Goal: Task Accomplishment & Management: Manage account settings

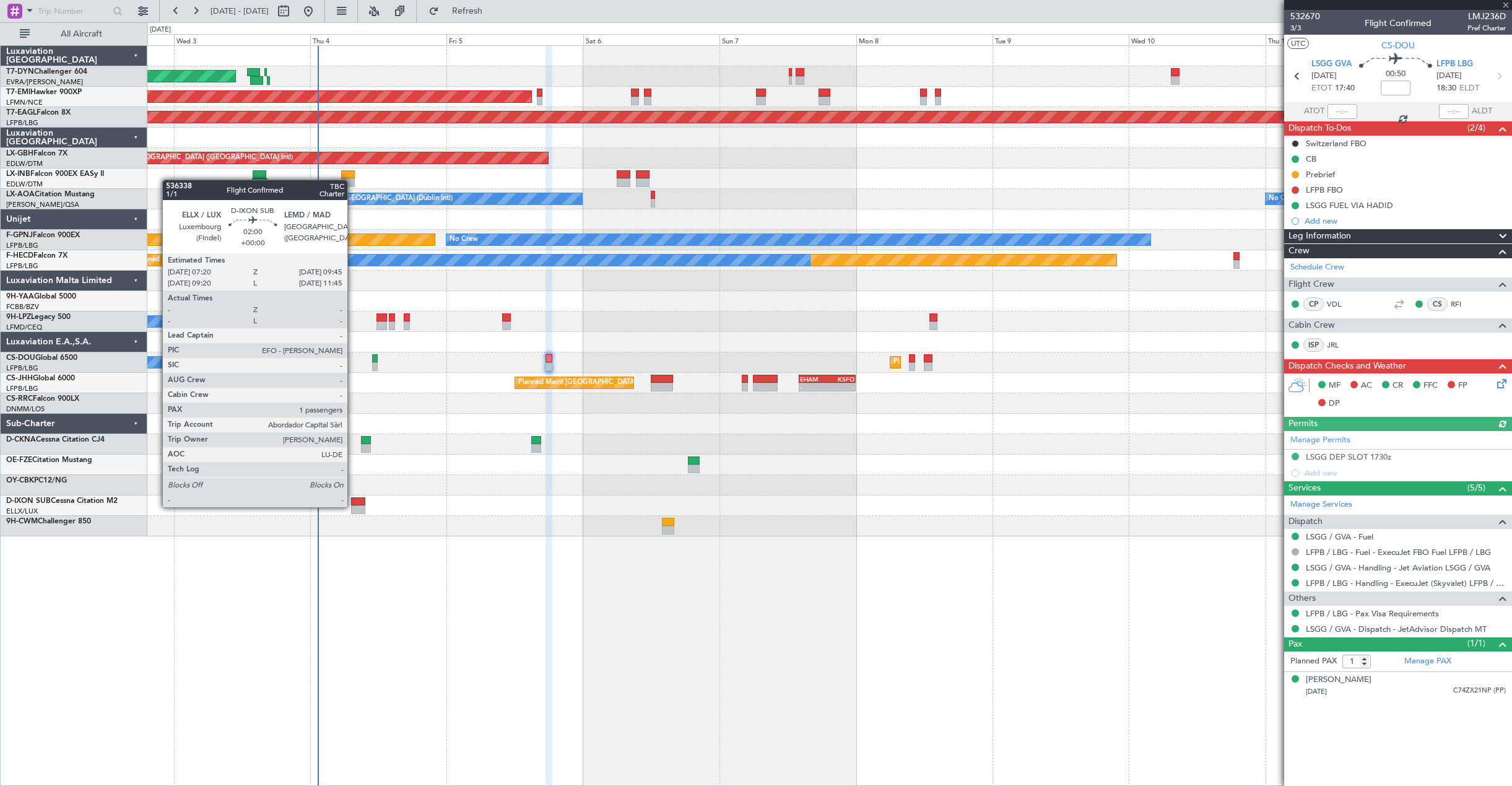
click at [353, 506] on div at bounding box center [358, 509] width 14 height 9
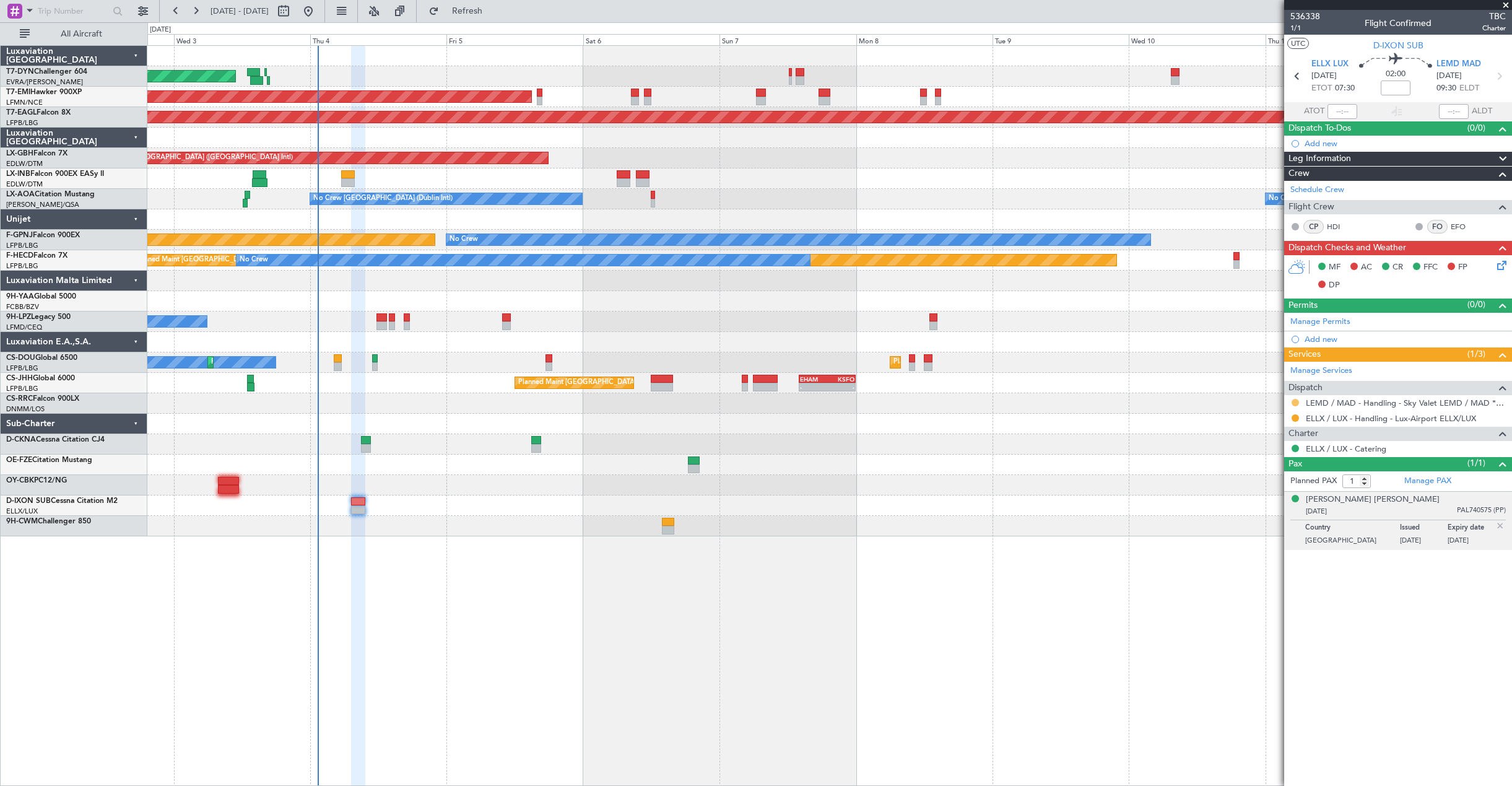
click at [1296, 402] on button at bounding box center [1295, 402] width 7 height 7
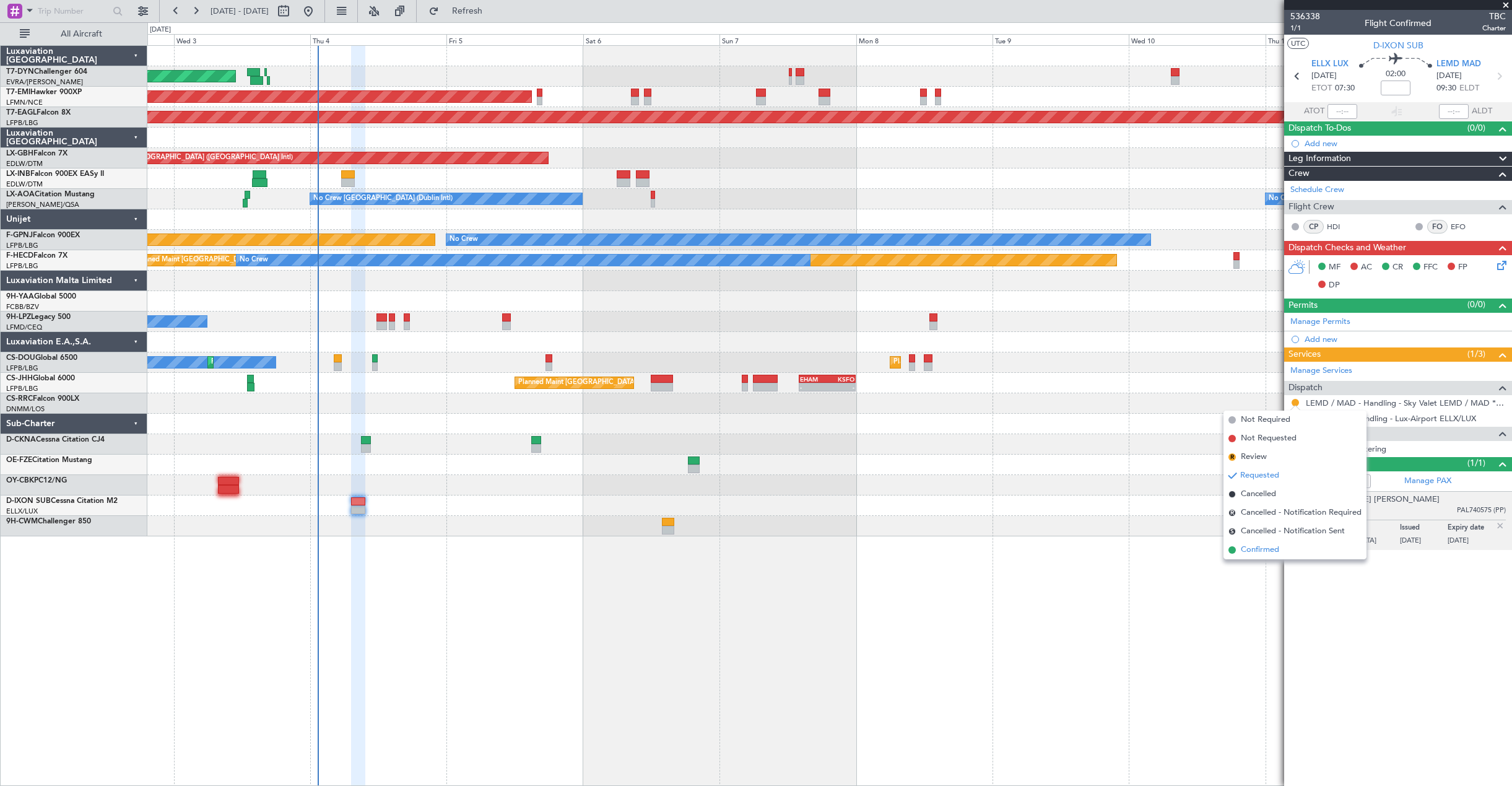
click at [1254, 550] on span "Confirmed" at bounding box center [1260, 550] width 38 height 12
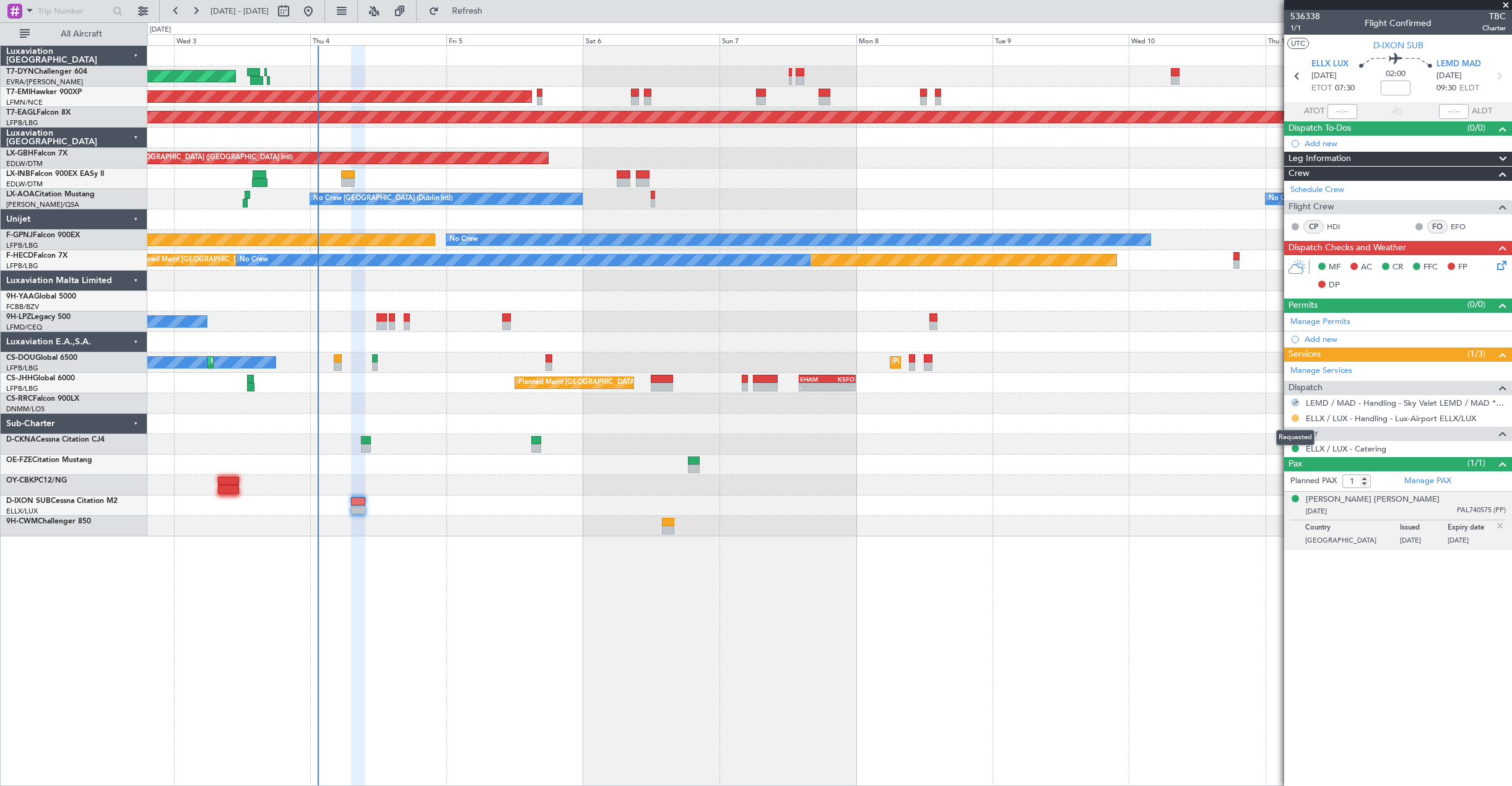
click at [1294, 419] on button at bounding box center [1295, 418] width 7 height 7
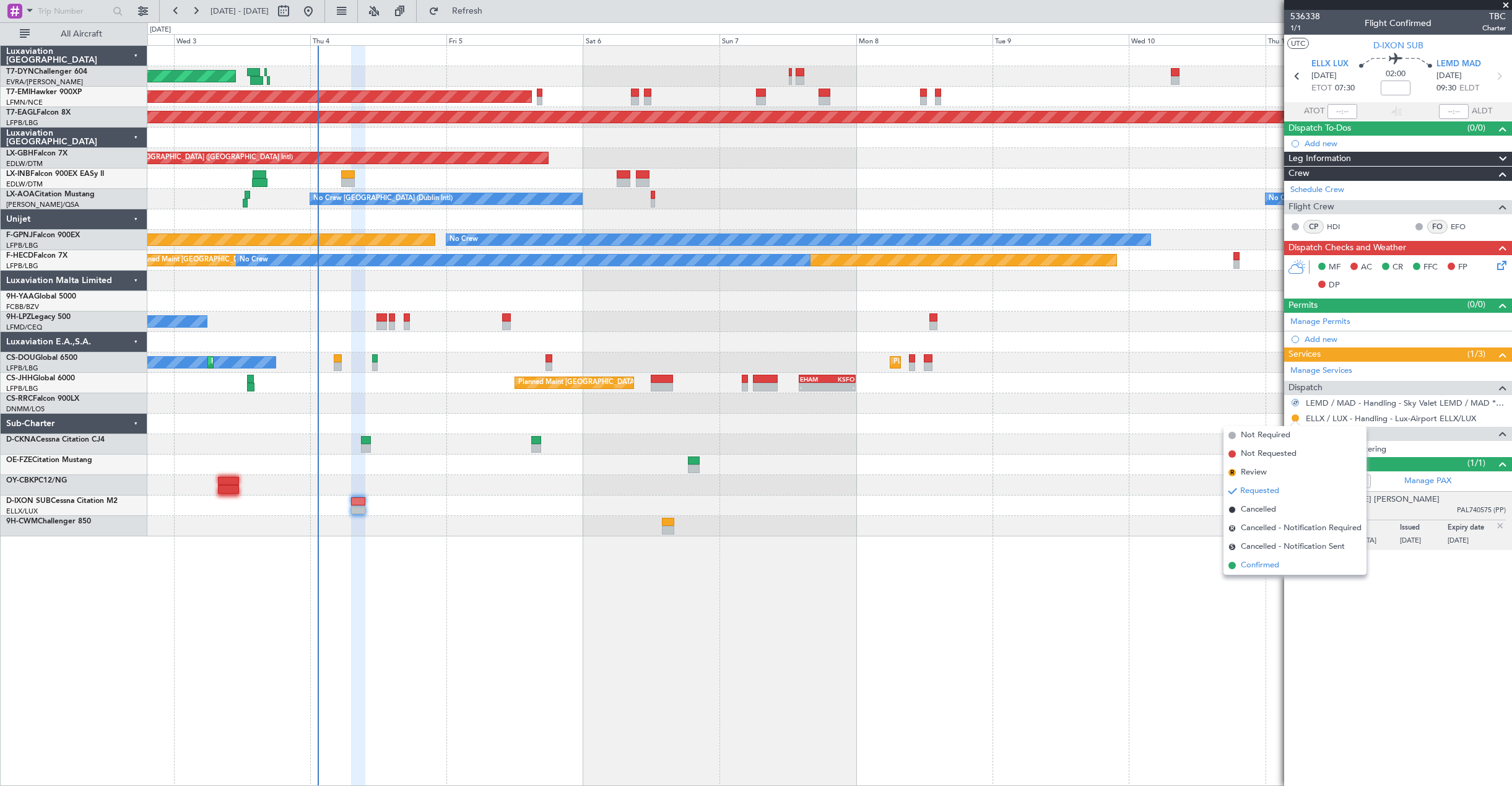
click at [1249, 563] on span "Confirmed" at bounding box center [1260, 566] width 38 height 12
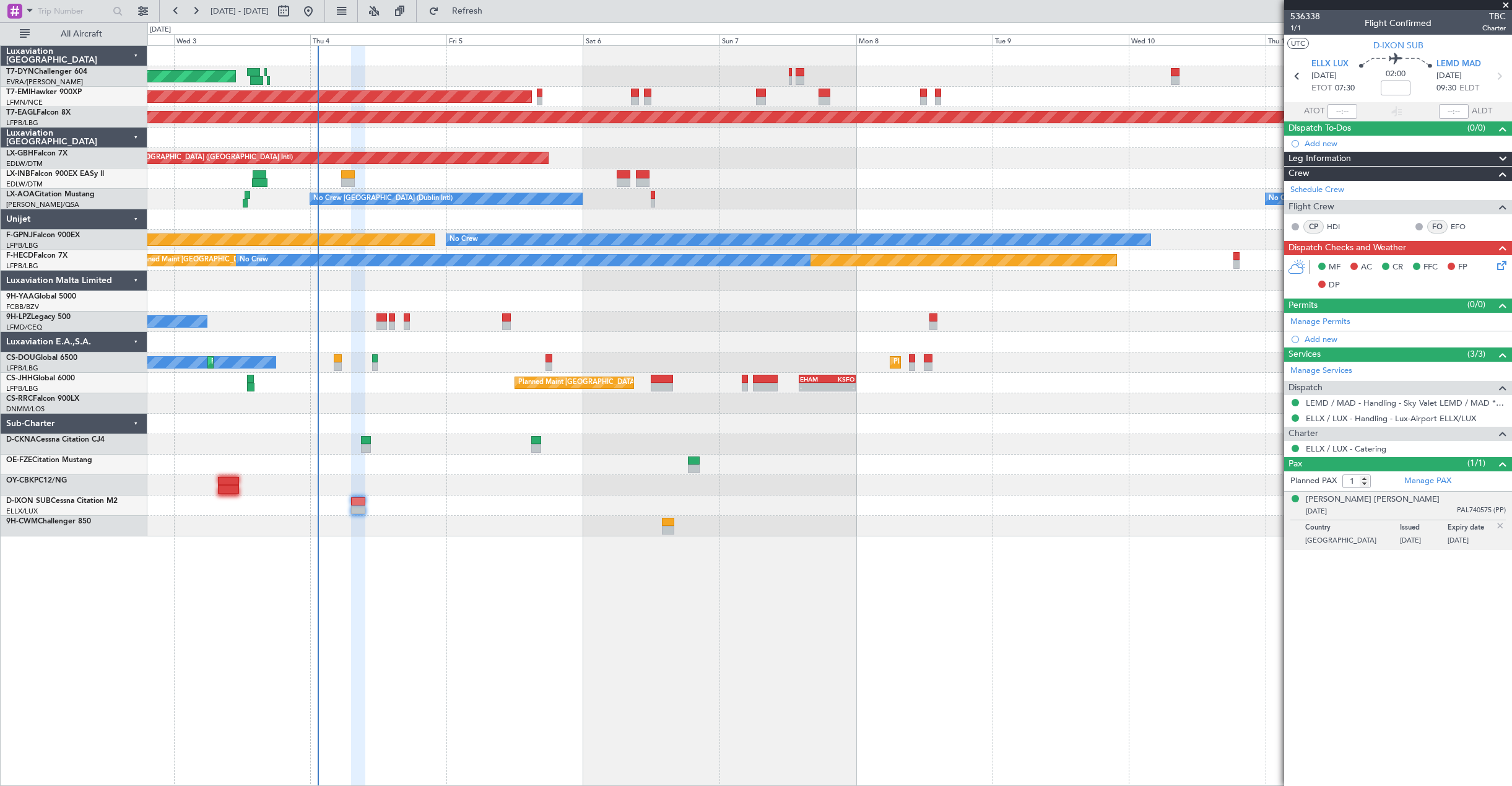
click at [1505, 265] on icon at bounding box center [1499, 263] width 10 height 10
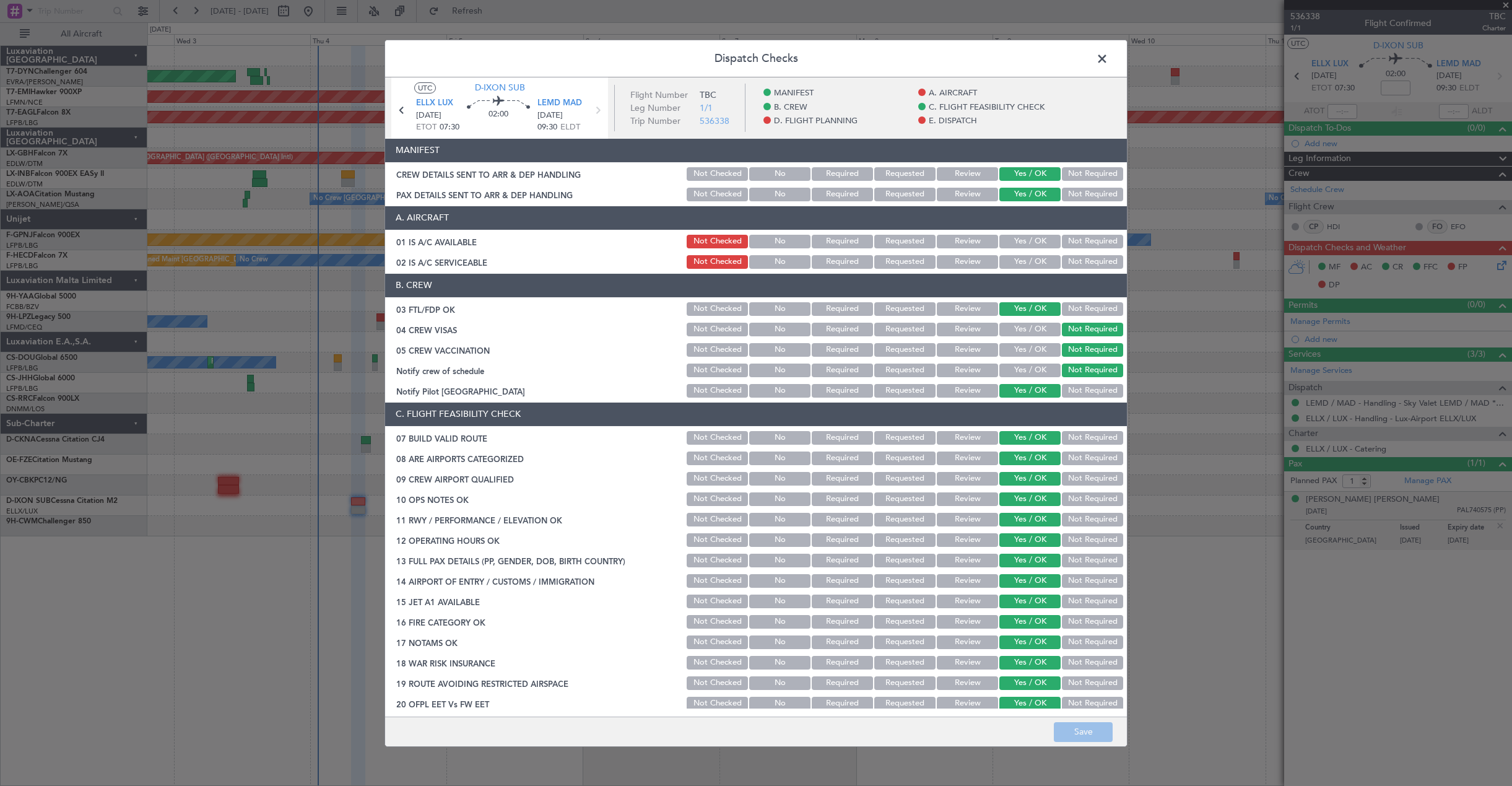
click at [1108, 60] on span at bounding box center [1108, 61] width 0 height 24
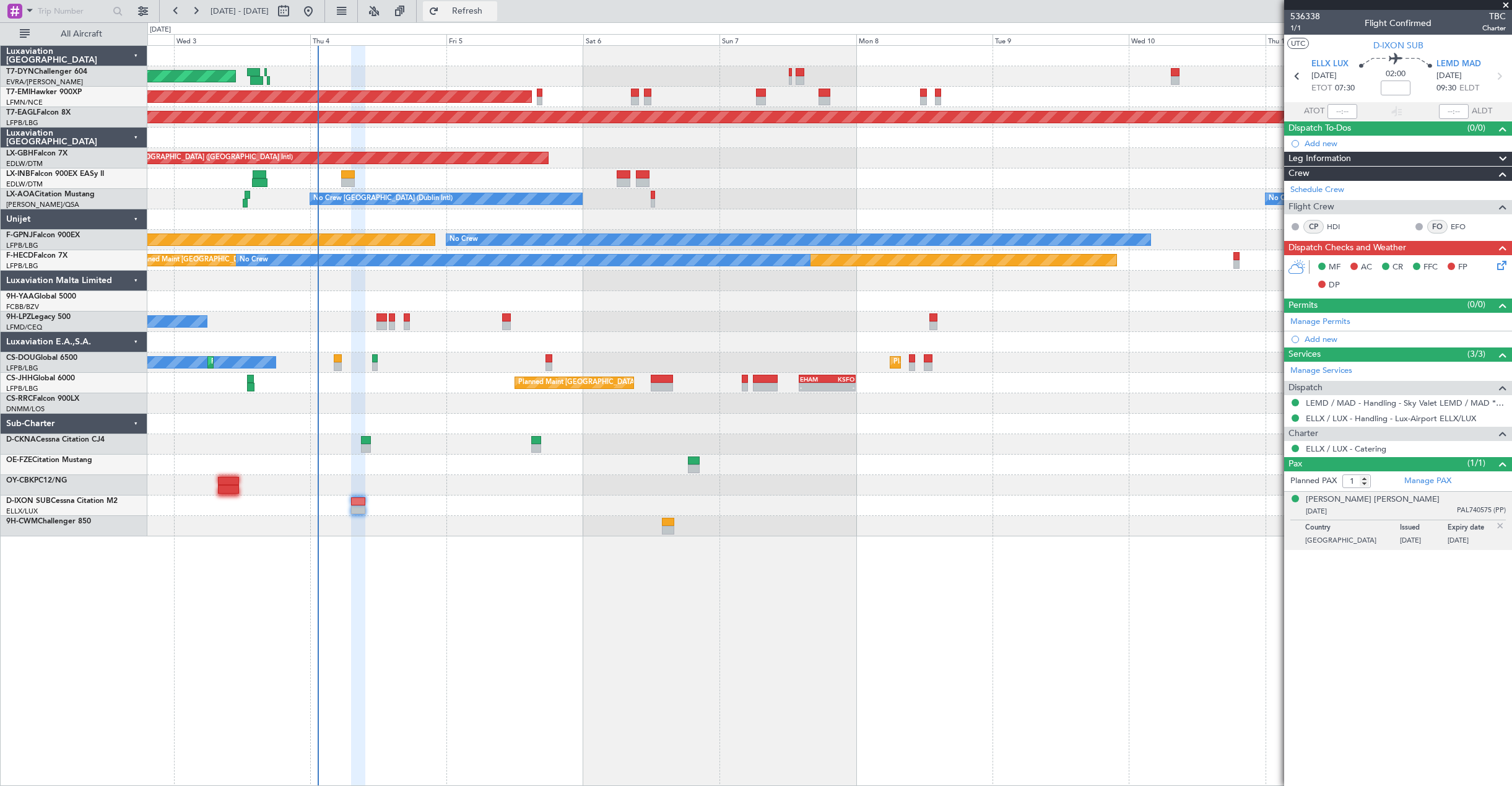
click at [491, 5] on button "Refresh" at bounding box center [459, 11] width 74 height 20
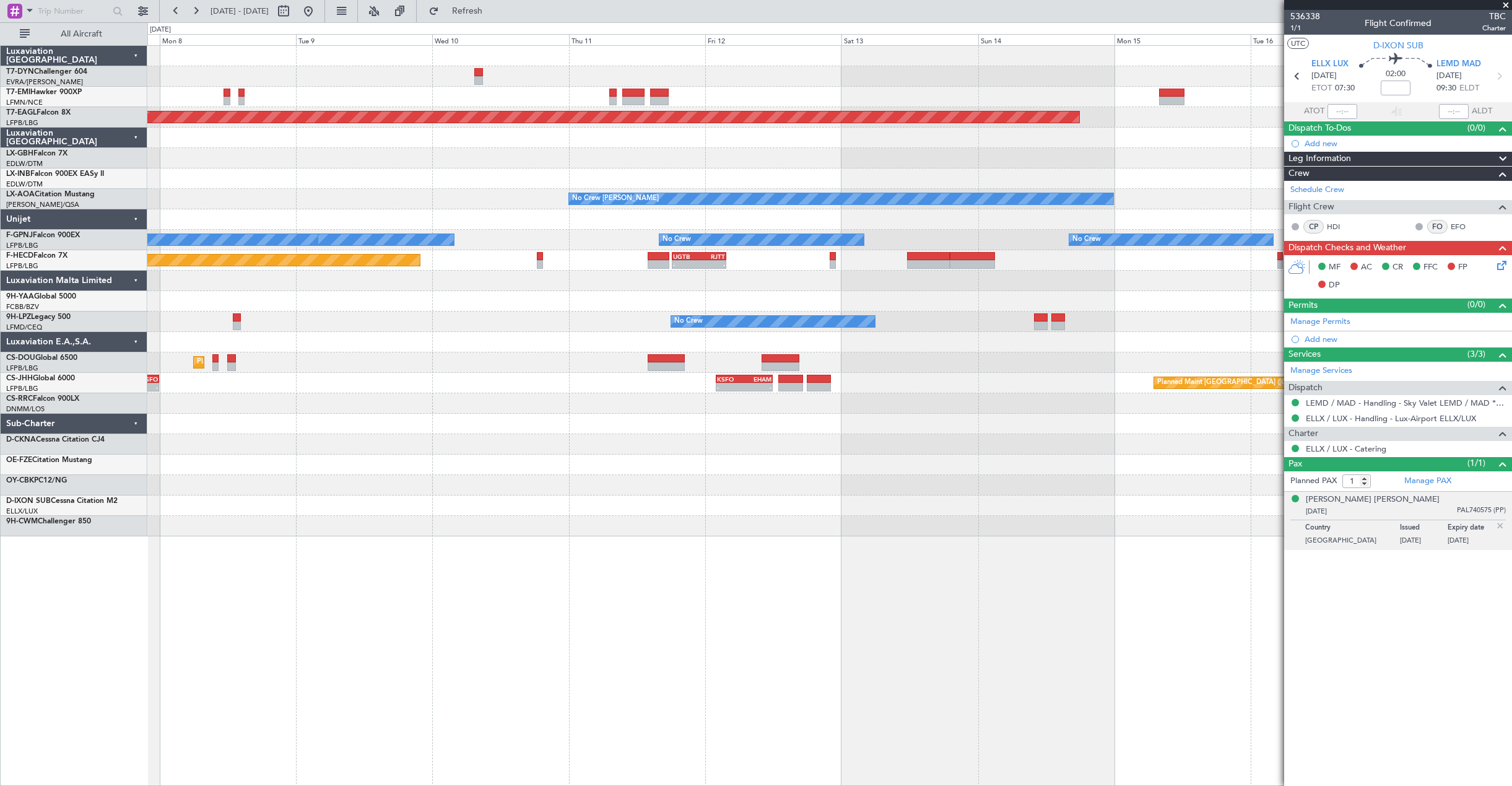
click at [13, 525] on div "Planned Maint [GEOGRAPHIC_DATA] Grounded [US_STATE] ([GEOGRAPHIC_DATA]) Planned…" at bounding box center [756, 404] width 1512 height 764
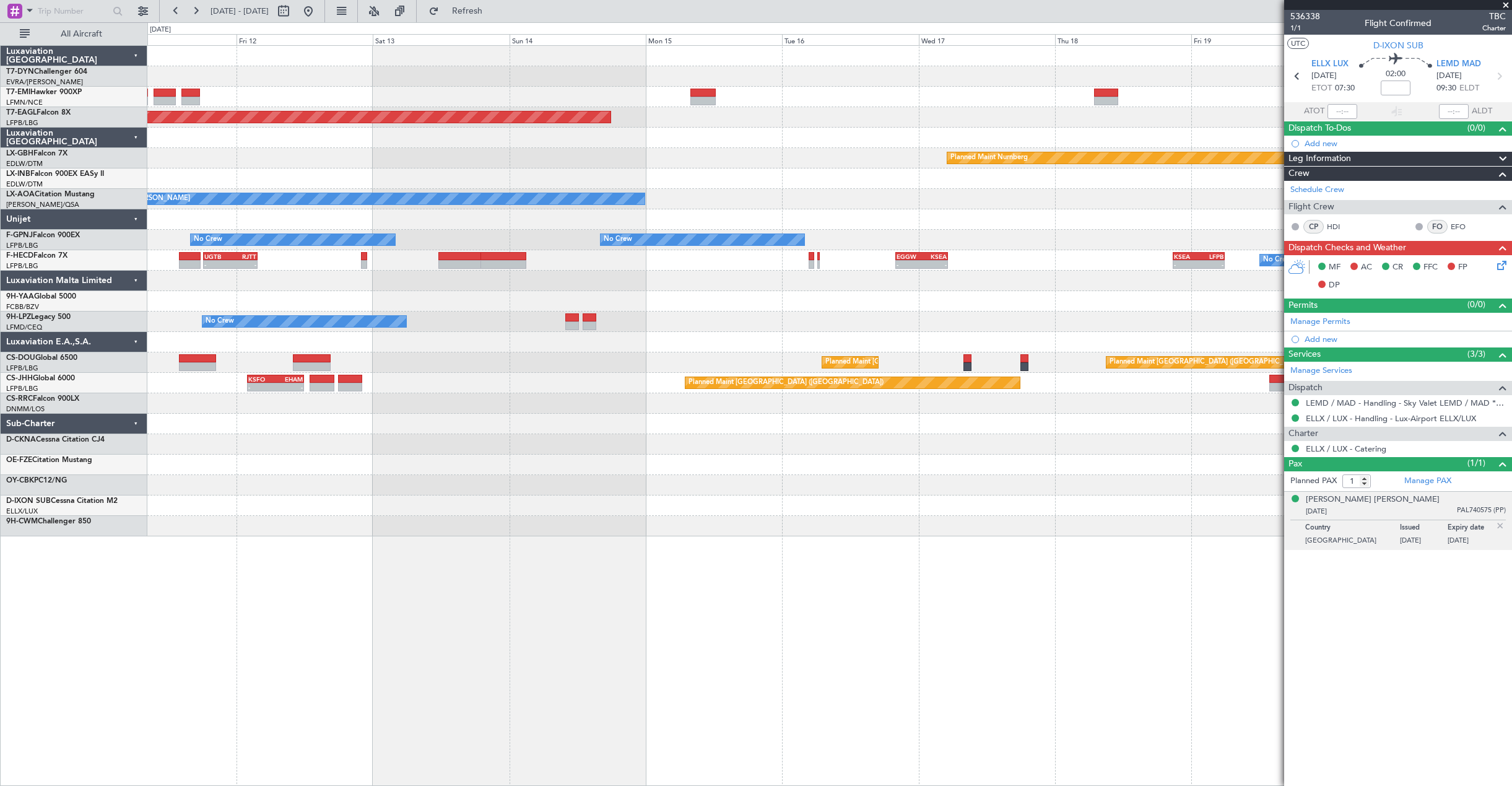
click at [643, 493] on div at bounding box center [829, 485] width 1364 height 20
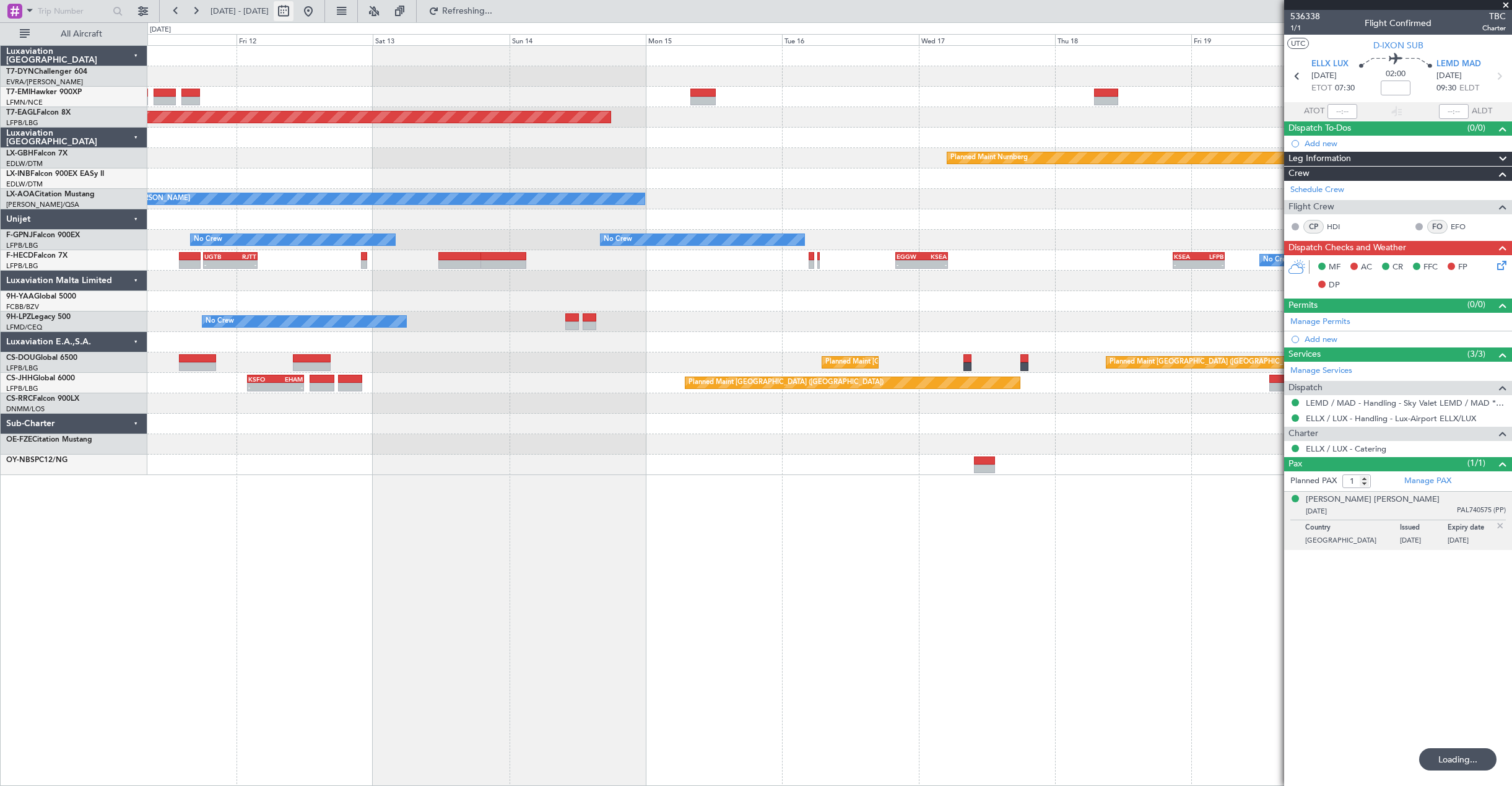
click at [293, 14] on button at bounding box center [283, 11] width 20 height 20
select select "9"
select select "2025"
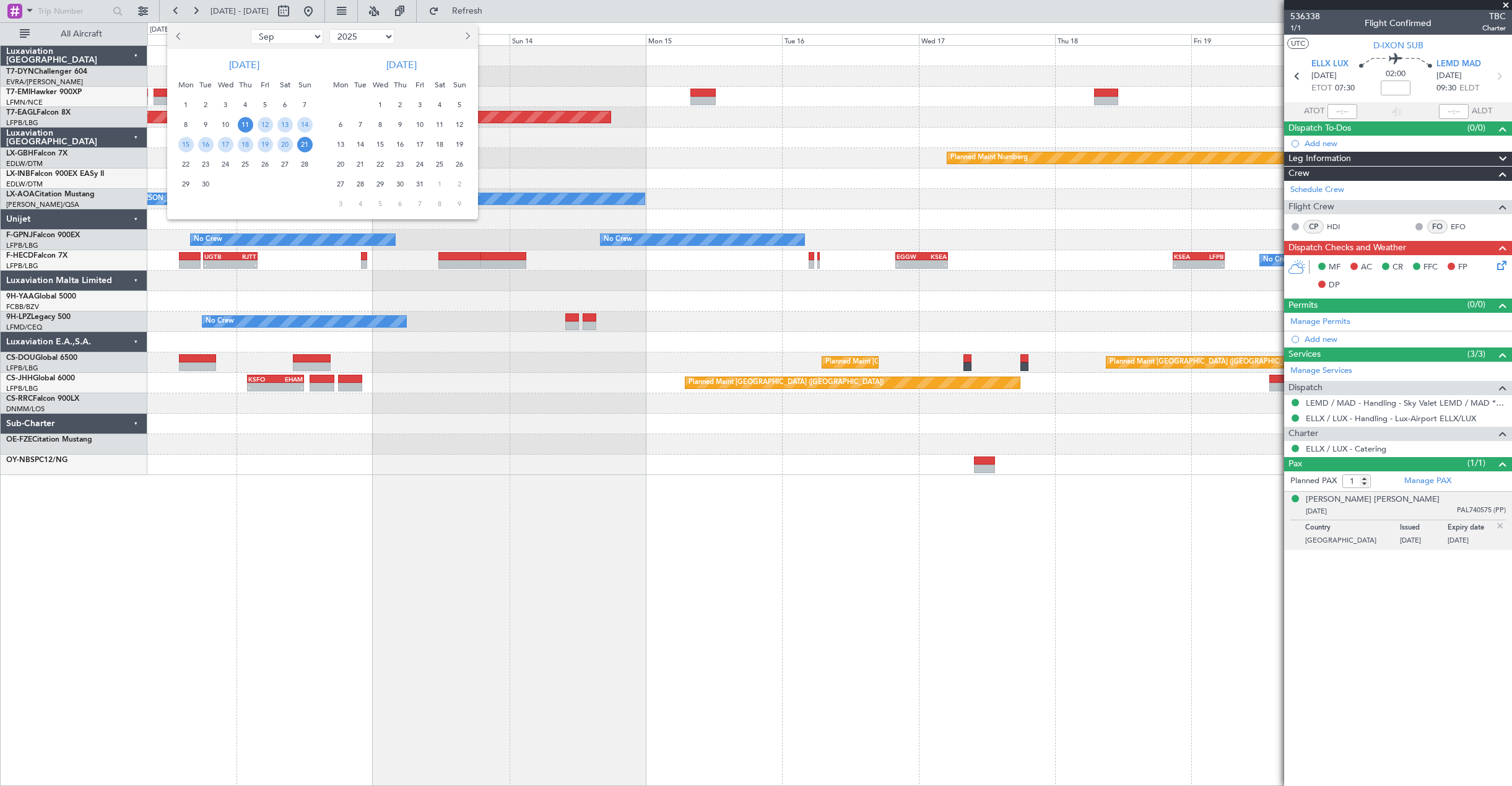
click at [469, 33] on button "Next month" at bounding box center [467, 36] width 14 height 20
click at [457, 102] on span "2" at bounding box center [459, 105] width 16 height 16
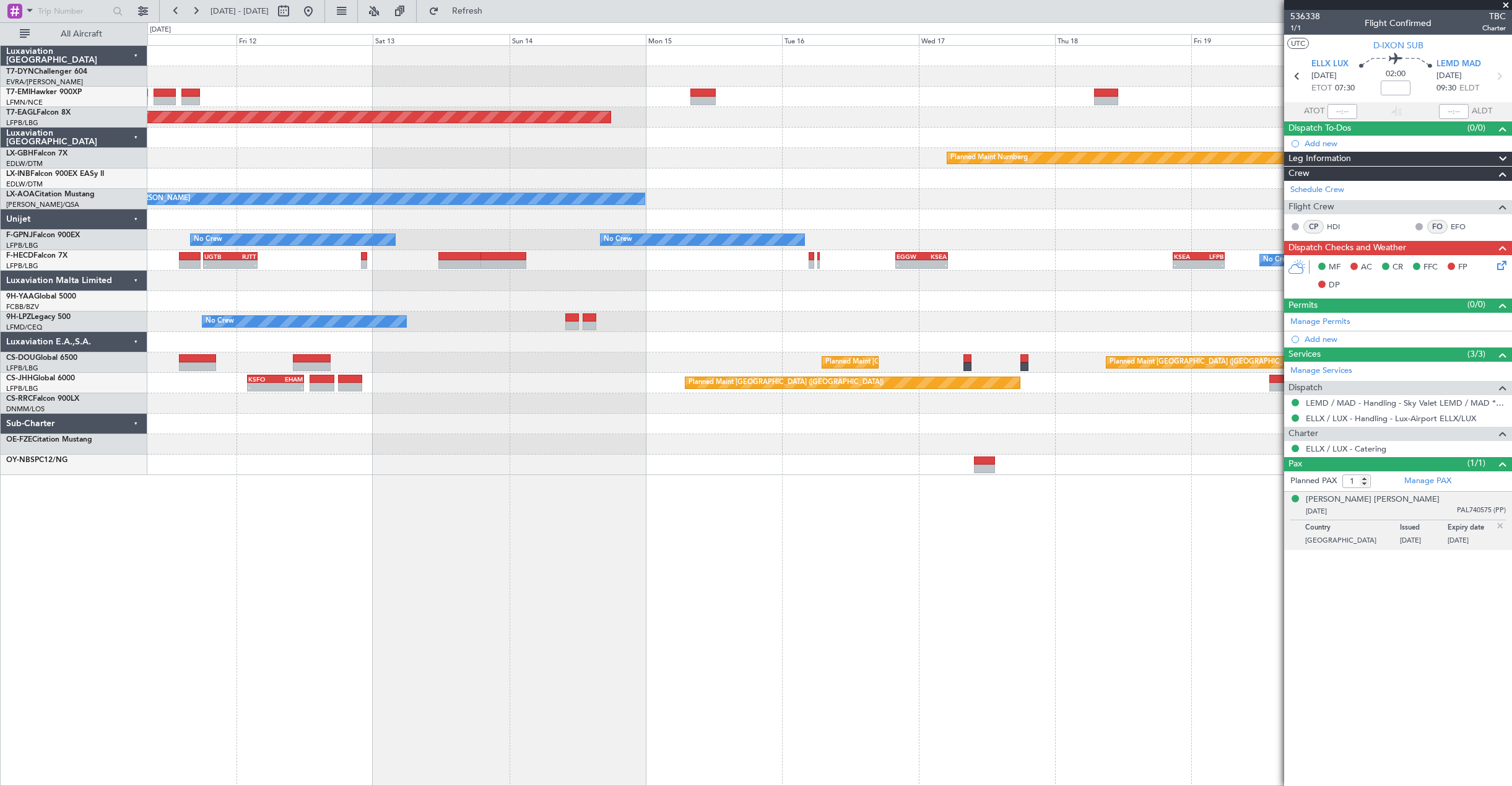
select select "11"
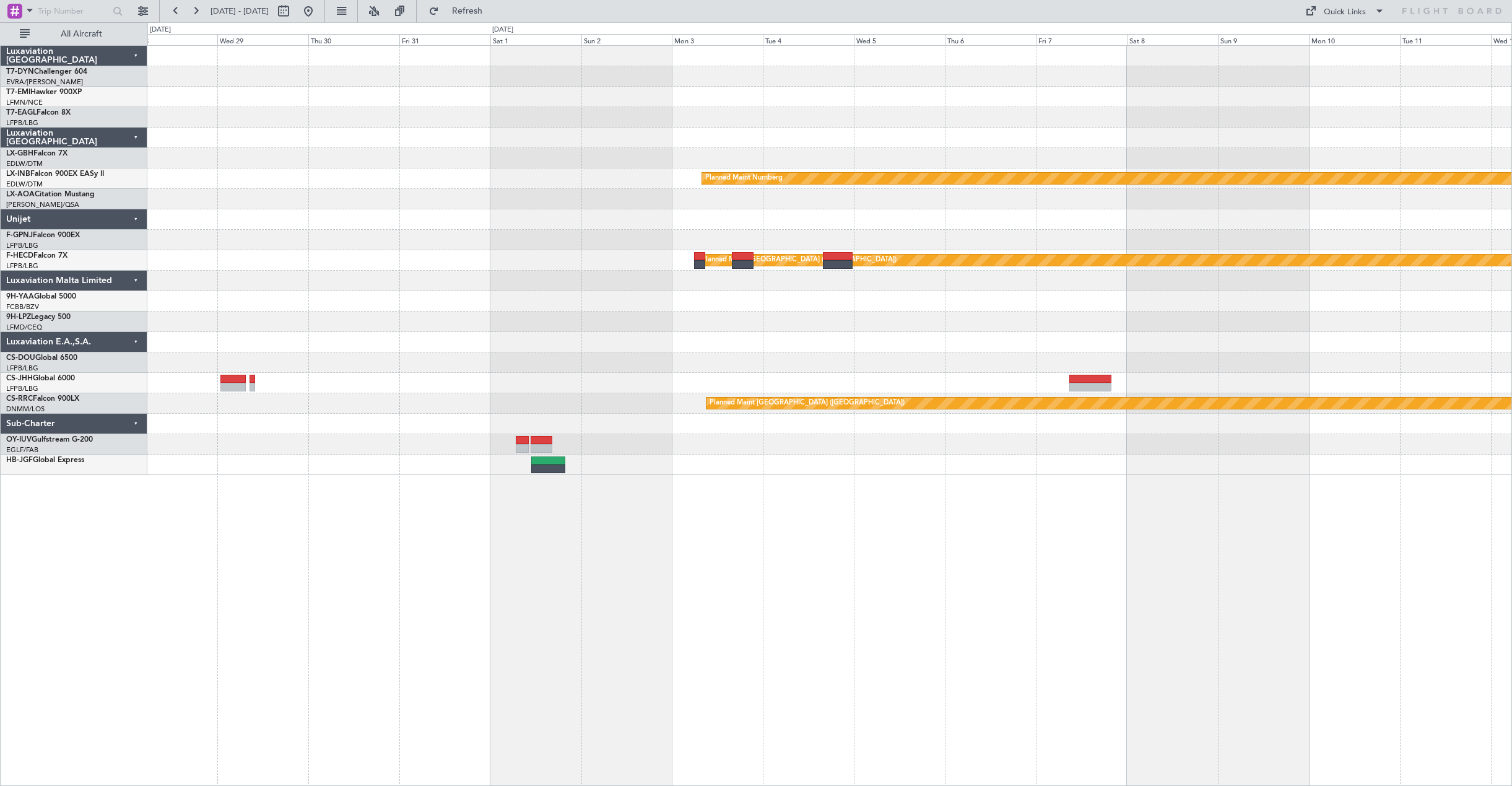
click at [677, 330] on div "Planned Maint Nurnberg Planned Maint [GEOGRAPHIC_DATA] ([GEOGRAPHIC_DATA]) Plan…" at bounding box center [829, 260] width 1364 height 429
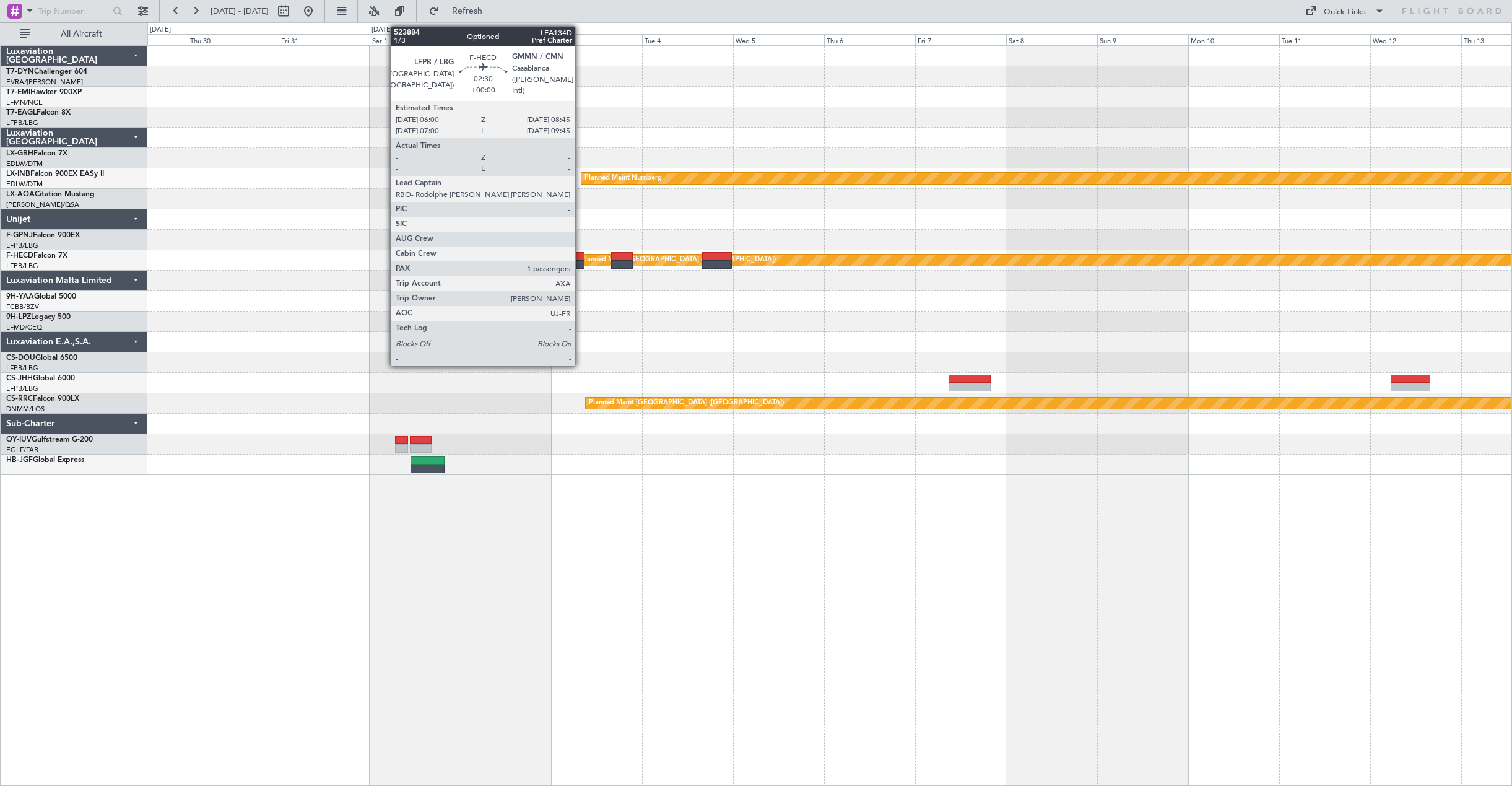
click at [580, 263] on div at bounding box center [578, 264] width 10 height 9
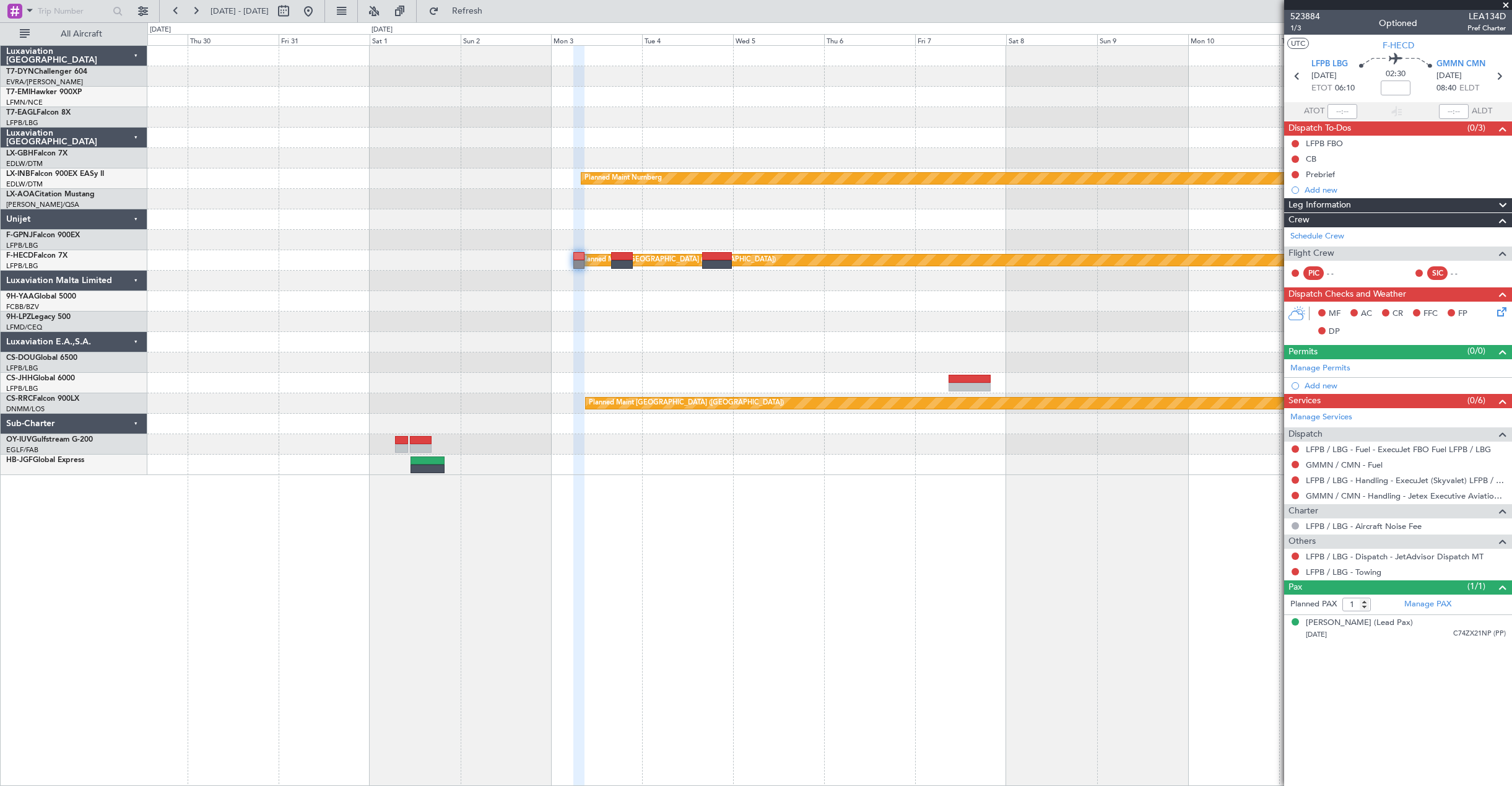
drag, startPoint x: 1287, startPoint y: 16, endPoint x: 1326, endPoint y: 16, distance: 39.0
click at [1326, 16] on div "523884 1/3 Optioned LEA134D Pref Charter" at bounding box center [1398, 22] width 228 height 24
click at [1314, 15] on span "523884" at bounding box center [1305, 16] width 30 height 13
click at [318, 7] on button at bounding box center [308, 11] width 20 height 20
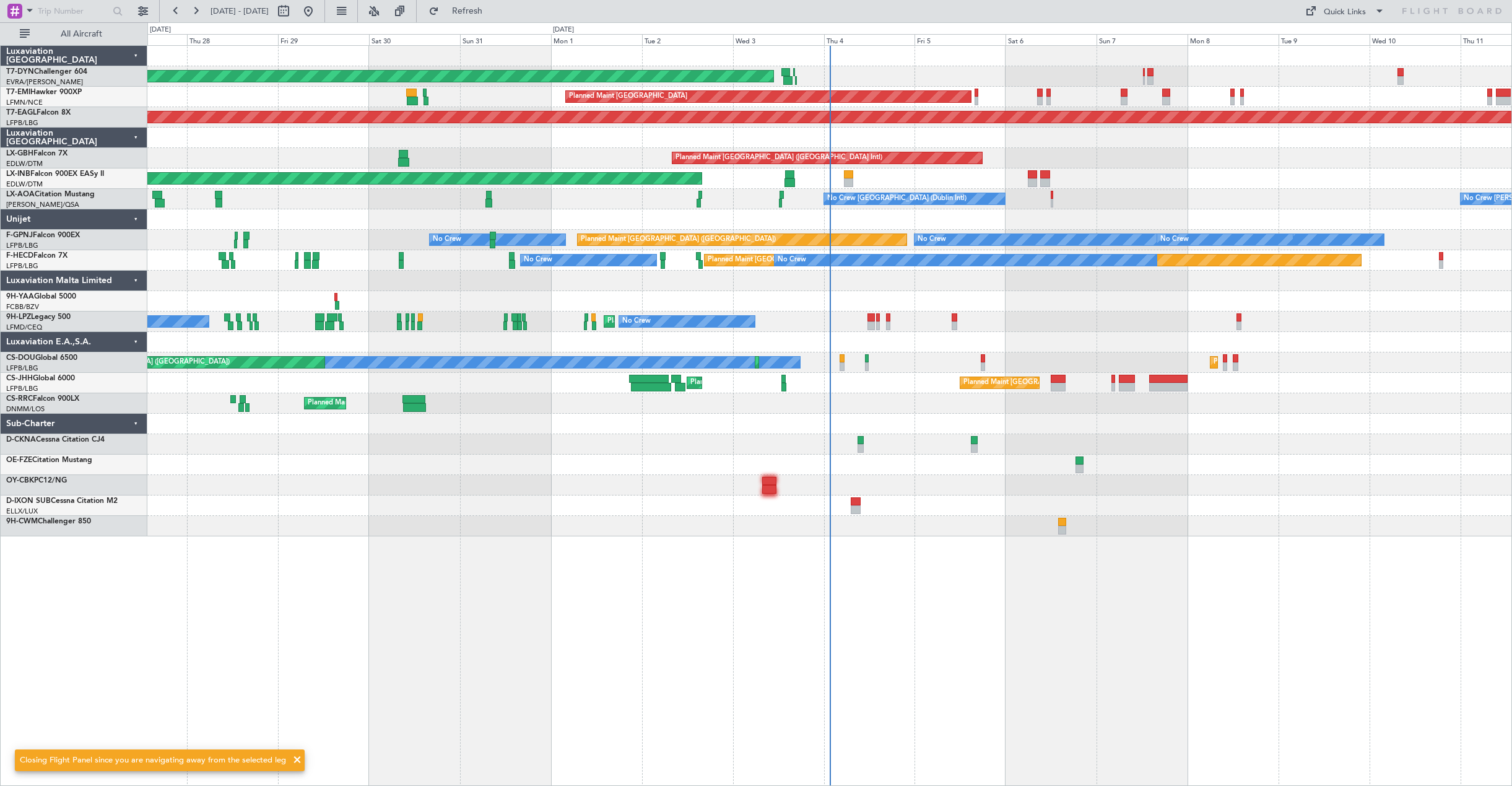
click at [1051, 519] on div "AOG Maint Riga (Riga Intl) Planned Maint [GEOGRAPHIC_DATA] Grounded [US_STATE] …" at bounding box center [829, 291] width 1364 height 491
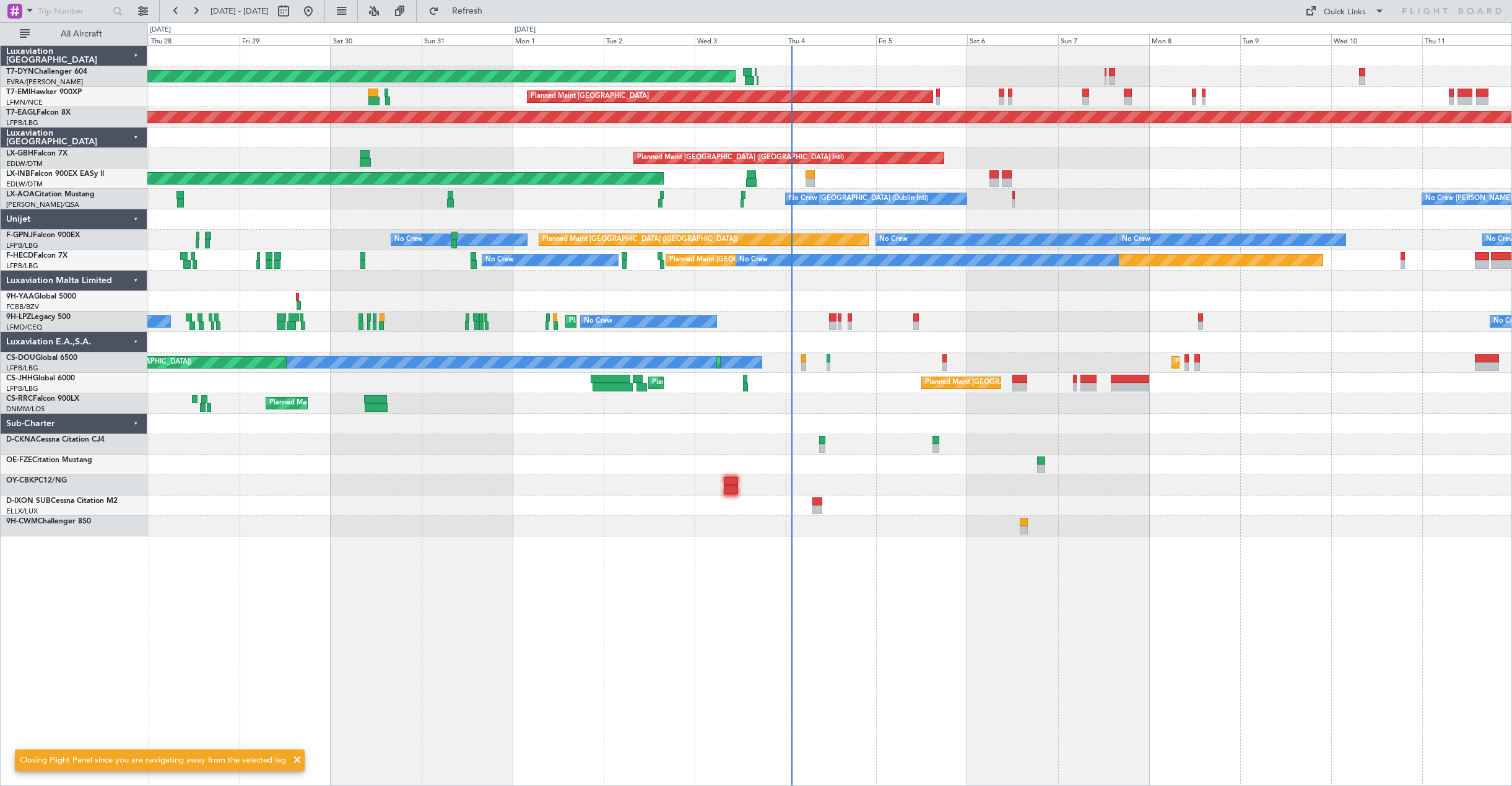
click at [872, 512] on div at bounding box center [829, 506] width 1364 height 20
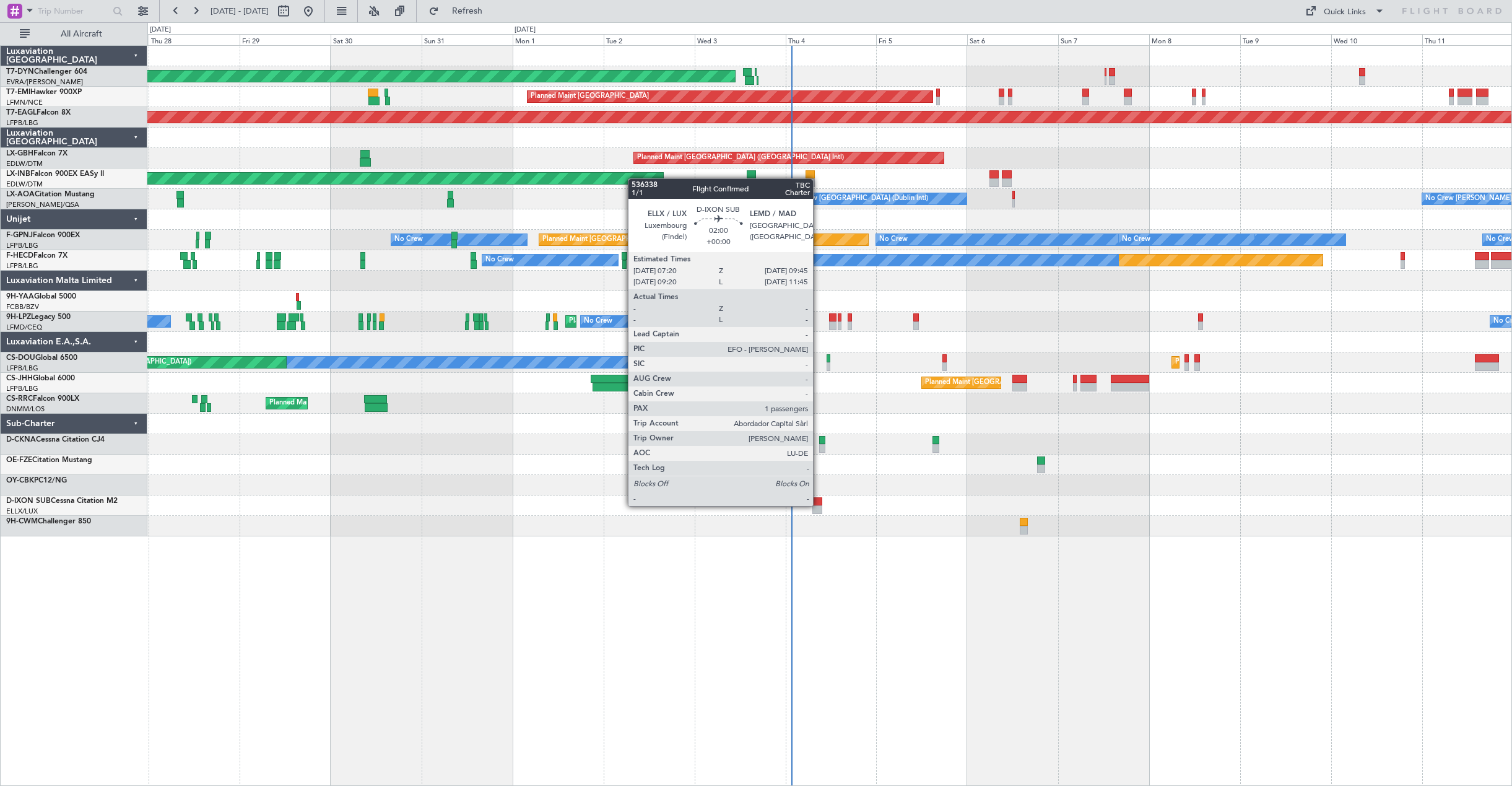
click at [819, 504] on div at bounding box center [817, 502] width 10 height 9
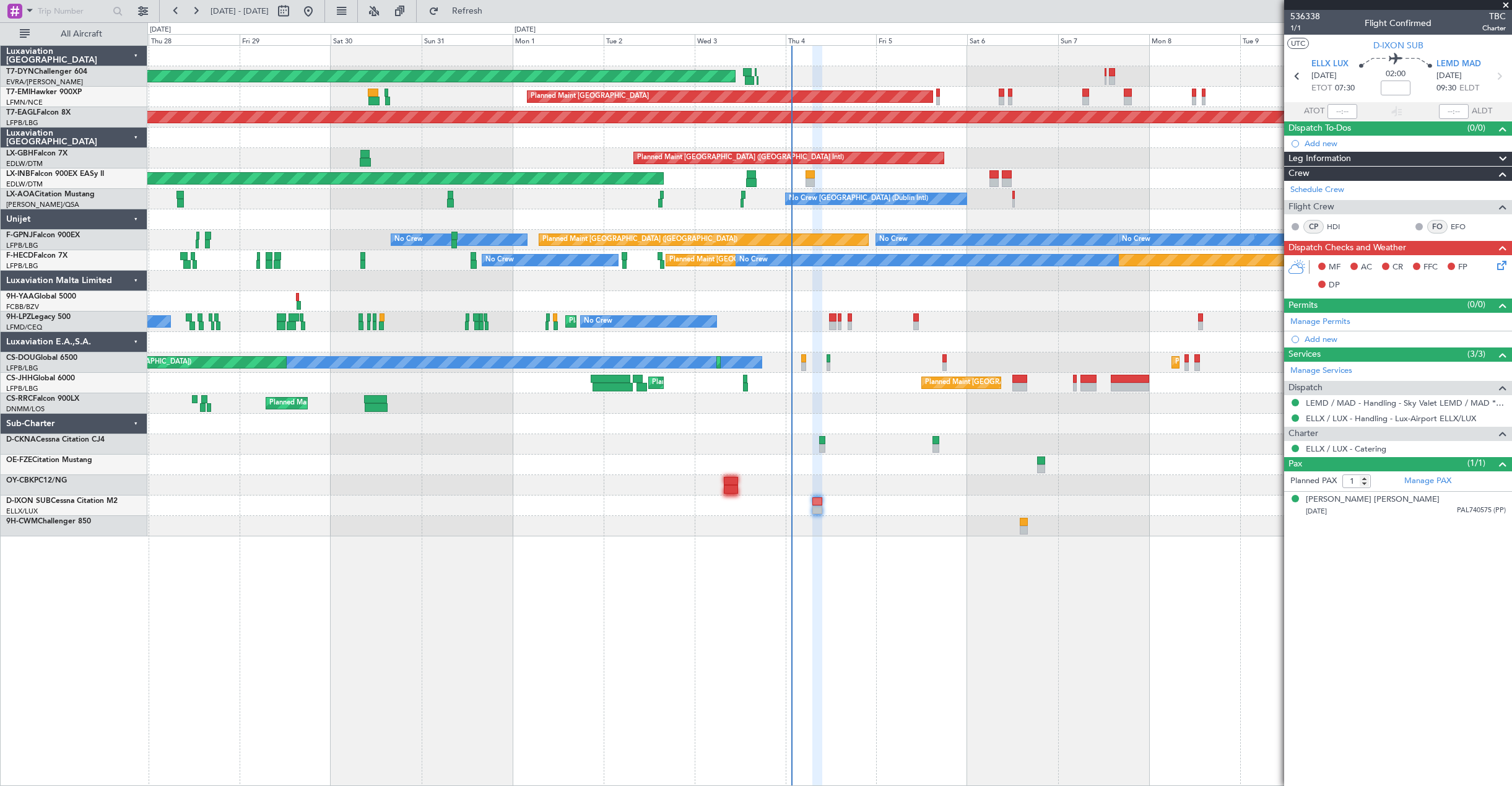
click at [1500, 264] on icon at bounding box center [1499, 263] width 10 height 10
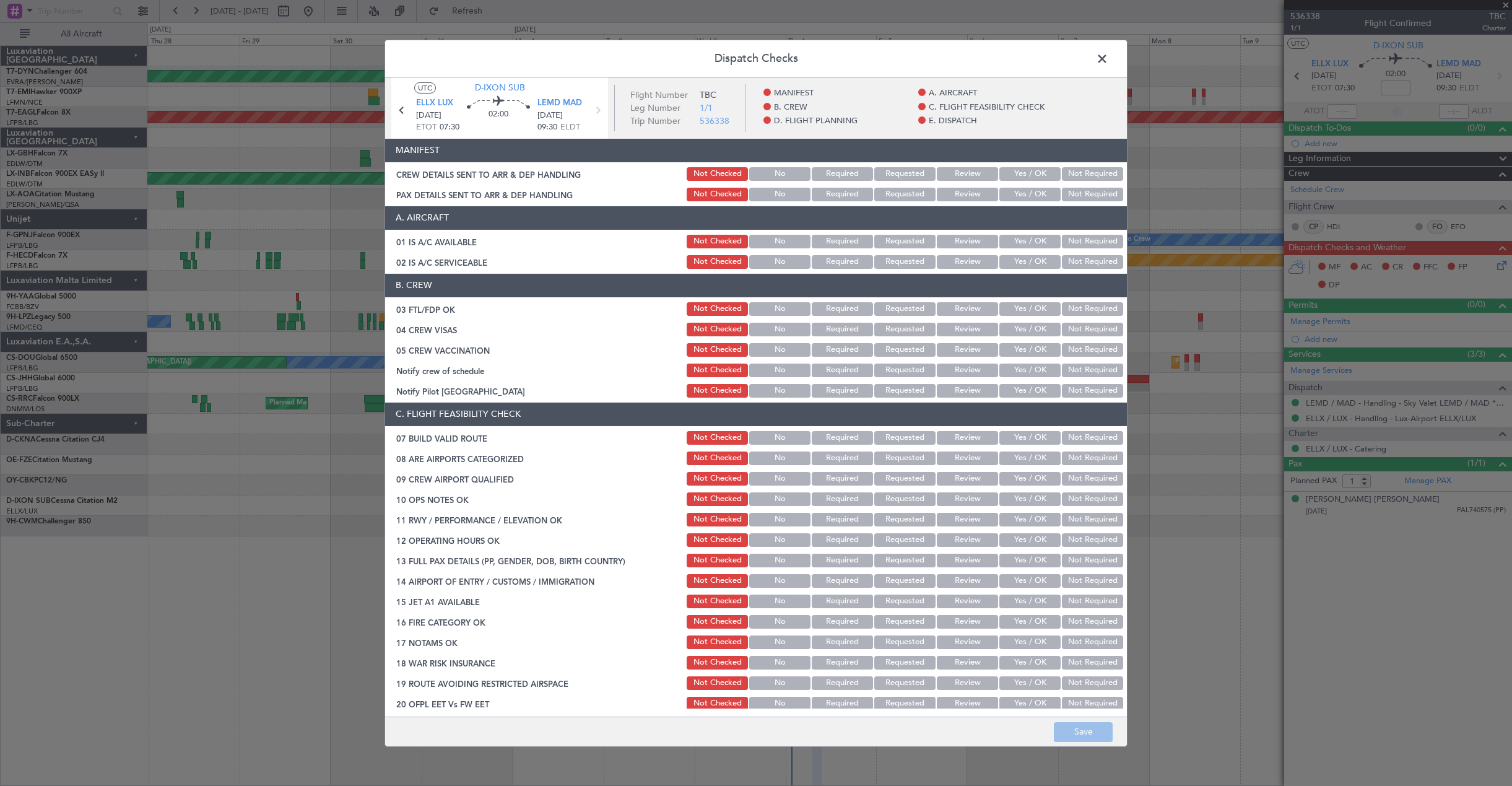
click at [1025, 172] on button "Yes / OK" at bounding box center [1030, 174] width 61 height 14
click at [1017, 197] on button "Yes / OK" at bounding box center [1030, 195] width 61 height 14
click at [1085, 730] on button "Save" at bounding box center [1083, 732] width 59 height 20
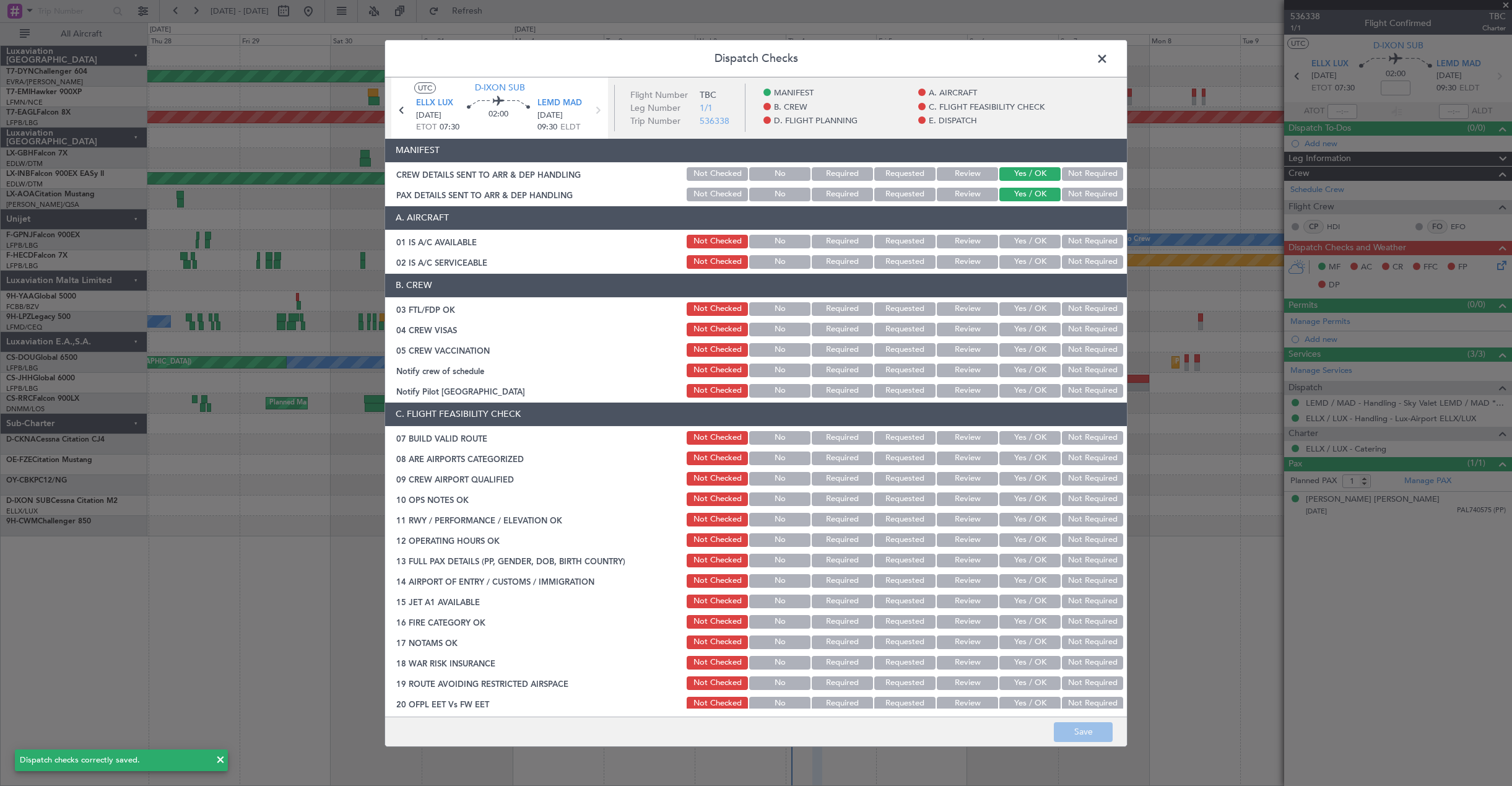
click at [1108, 64] on span at bounding box center [1108, 61] width 0 height 24
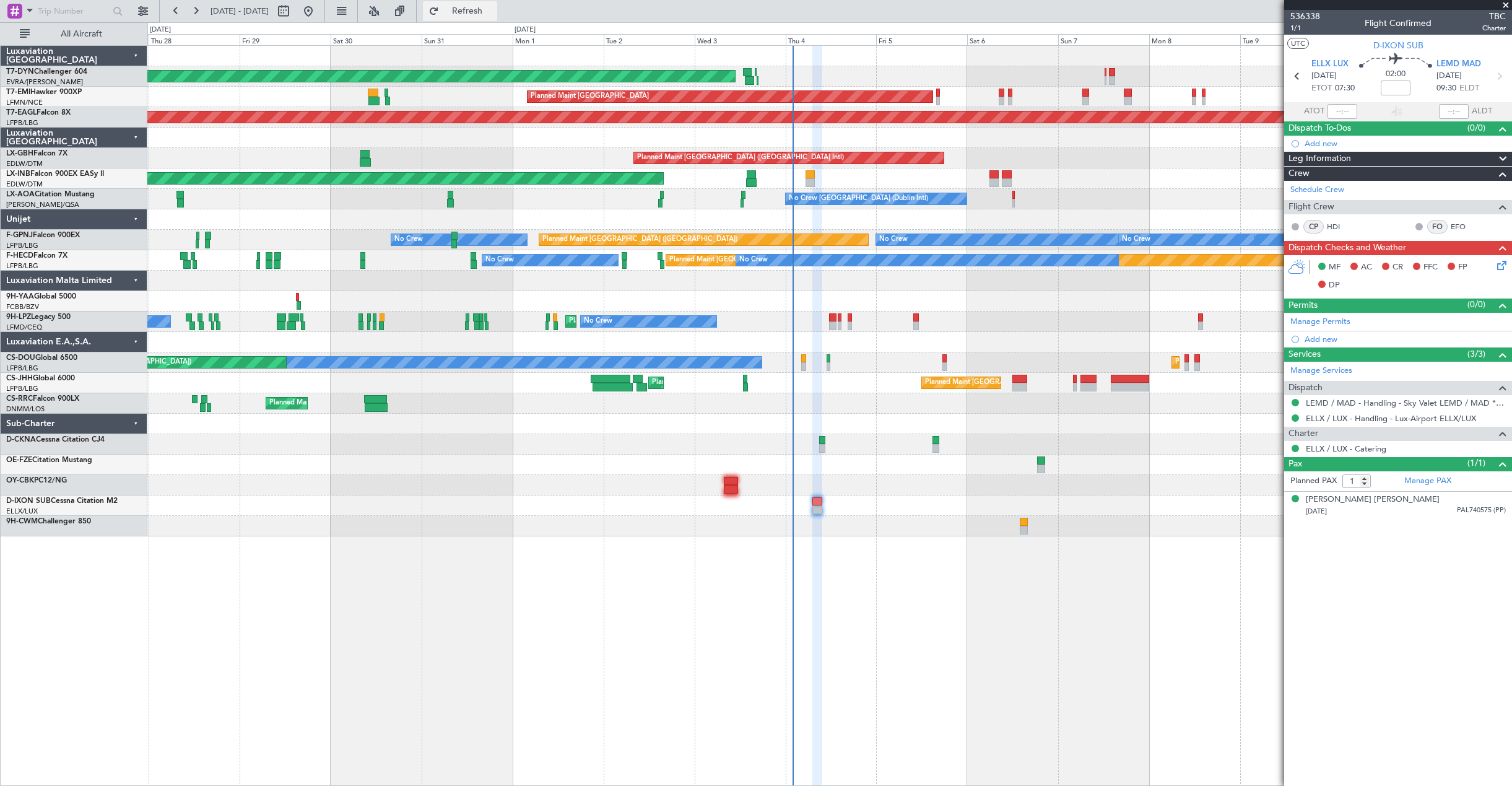
click at [468, 16] on button "Refresh" at bounding box center [459, 11] width 74 height 20
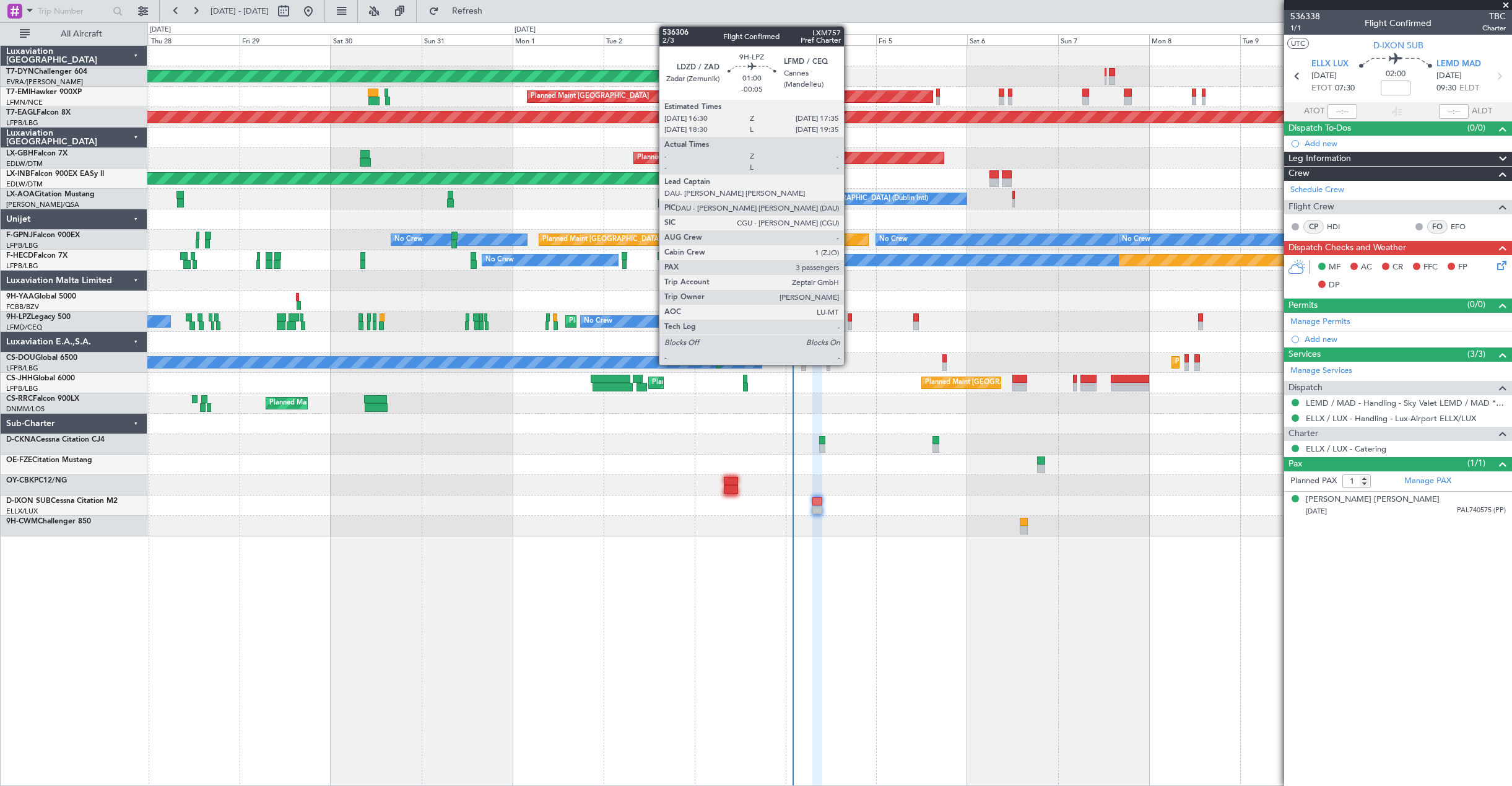
click at [849, 321] on div at bounding box center [849, 325] width 4 height 9
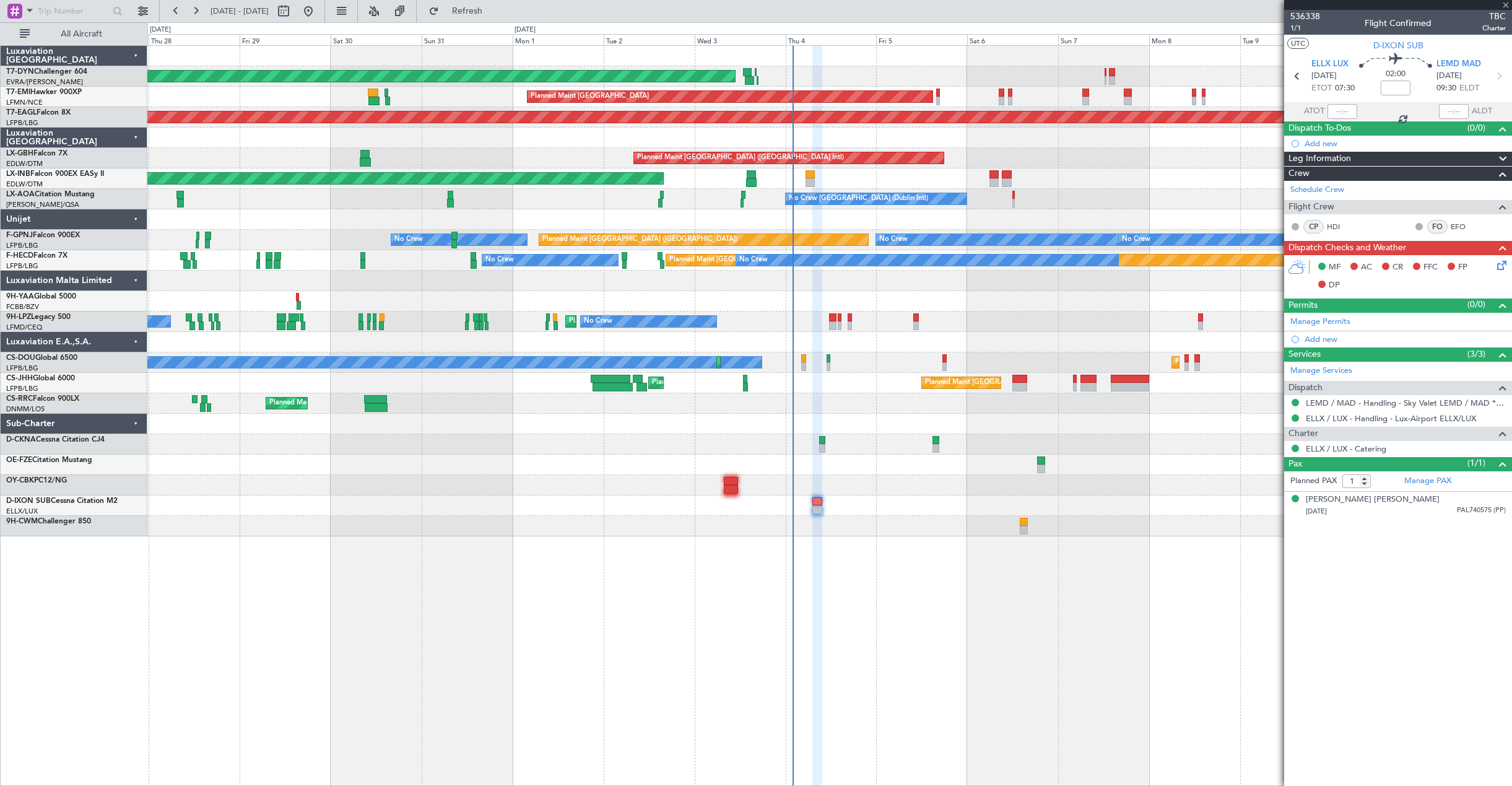
type input "-00:05"
type input "3"
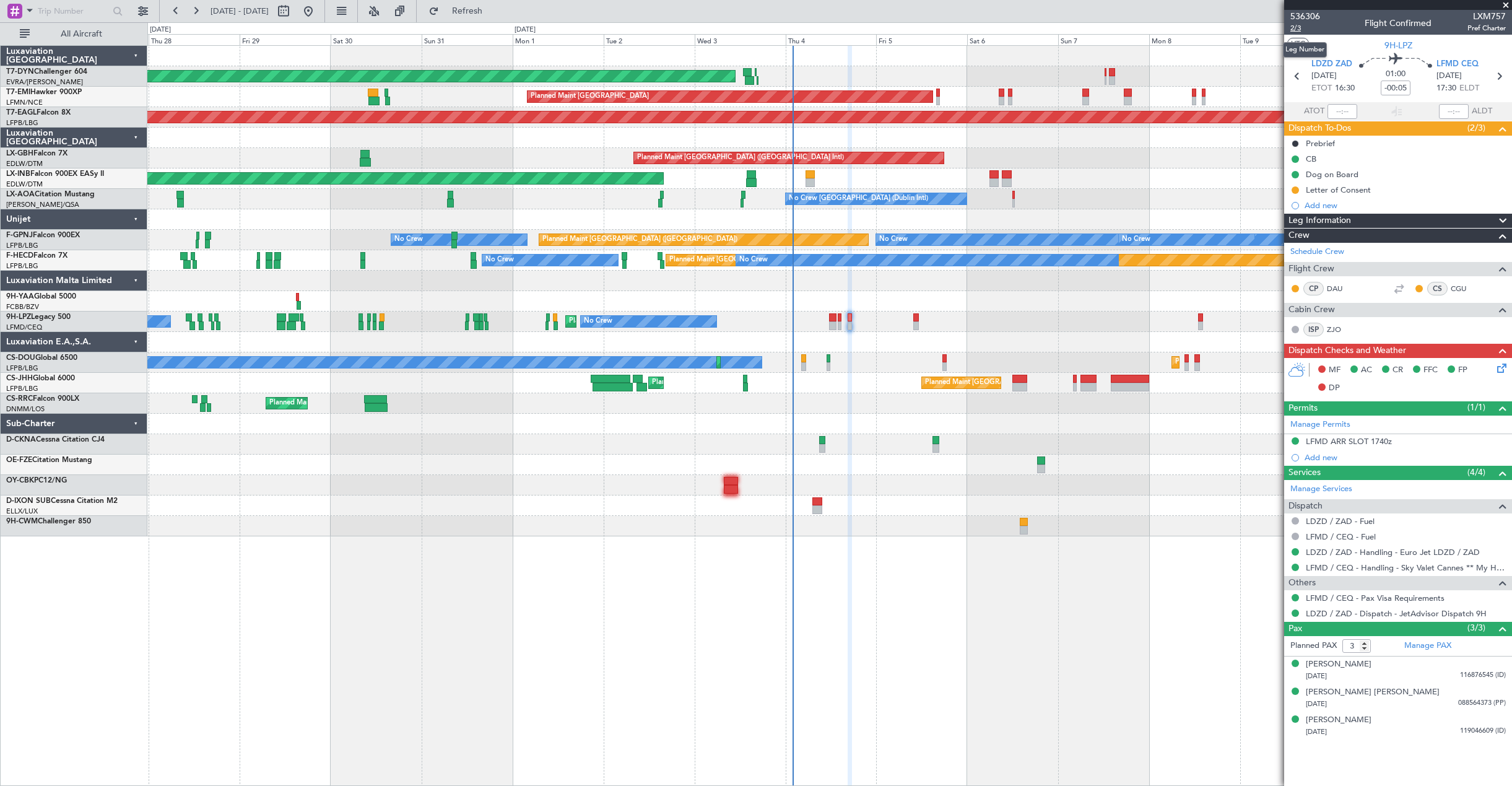
click at [1304, 29] on span "2/3" at bounding box center [1305, 28] width 30 height 10
click at [1296, 31] on span "2/3" at bounding box center [1305, 28] width 30 height 10
click at [318, 20] on button at bounding box center [308, 11] width 20 height 20
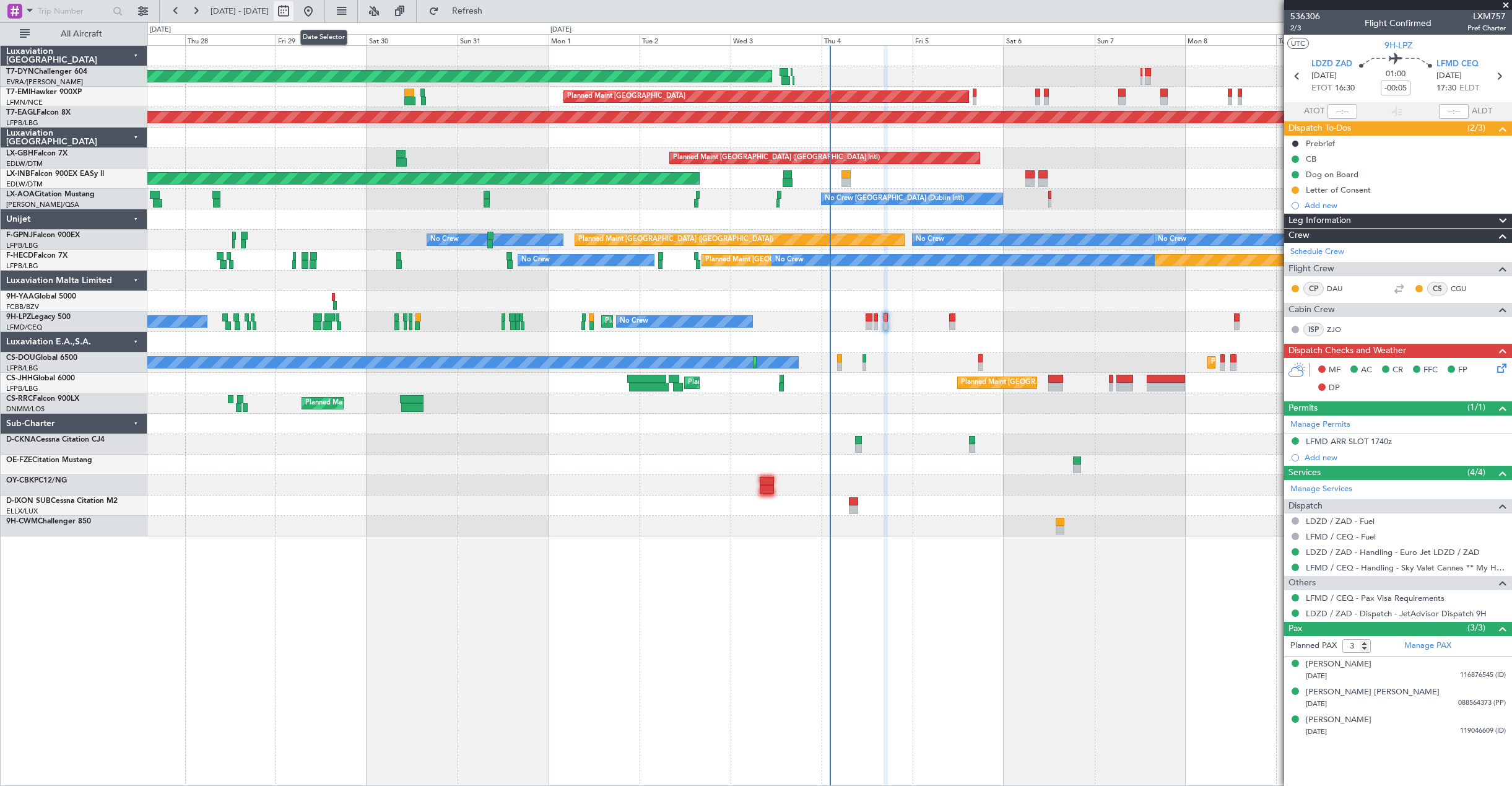
click at [293, 17] on button at bounding box center [283, 11] width 20 height 20
select select "8"
select select "2025"
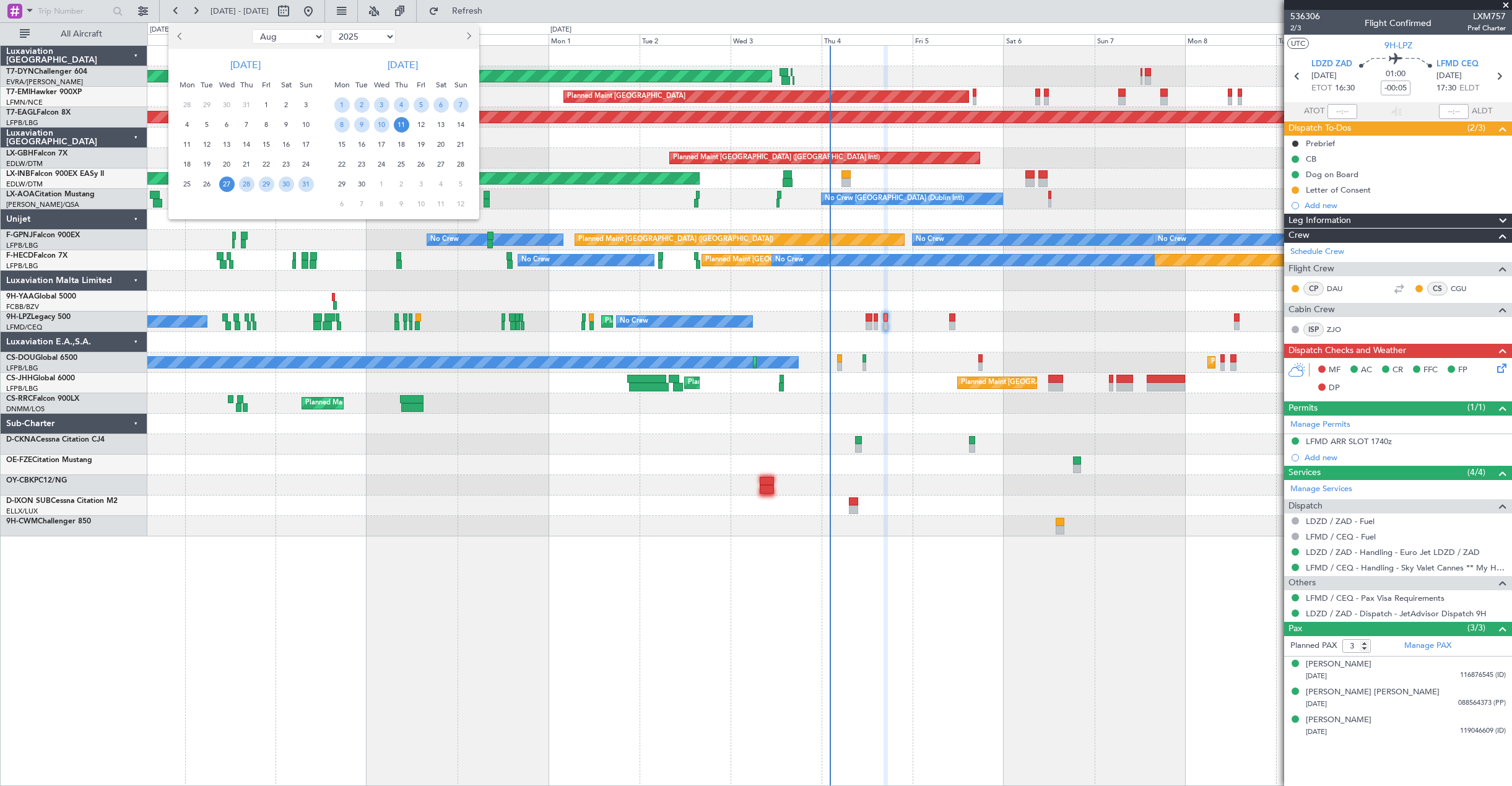
click at [467, 40] on button "Next month" at bounding box center [468, 36] width 14 height 20
click at [457, 105] on span "2" at bounding box center [461, 105] width 16 height 16
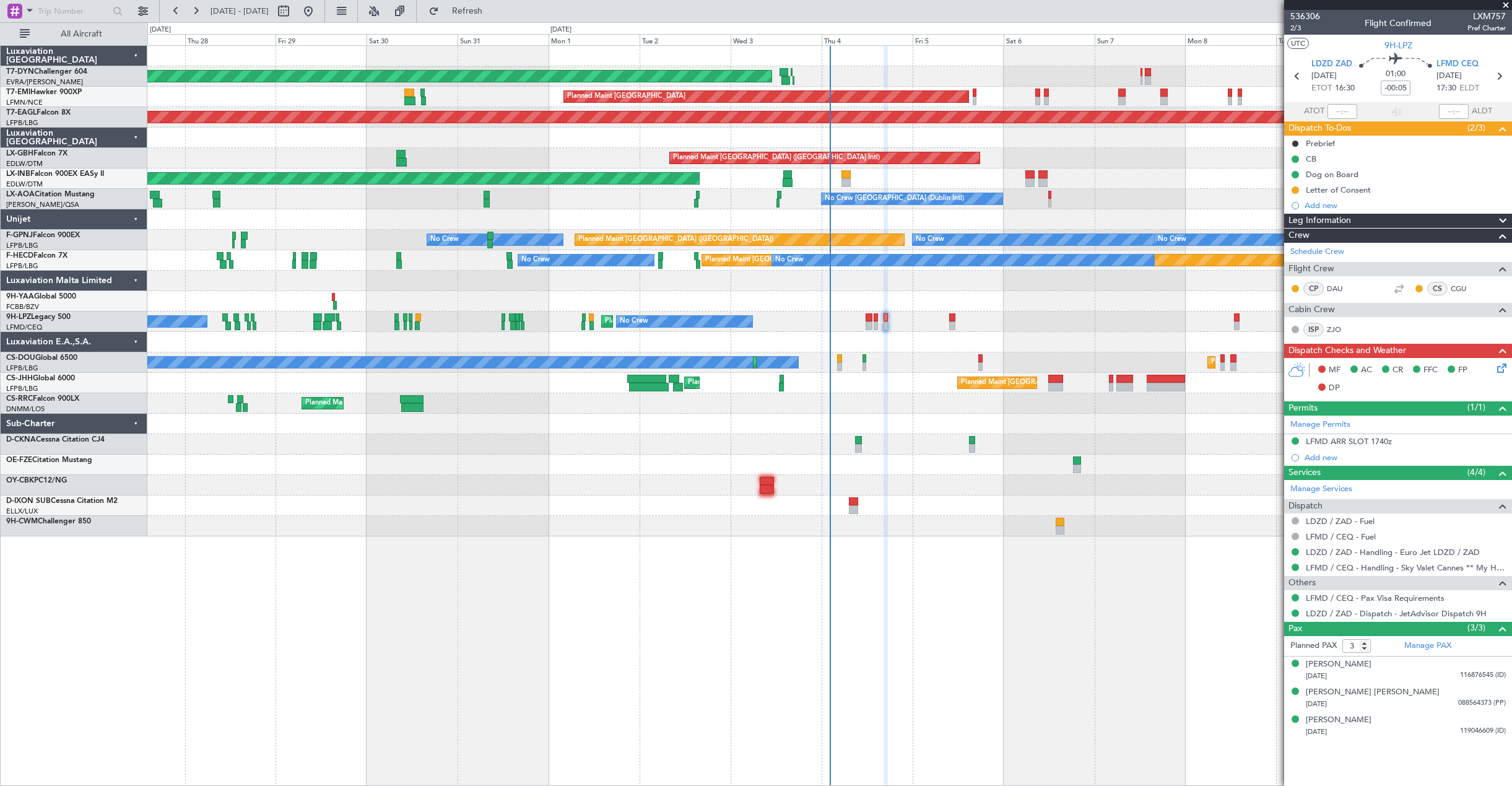
select select "11"
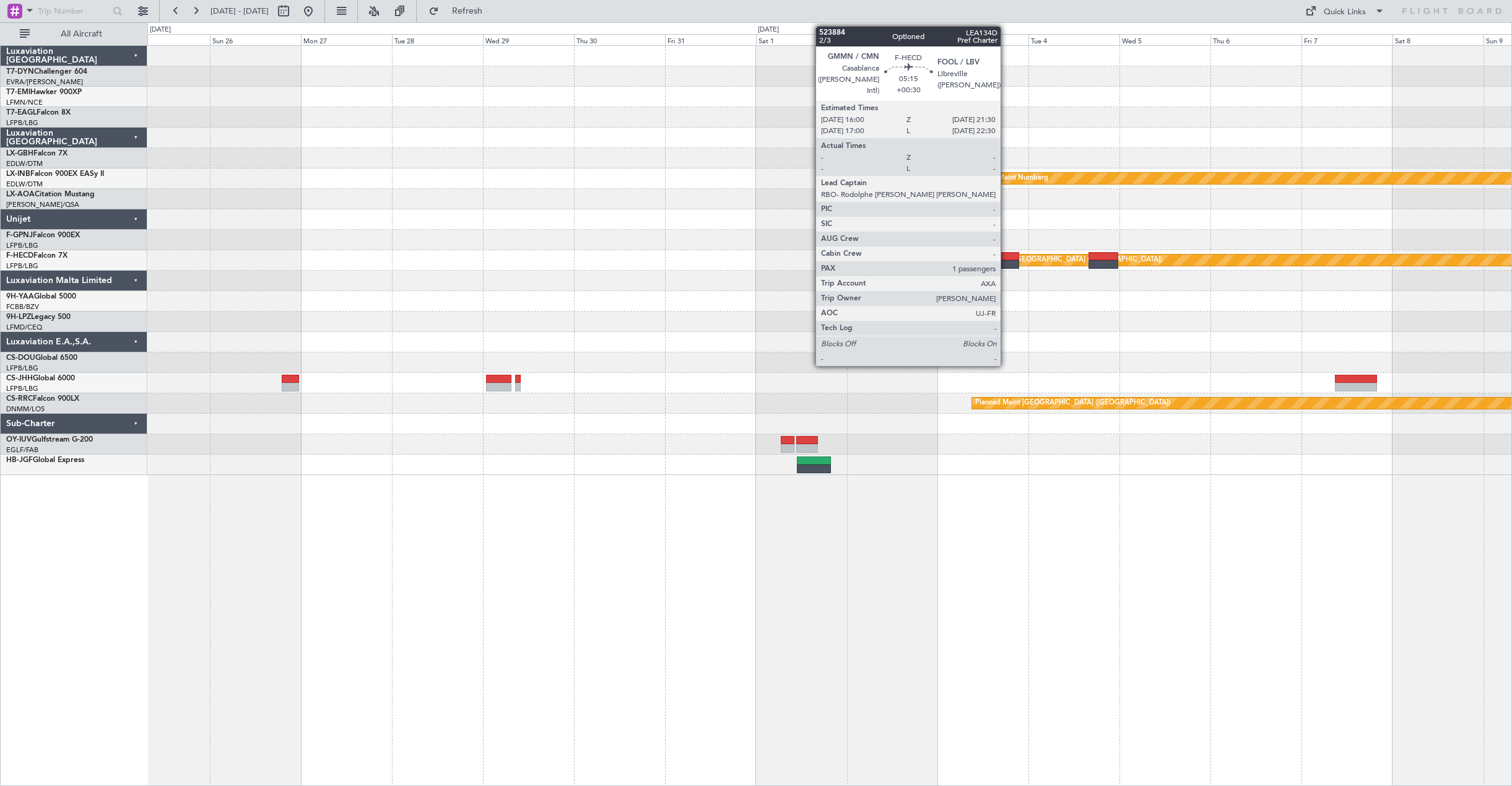
click at [1006, 261] on div at bounding box center [1008, 264] width 21 height 9
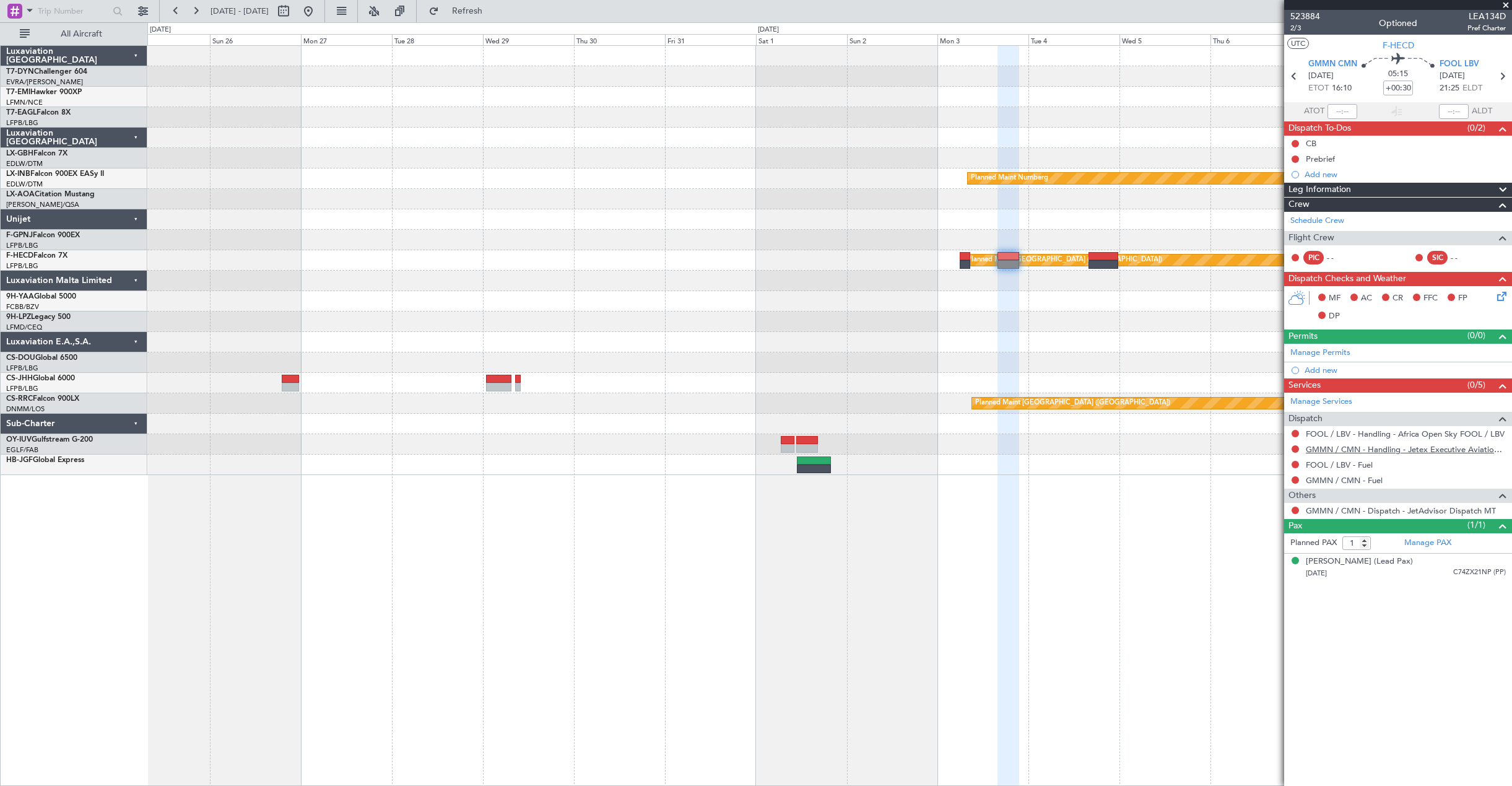
click at [1388, 450] on link "GMMN / CMN - Handling - Jetex Executive Aviation [GEOGRAPHIC_DATA] GMMN / CMN" at bounding box center [1406, 448] width 200 height 10
click at [318, 5] on button at bounding box center [308, 11] width 20 height 20
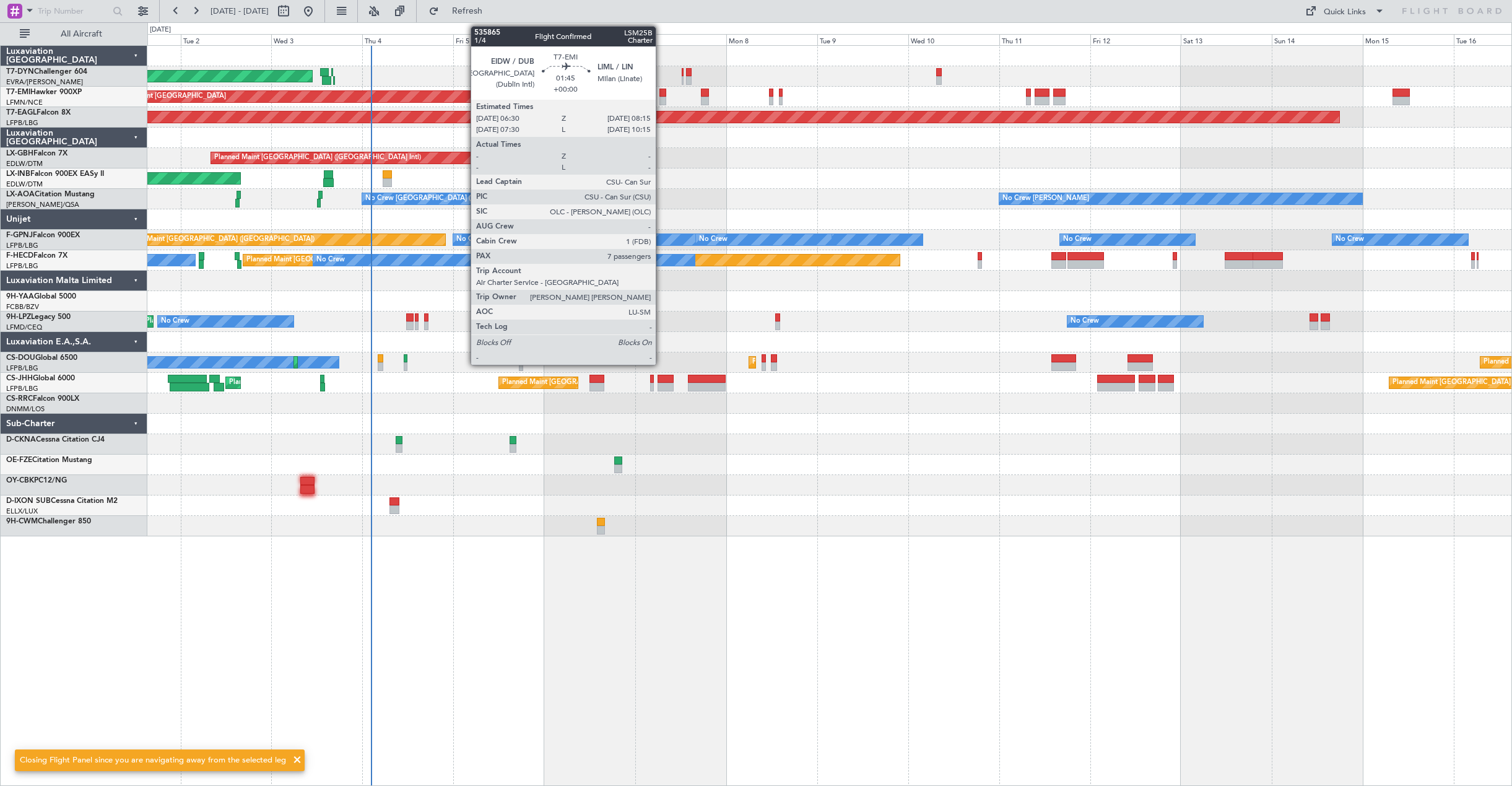
click at [661, 97] on div at bounding box center [663, 101] width 7 height 9
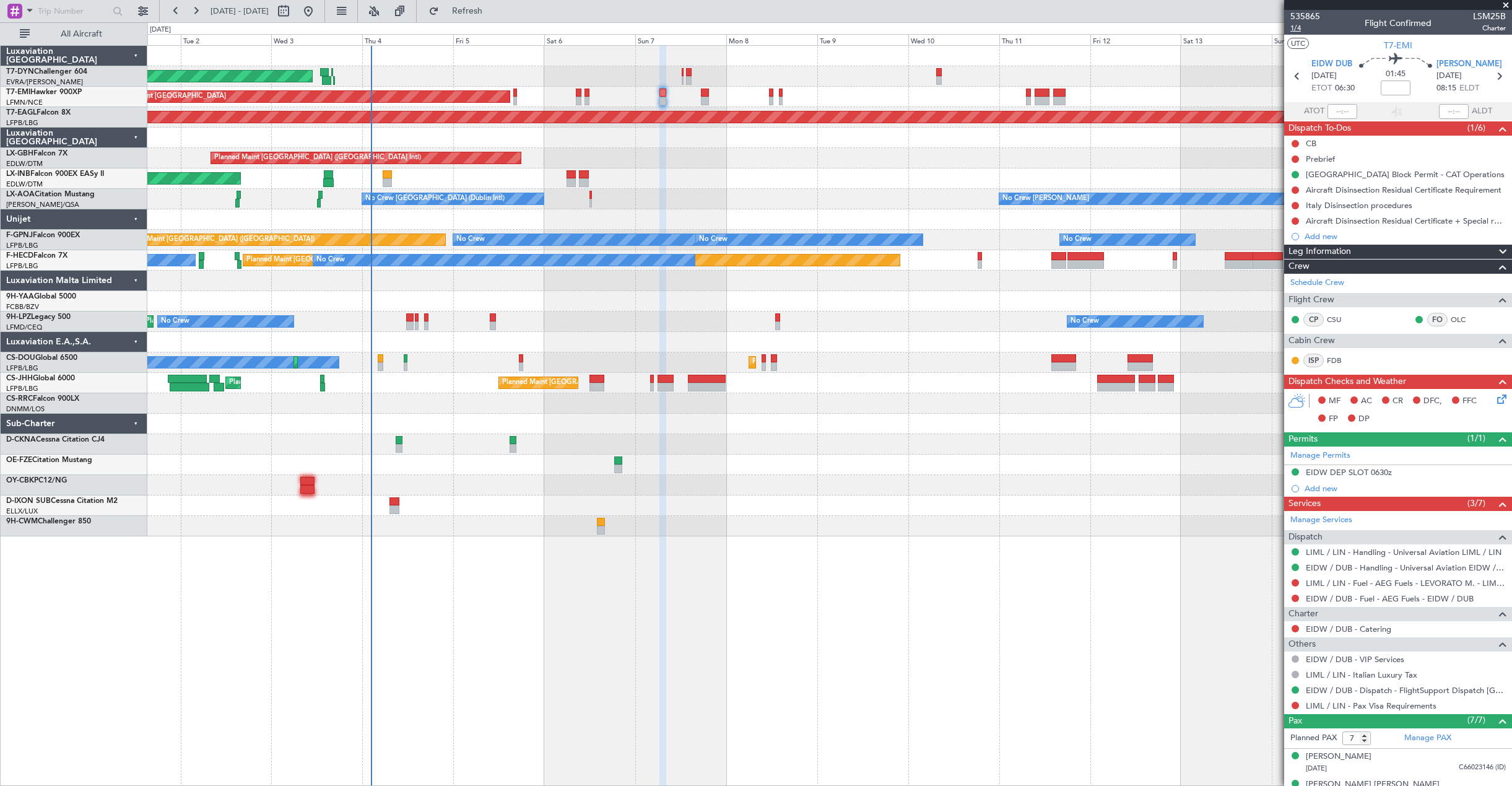
click at [1295, 29] on span "1/4" at bounding box center [1305, 28] width 30 height 10
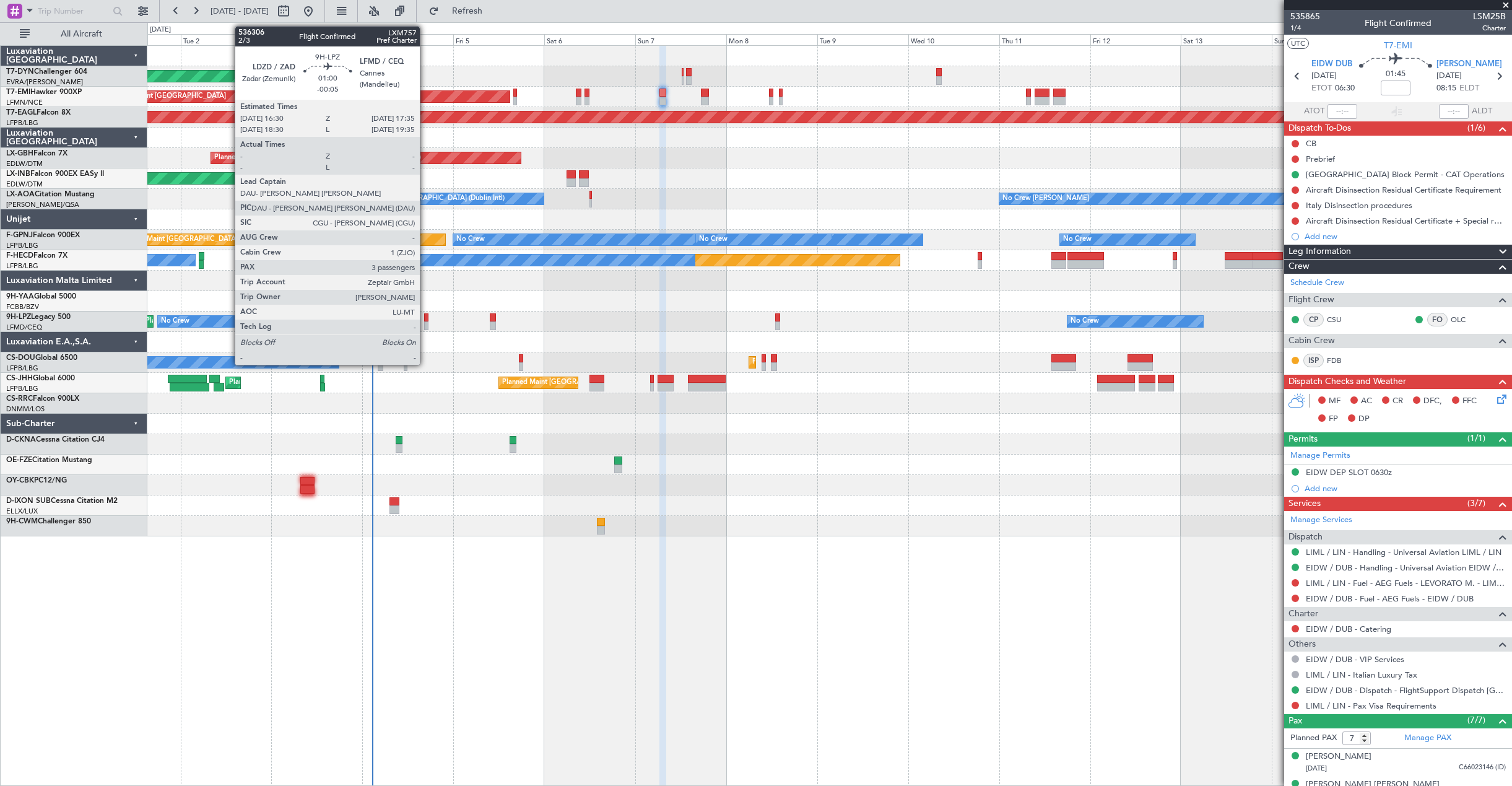
click at [425, 321] on div at bounding box center [426, 325] width 4 height 9
type input "-00:05"
type input "3"
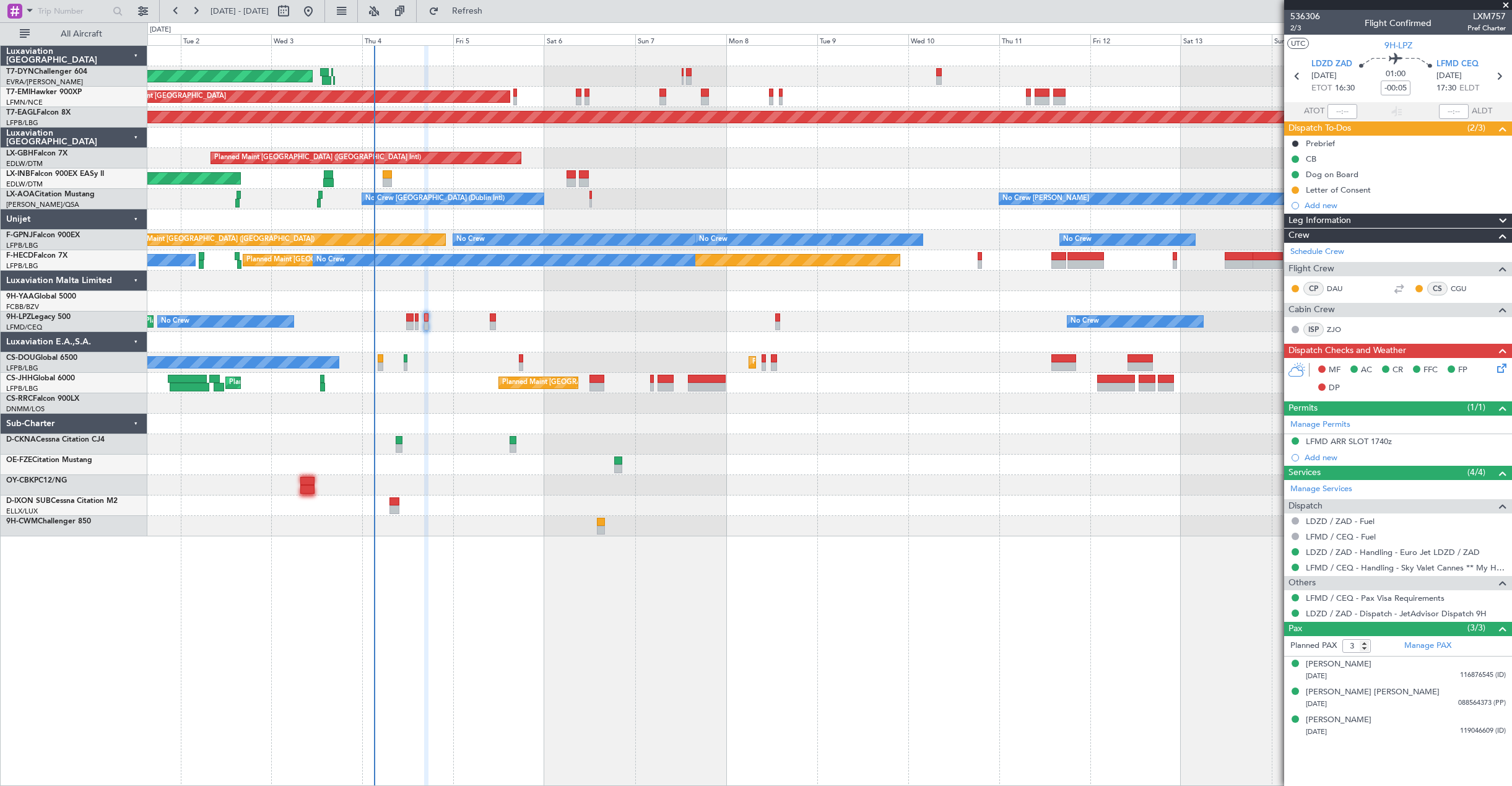
click at [1505, 371] on icon at bounding box center [1499, 365] width 10 height 10
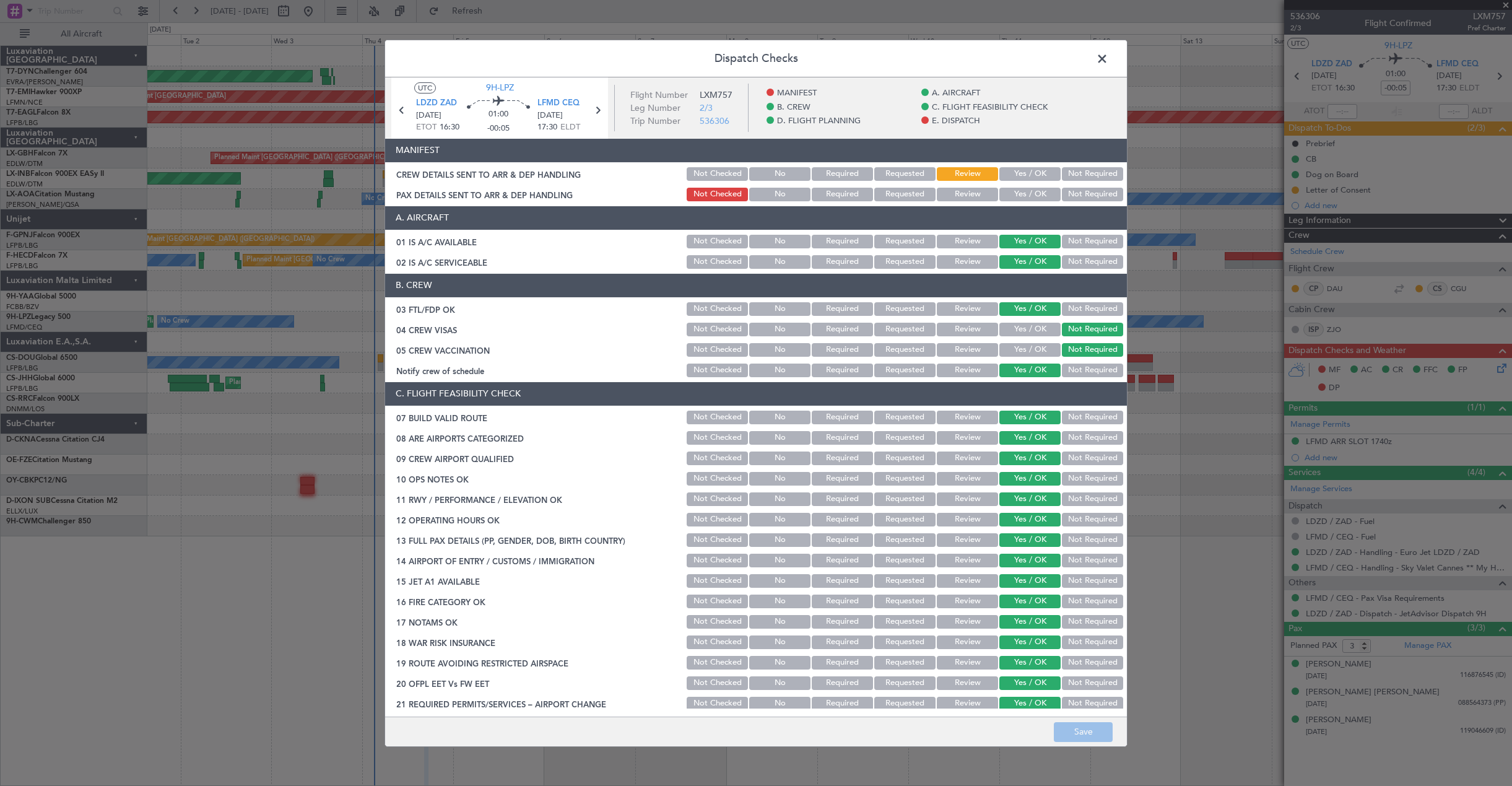
click at [947, 197] on button "Review" at bounding box center [967, 195] width 61 height 14
click at [1082, 730] on button "Save" at bounding box center [1083, 732] width 59 height 20
click at [1108, 59] on span at bounding box center [1108, 61] width 0 height 24
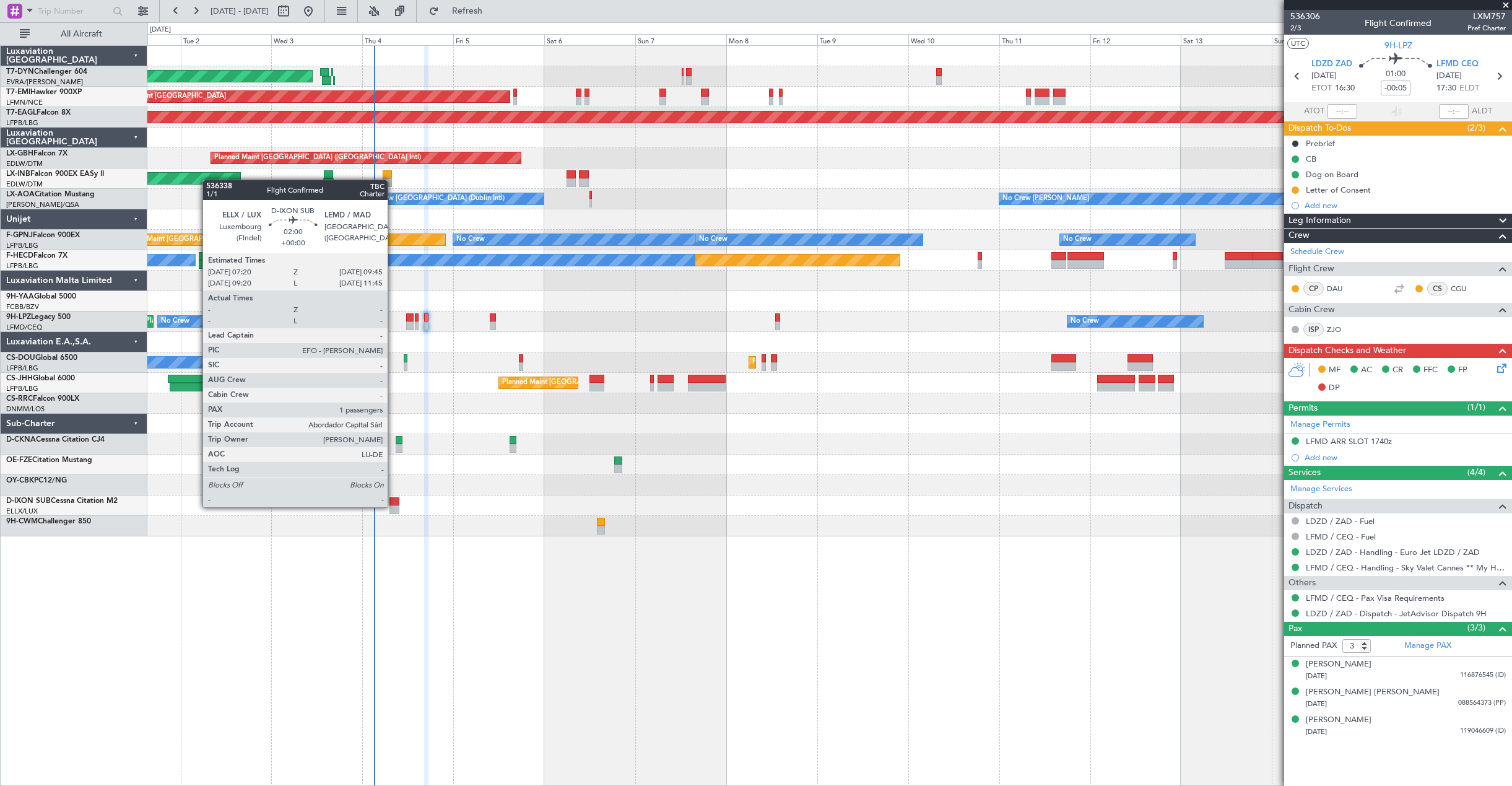
click at [393, 506] on div at bounding box center [394, 509] width 10 height 9
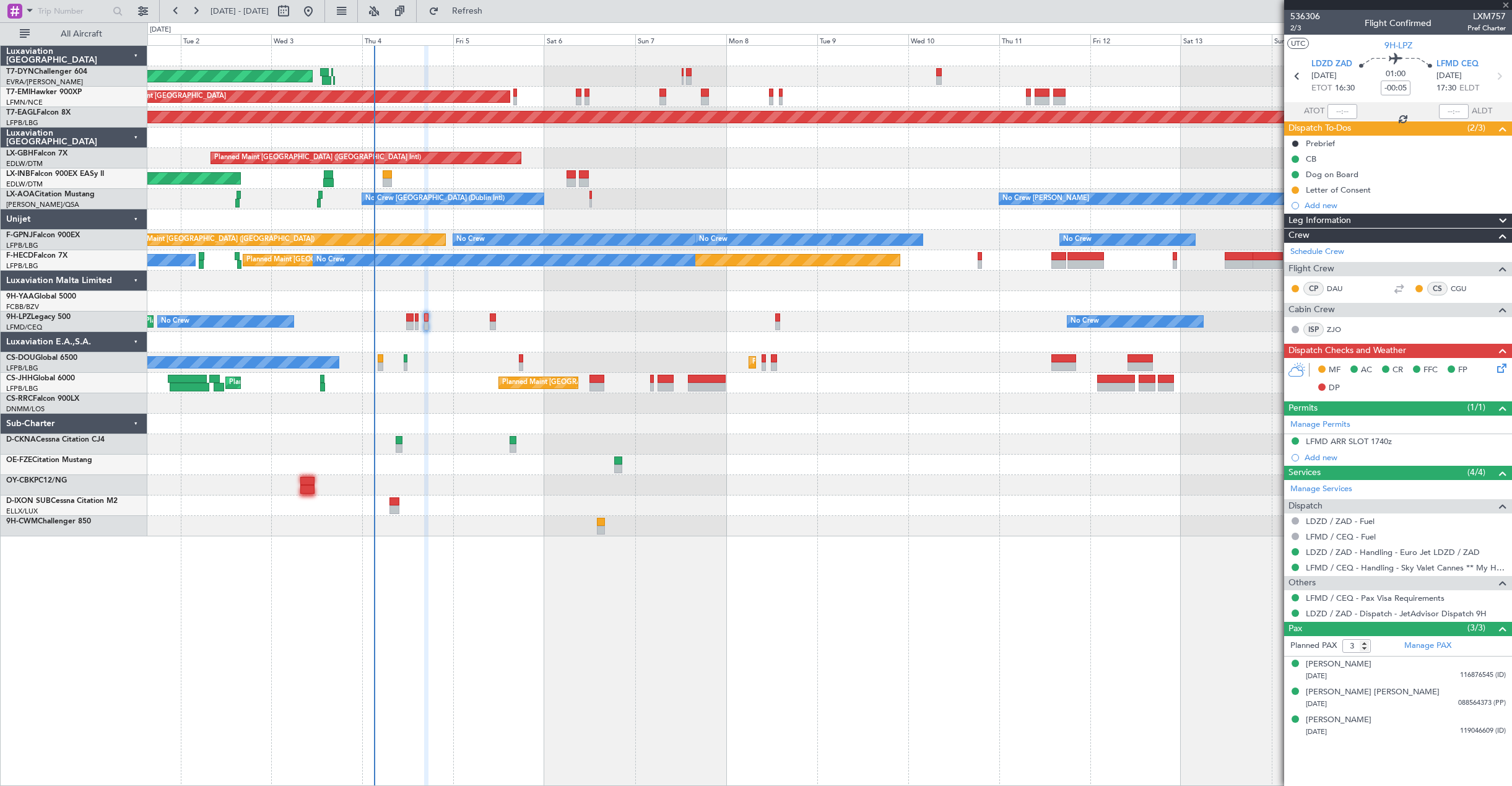
type input "1"
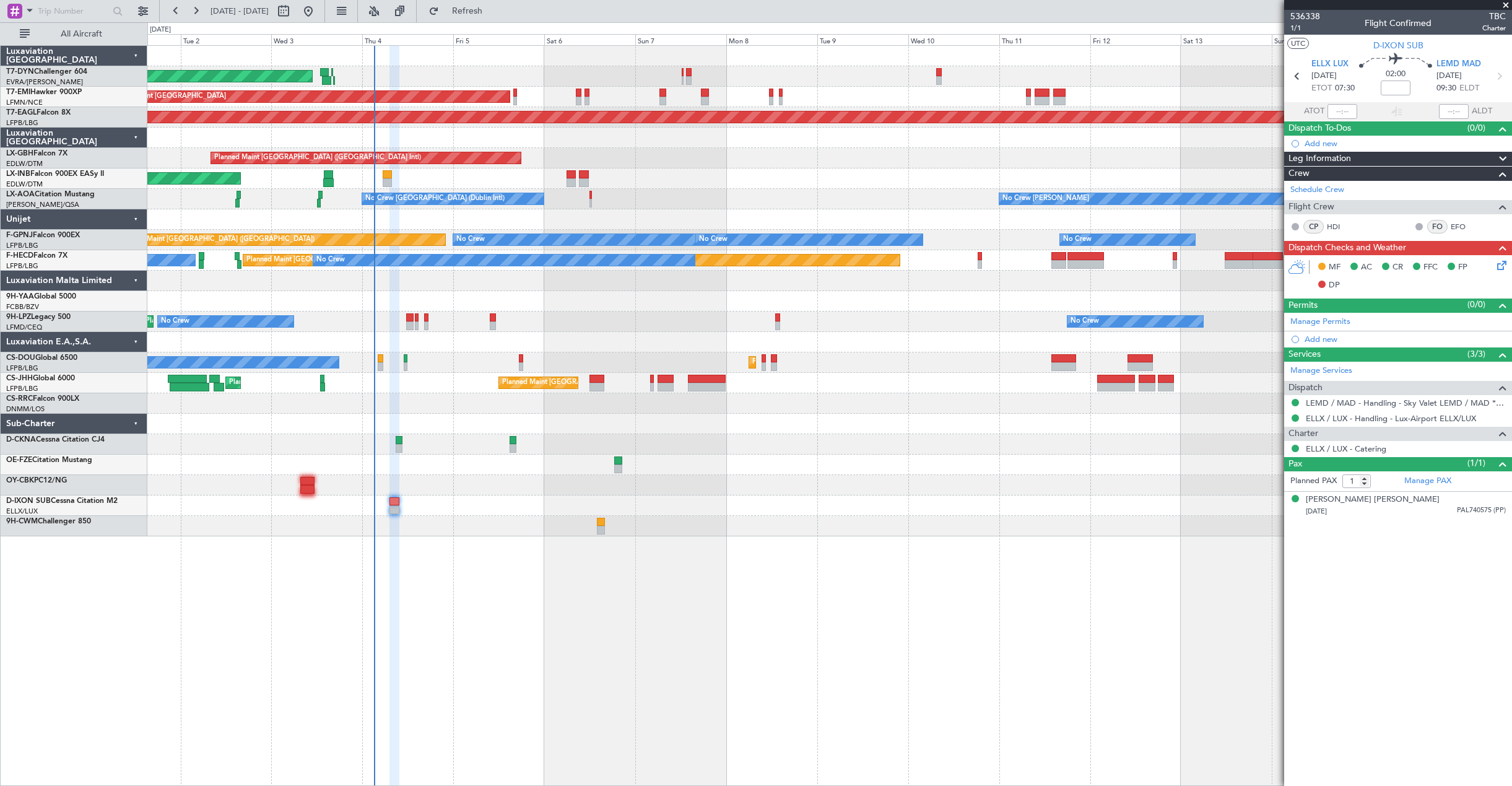
click at [1497, 268] on icon at bounding box center [1499, 263] width 10 height 10
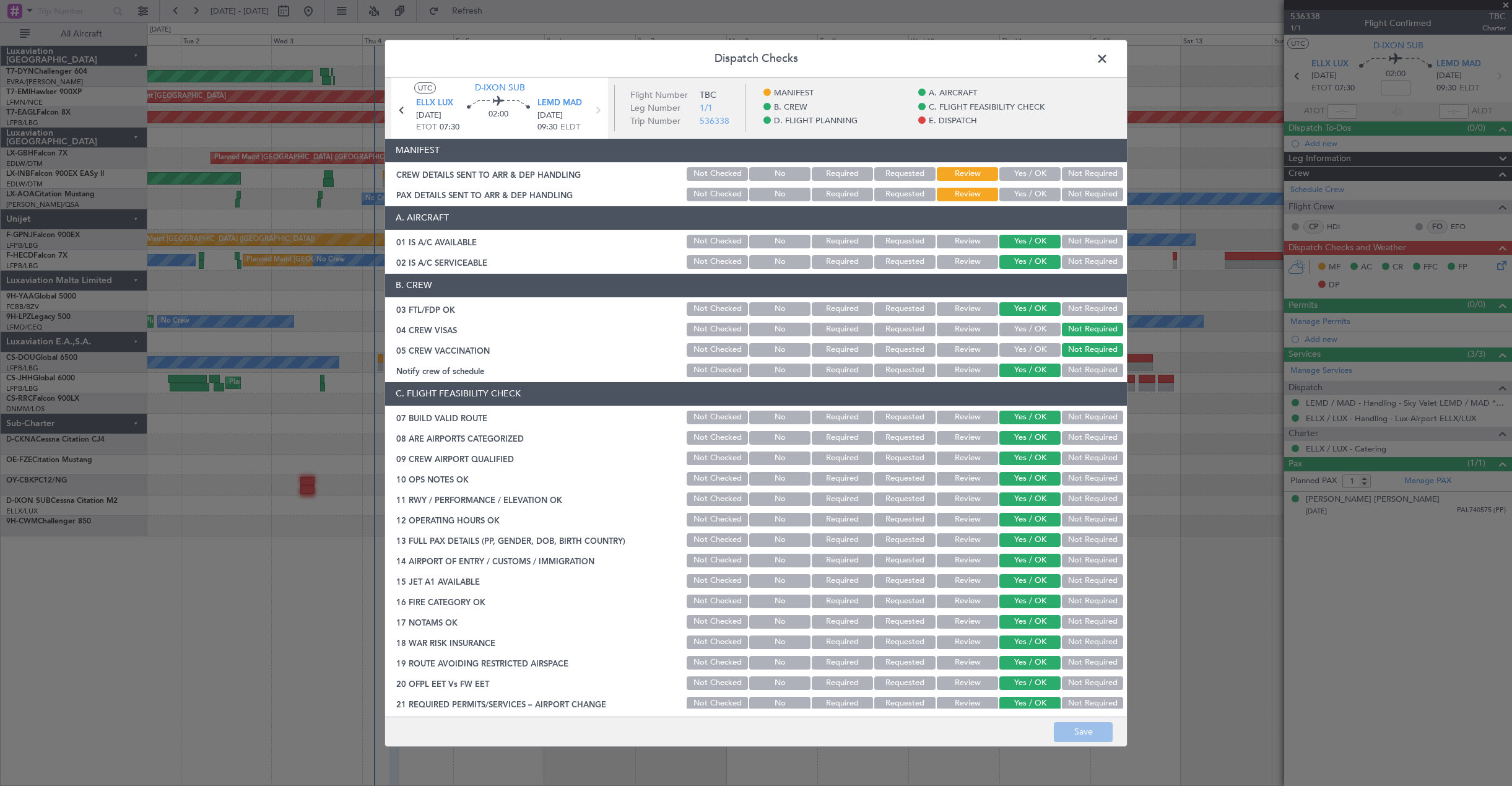
drag, startPoint x: 991, startPoint y: 176, endPoint x: 997, endPoint y: 179, distance: 6.7
click at [999, 176] on button "Yes / OK" at bounding box center [1030, 174] width 61 height 14
click at [1013, 195] on button "Yes / OK" at bounding box center [1030, 195] width 61 height 14
click at [1059, 738] on button "Save" at bounding box center [1083, 732] width 59 height 20
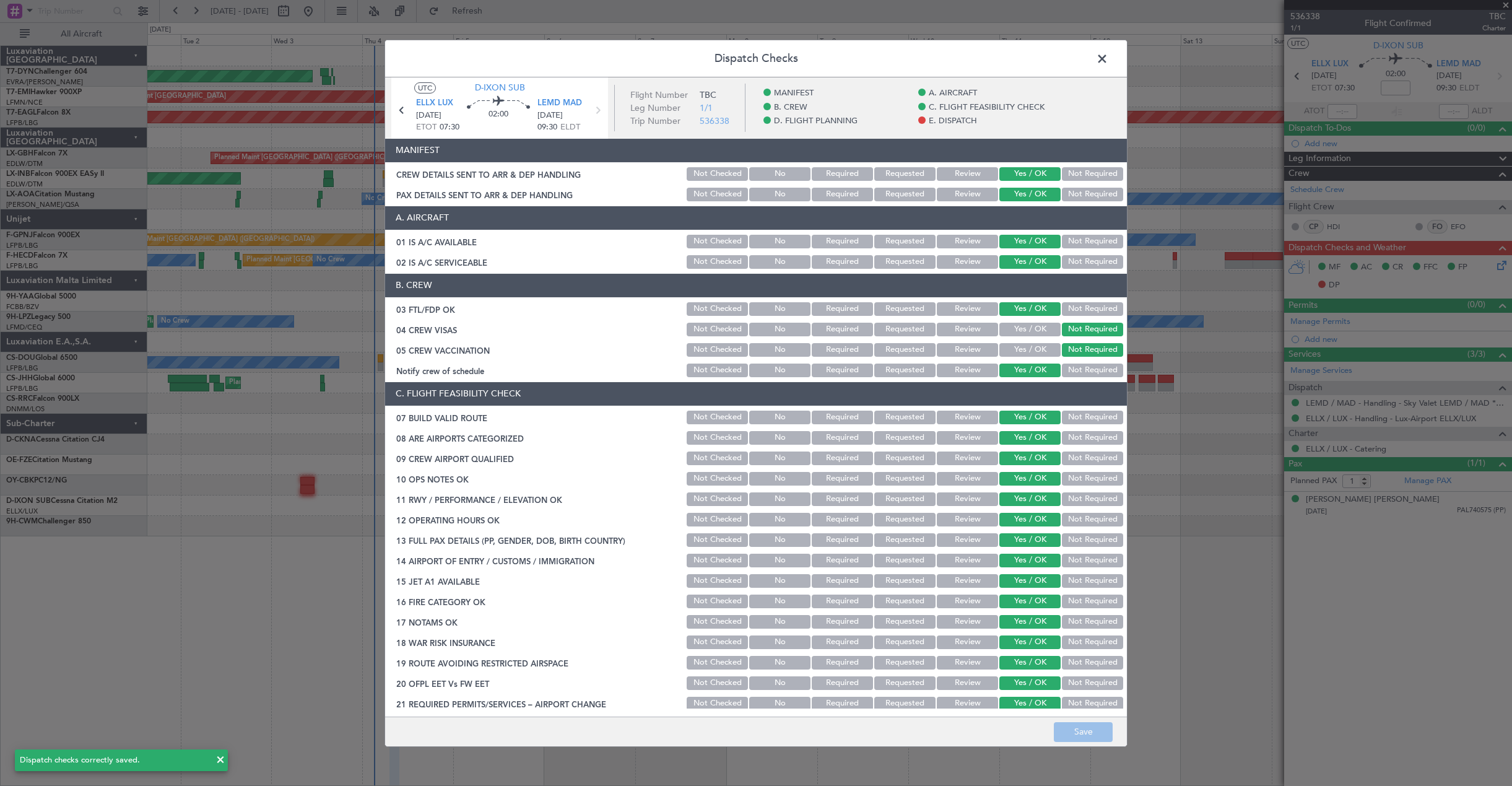
click at [1108, 64] on span at bounding box center [1108, 61] width 0 height 24
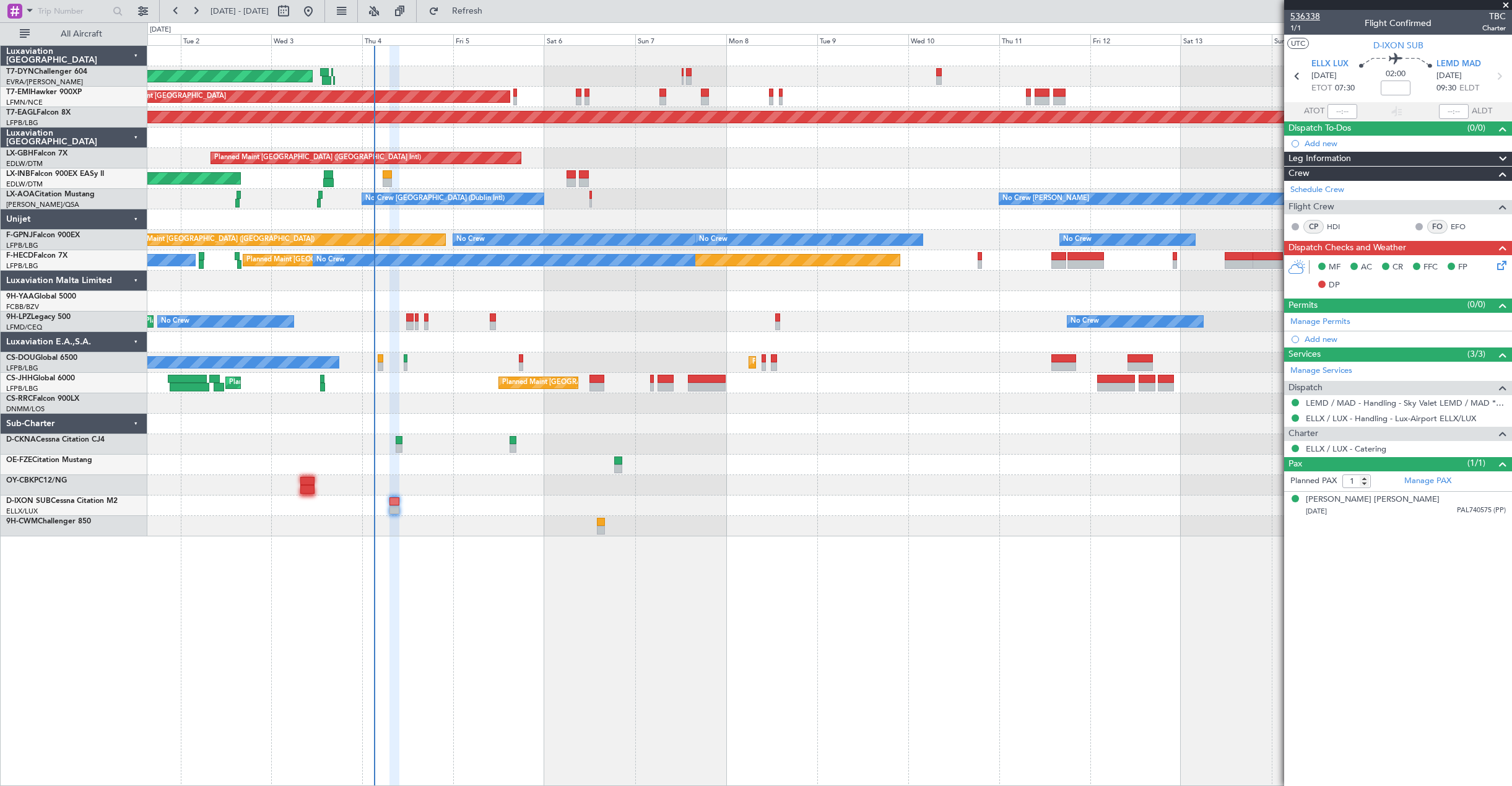
click at [1306, 14] on span "536338" at bounding box center [1305, 16] width 30 height 13
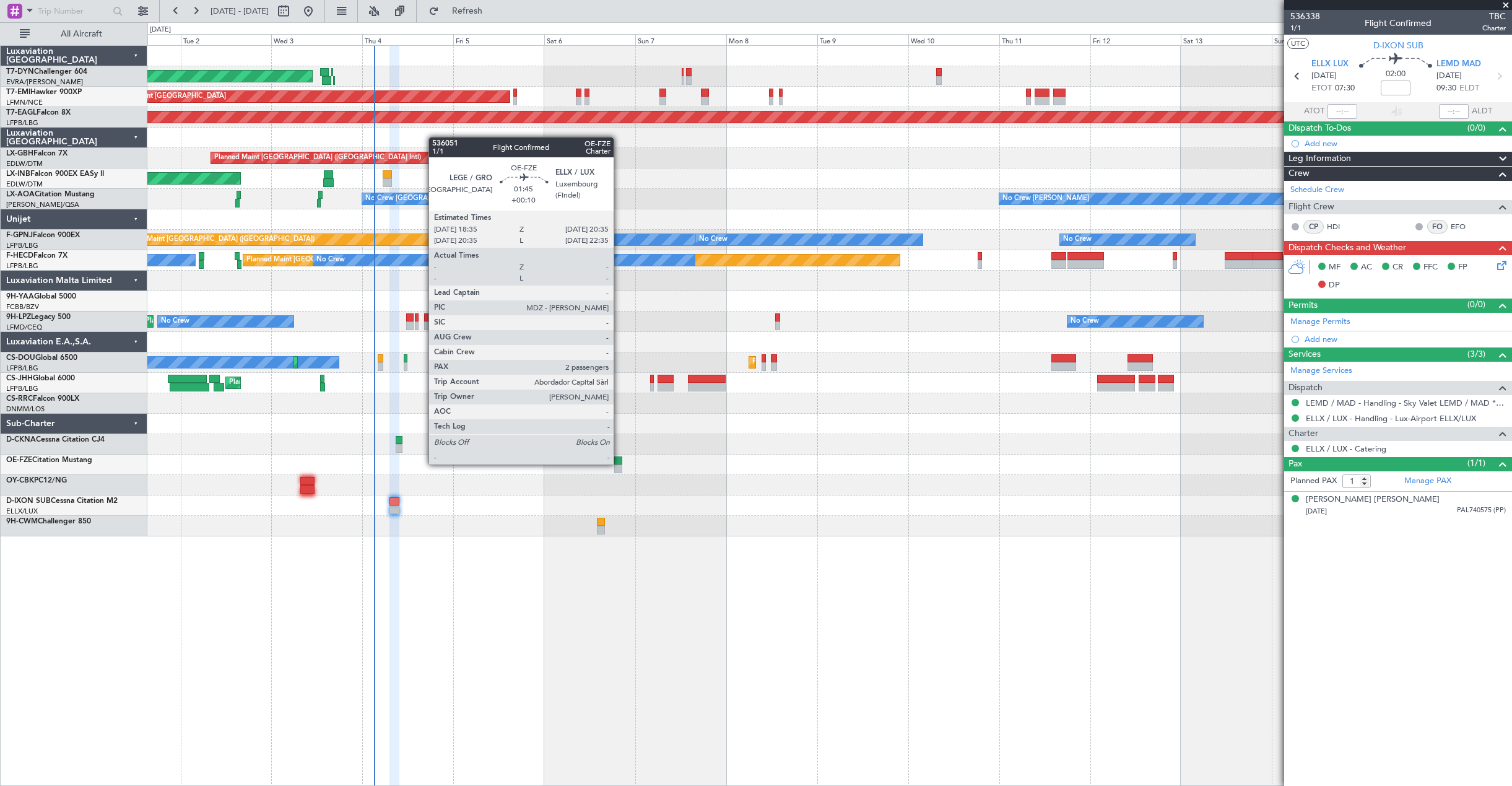
click at [619, 463] on div at bounding box center [619, 461] width 8 height 9
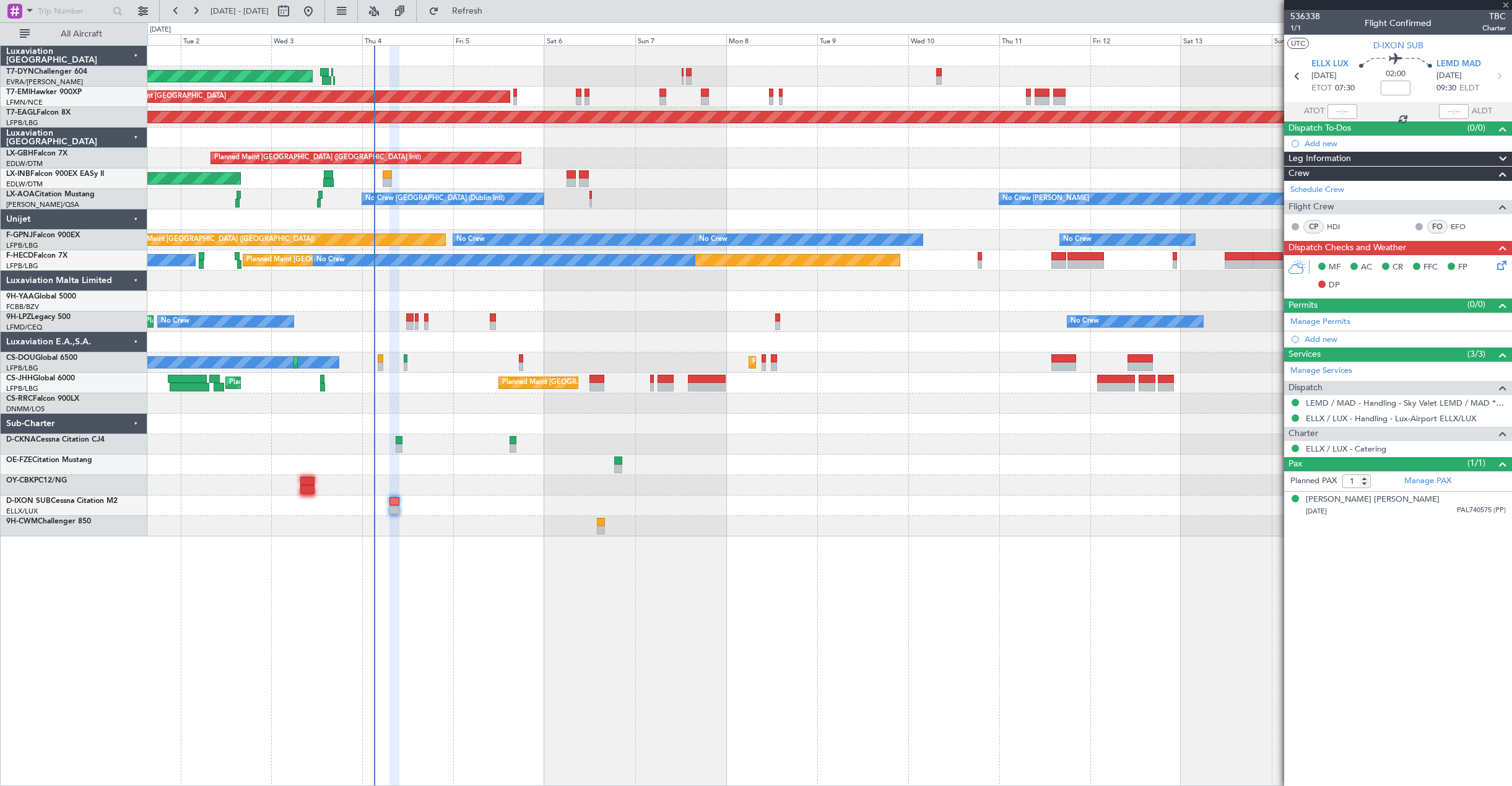
type input "+00:10"
type input "2"
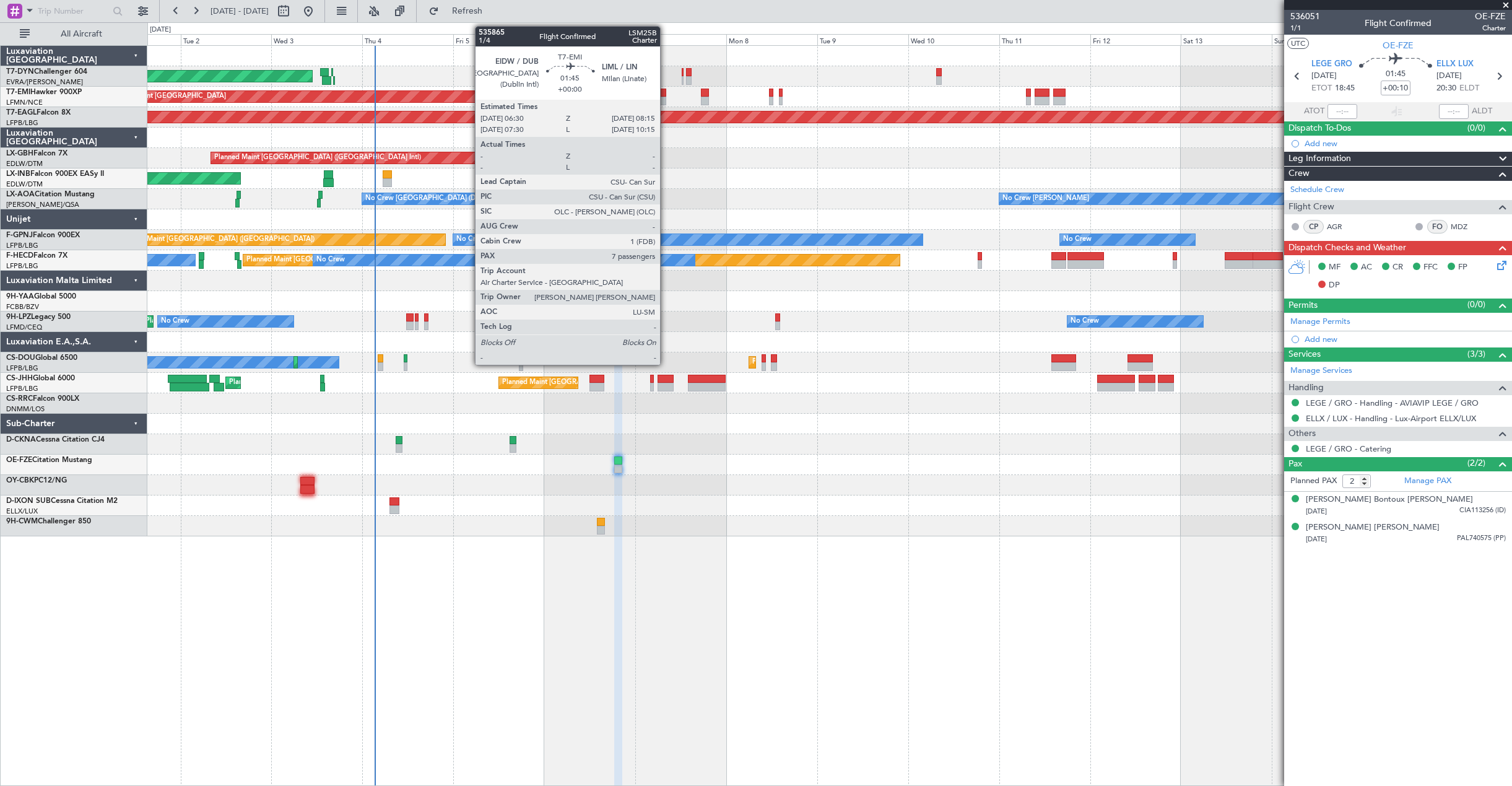
click at [665, 96] on div at bounding box center [663, 93] width 7 height 9
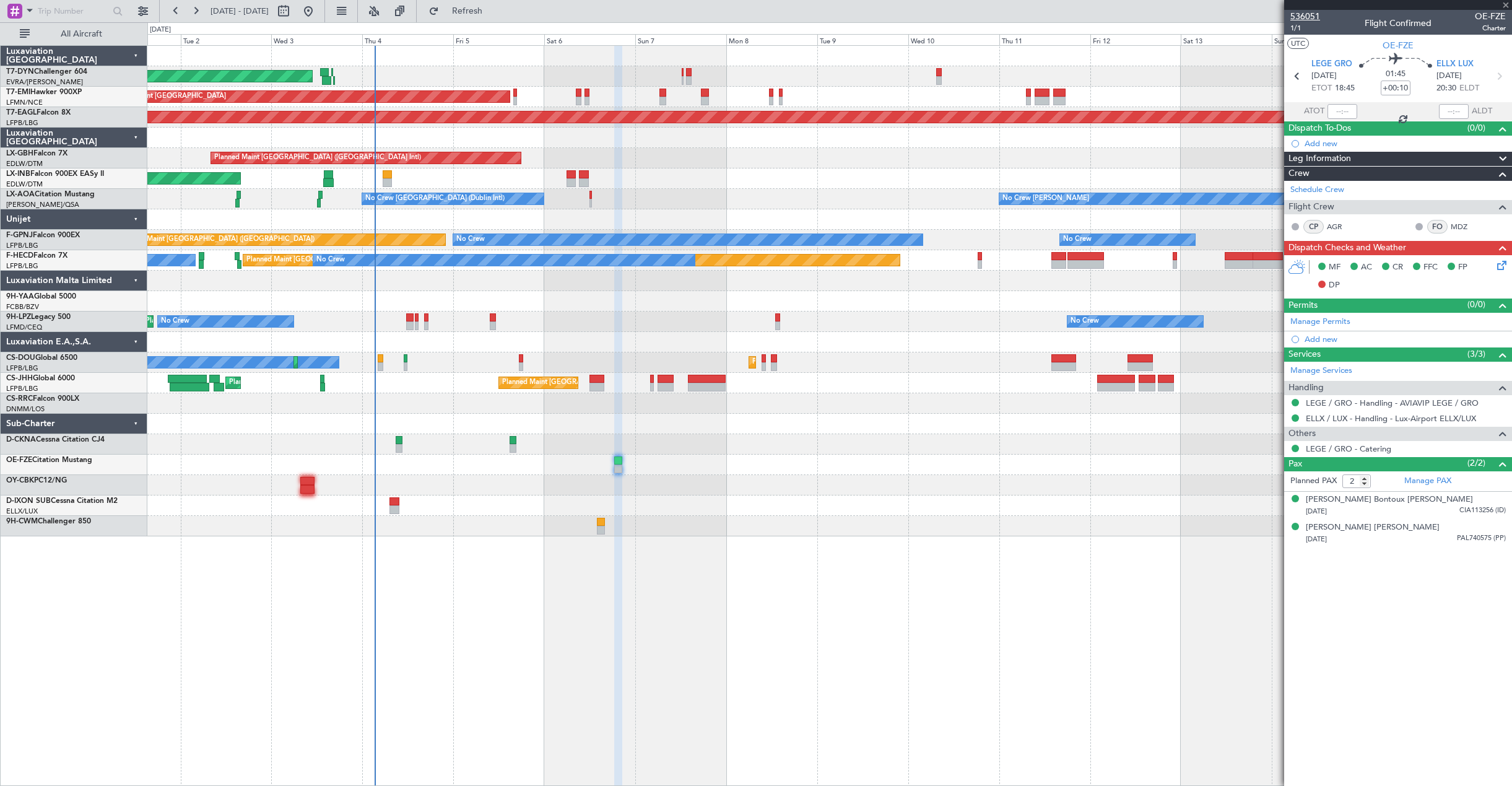
type input "7"
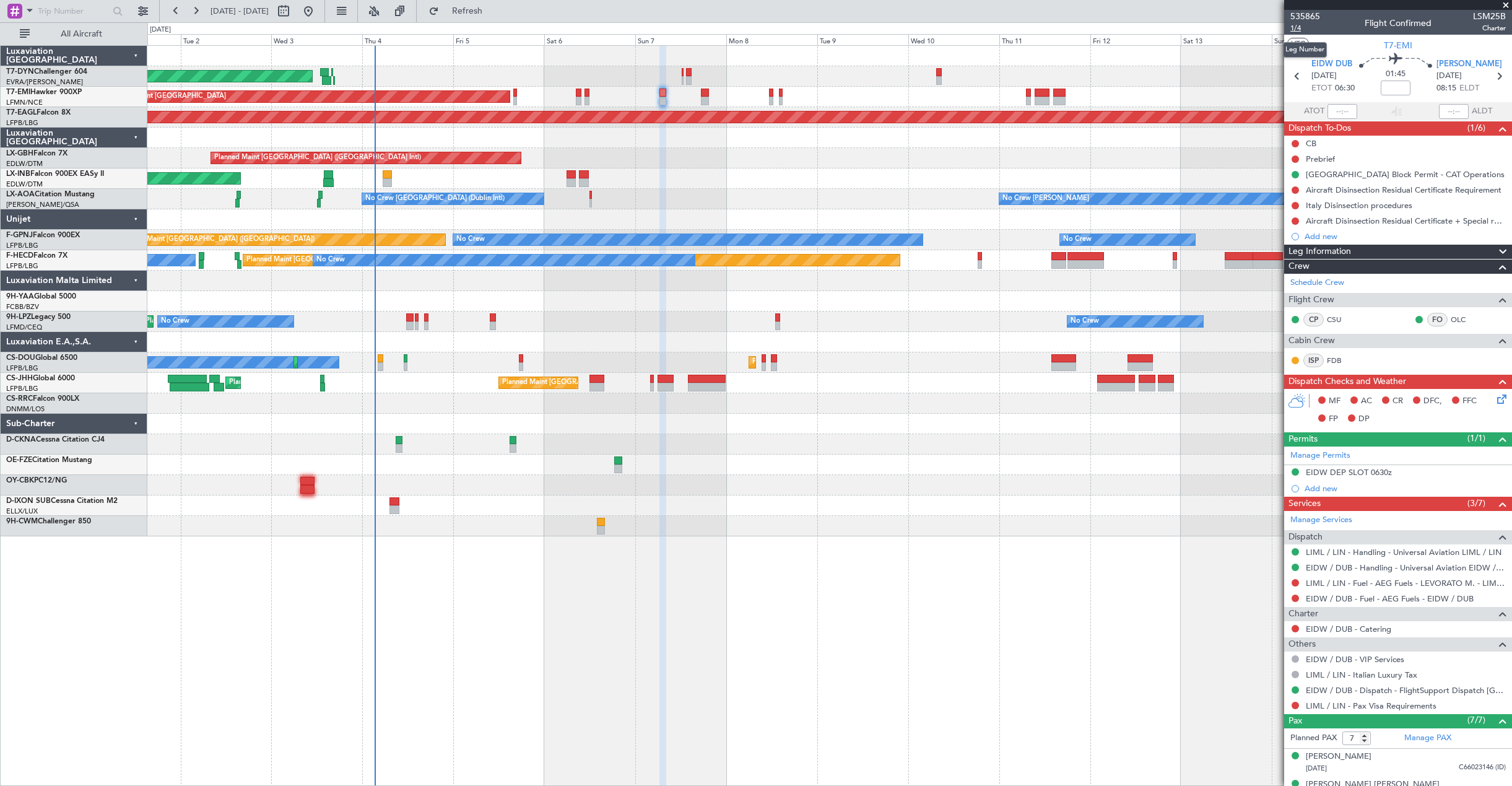
click at [1299, 25] on span "1/4" at bounding box center [1305, 28] width 30 height 10
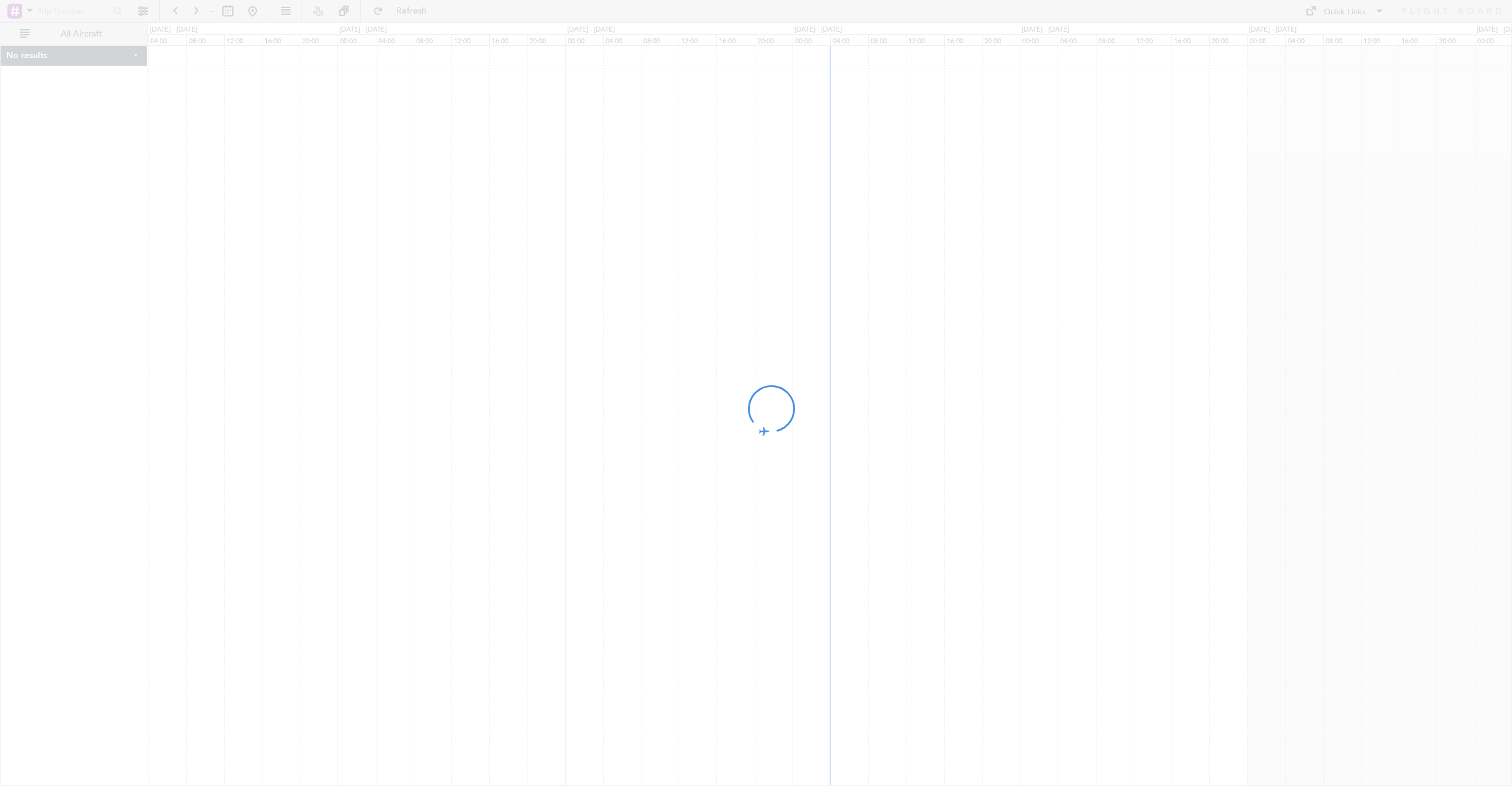
drag, startPoint x: 1266, startPoint y: 310, endPoint x: 958, endPoint y: 333, distance: 308.9
click at [958, 333] on div at bounding box center [756, 393] width 1512 height 786
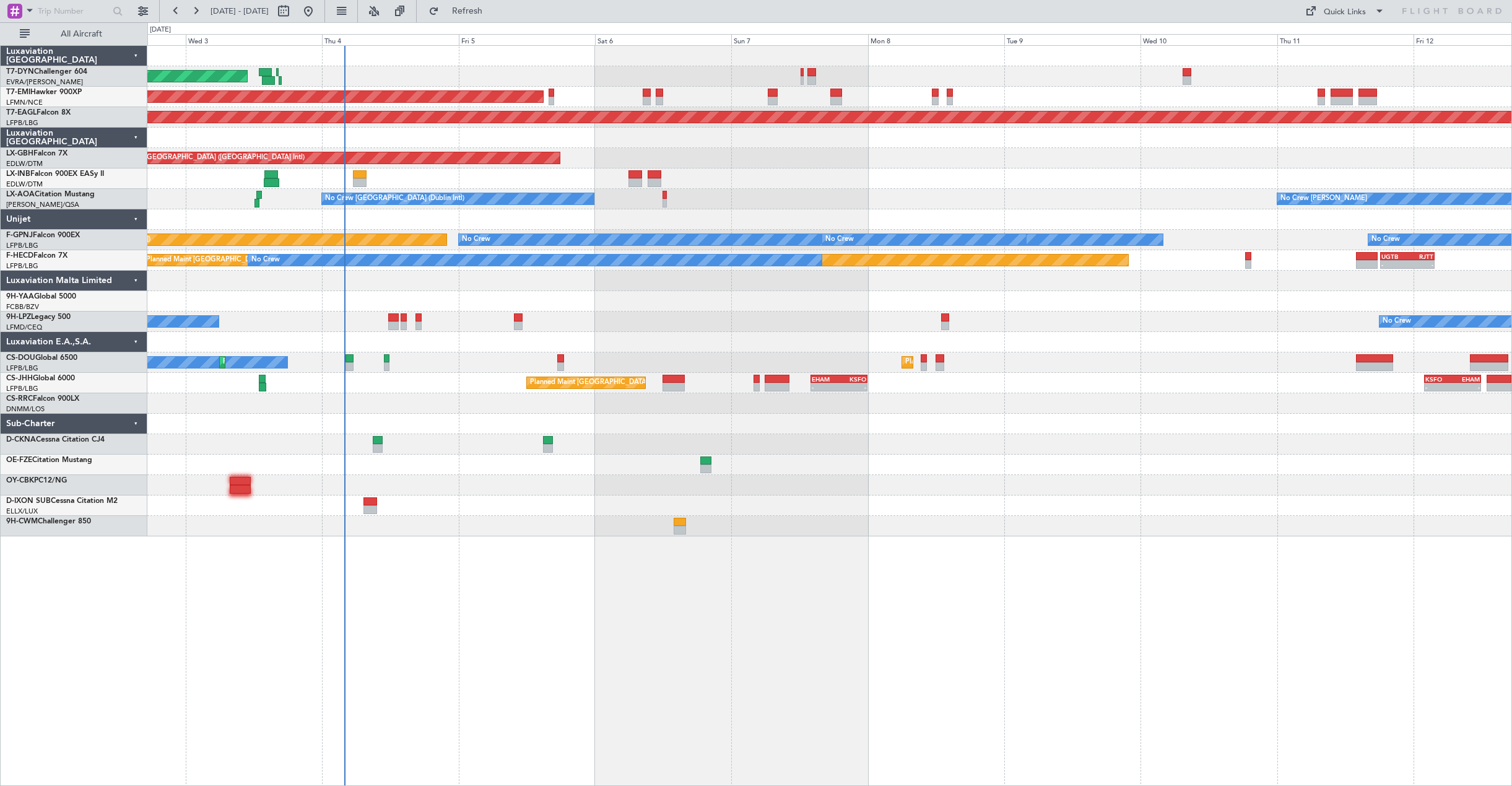
click at [895, 497] on div "AOG Maint Riga (Riga Intl) Planned Maint Zurich Grounded New York (Teterboro) P…" at bounding box center [829, 291] width 1364 height 491
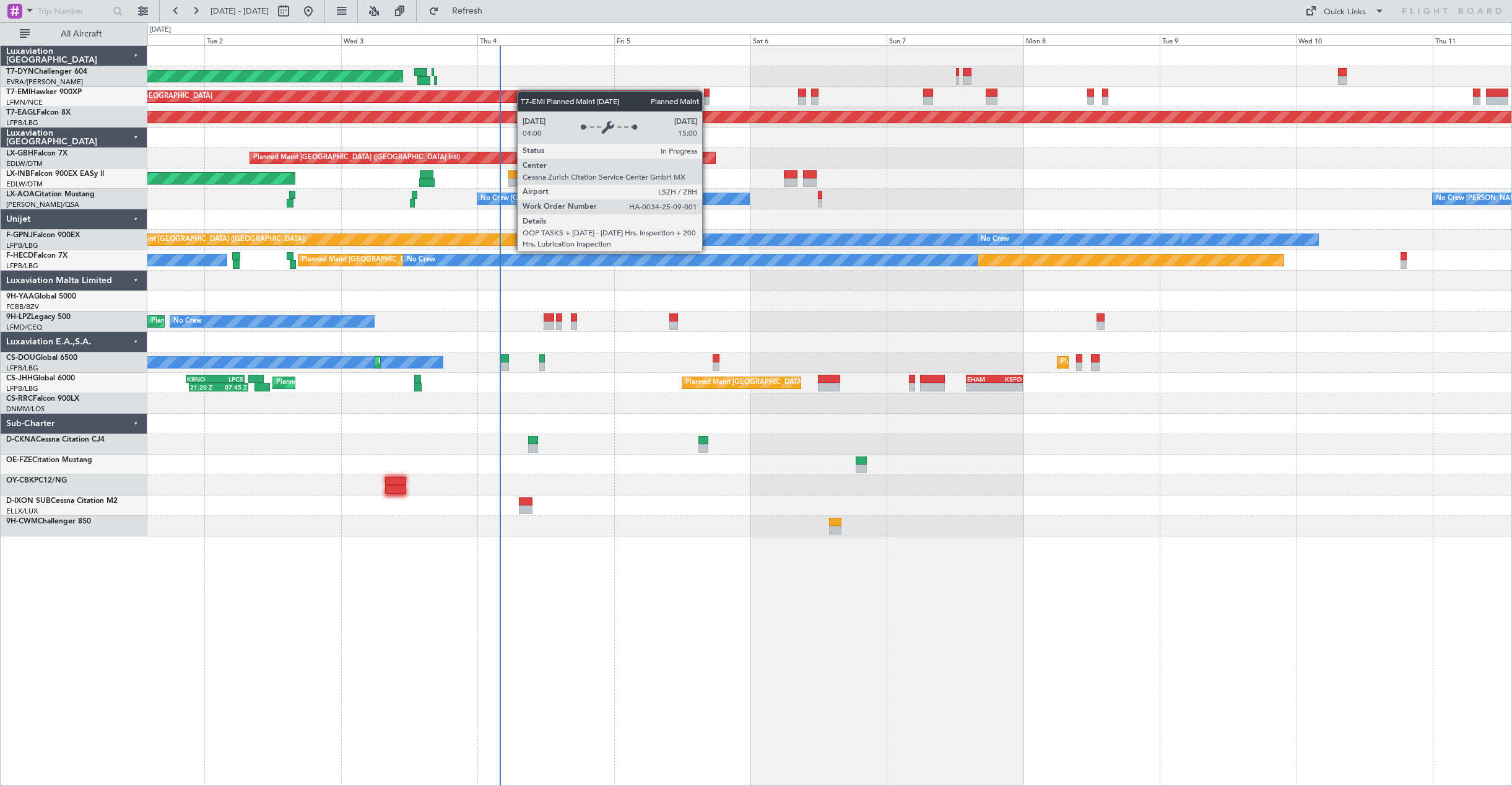
click at [619, 92] on div "AOG Maint Riga (Riga Intl) Planned Maint Zurich Grounded New York (Teterboro) P…" at bounding box center [829, 291] width 1364 height 491
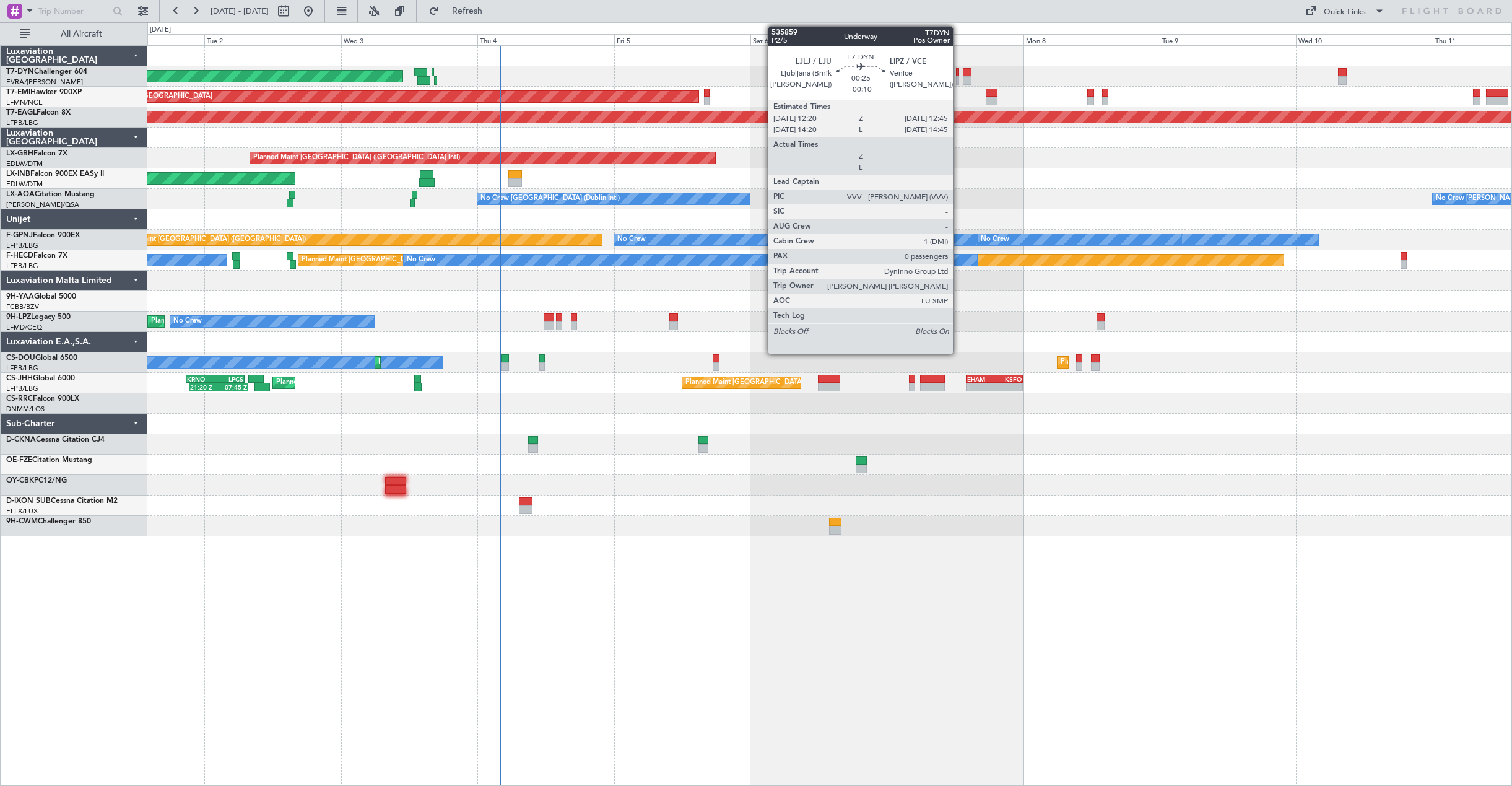
click at [958, 78] on div at bounding box center [957, 80] width 3 height 9
click at [956, 77] on div at bounding box center [957, 80] width 3 height 9
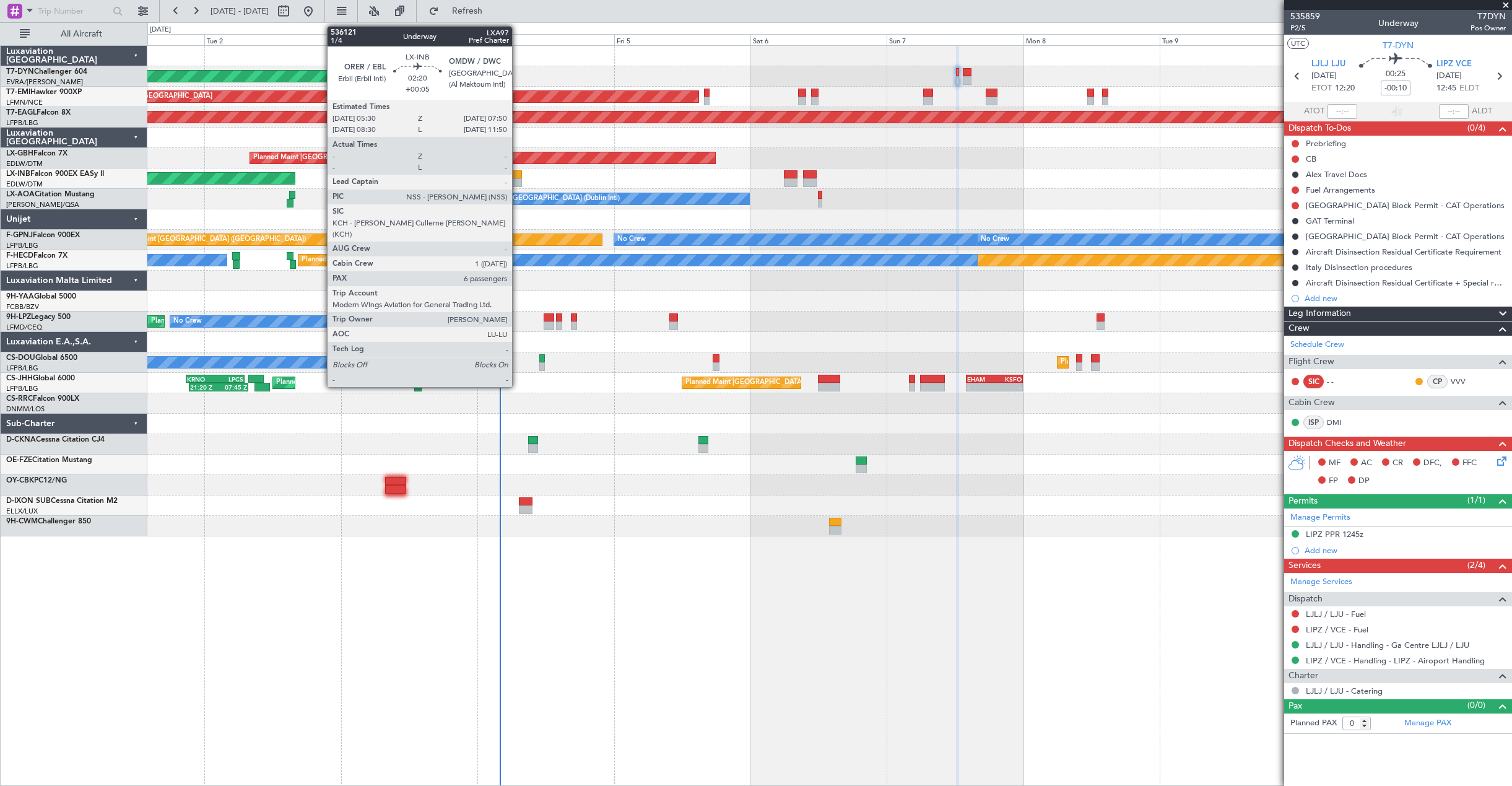
click at [518, 176] on div at bounding box center [515, 174] width 14 height 9
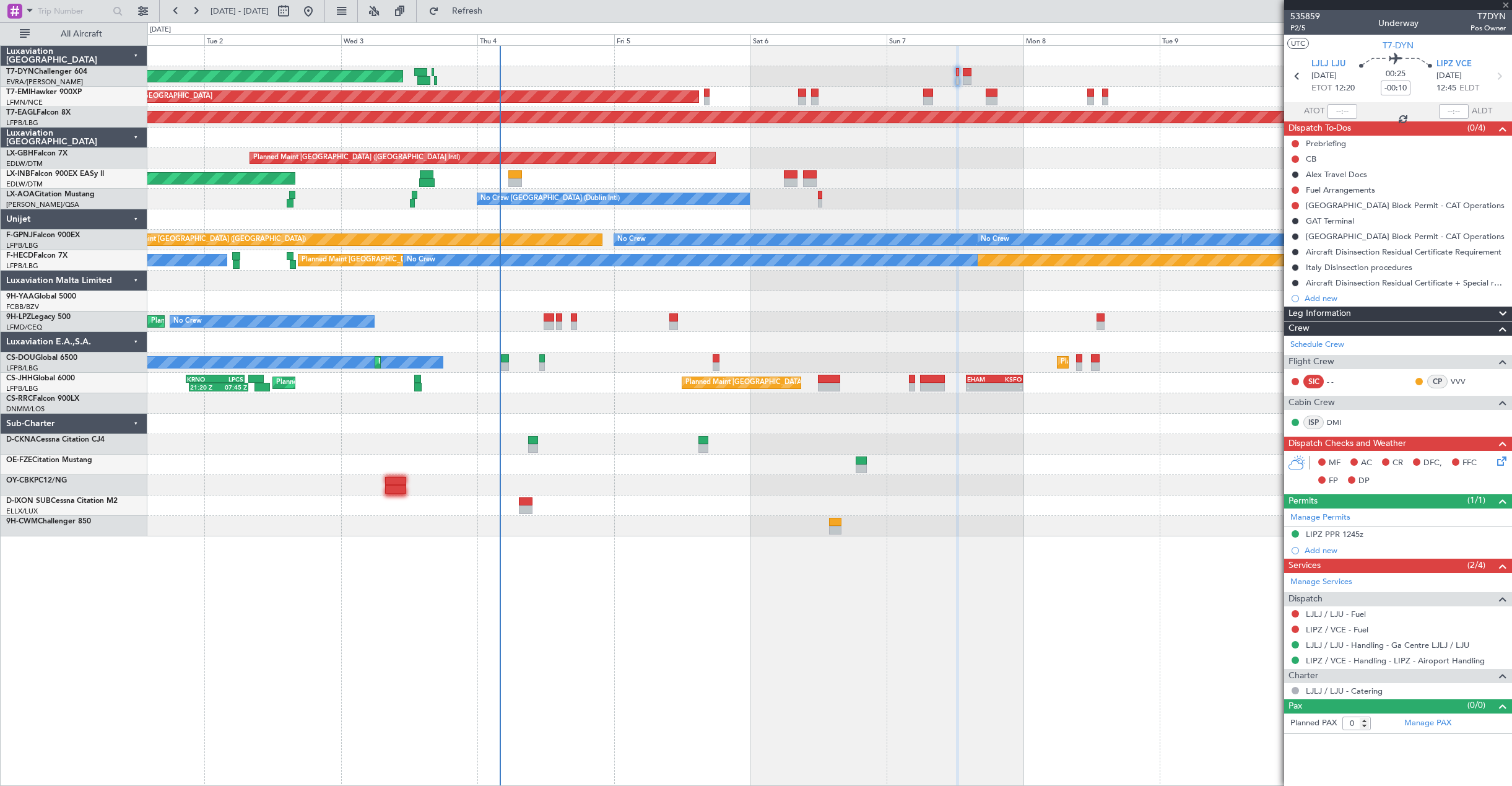
type input "+00:05"
type input "6"
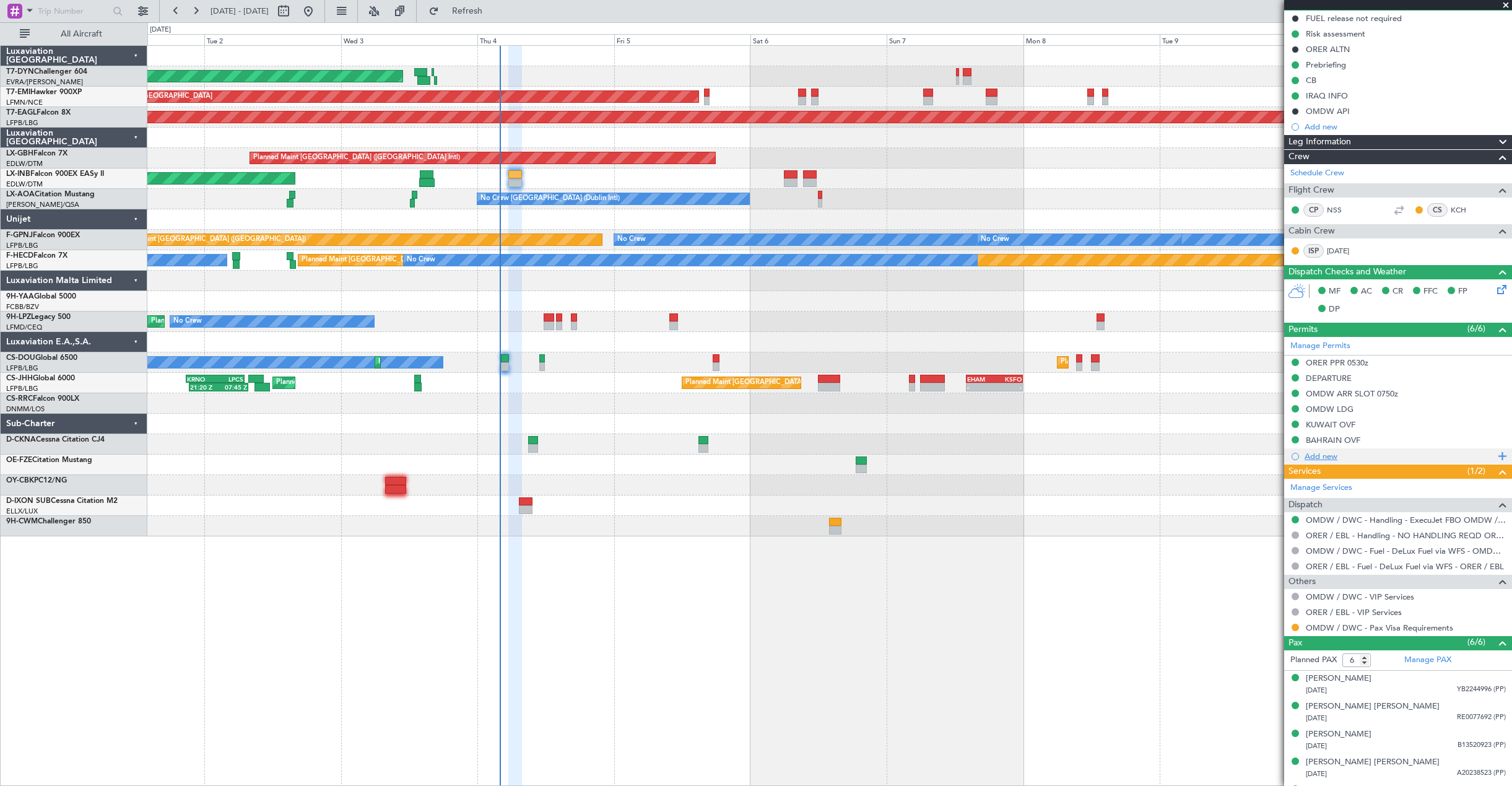
scroll to position [176, 0]
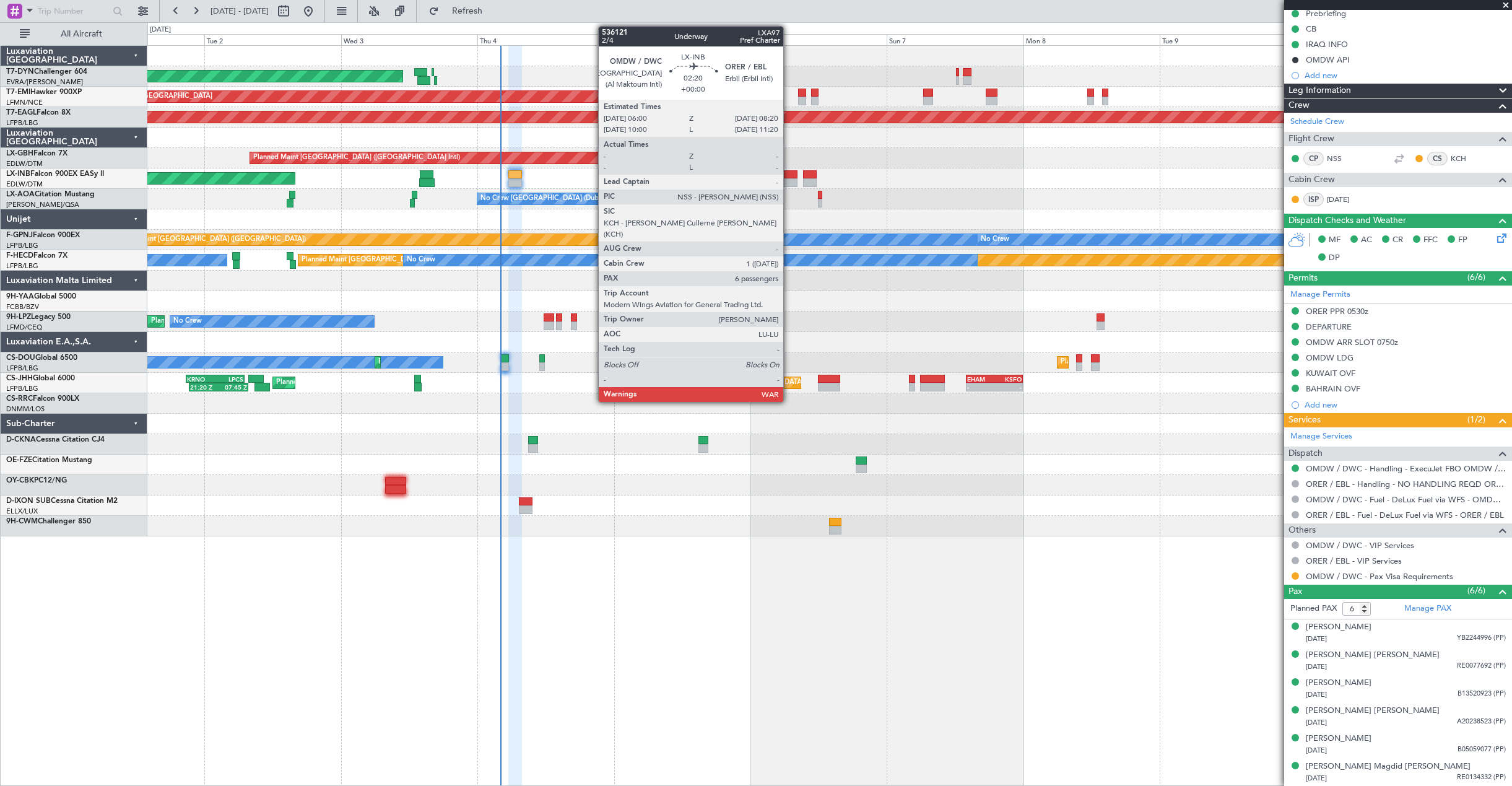
click at [789, 184] on div at bounding box center [791, 182] width 14 height 9
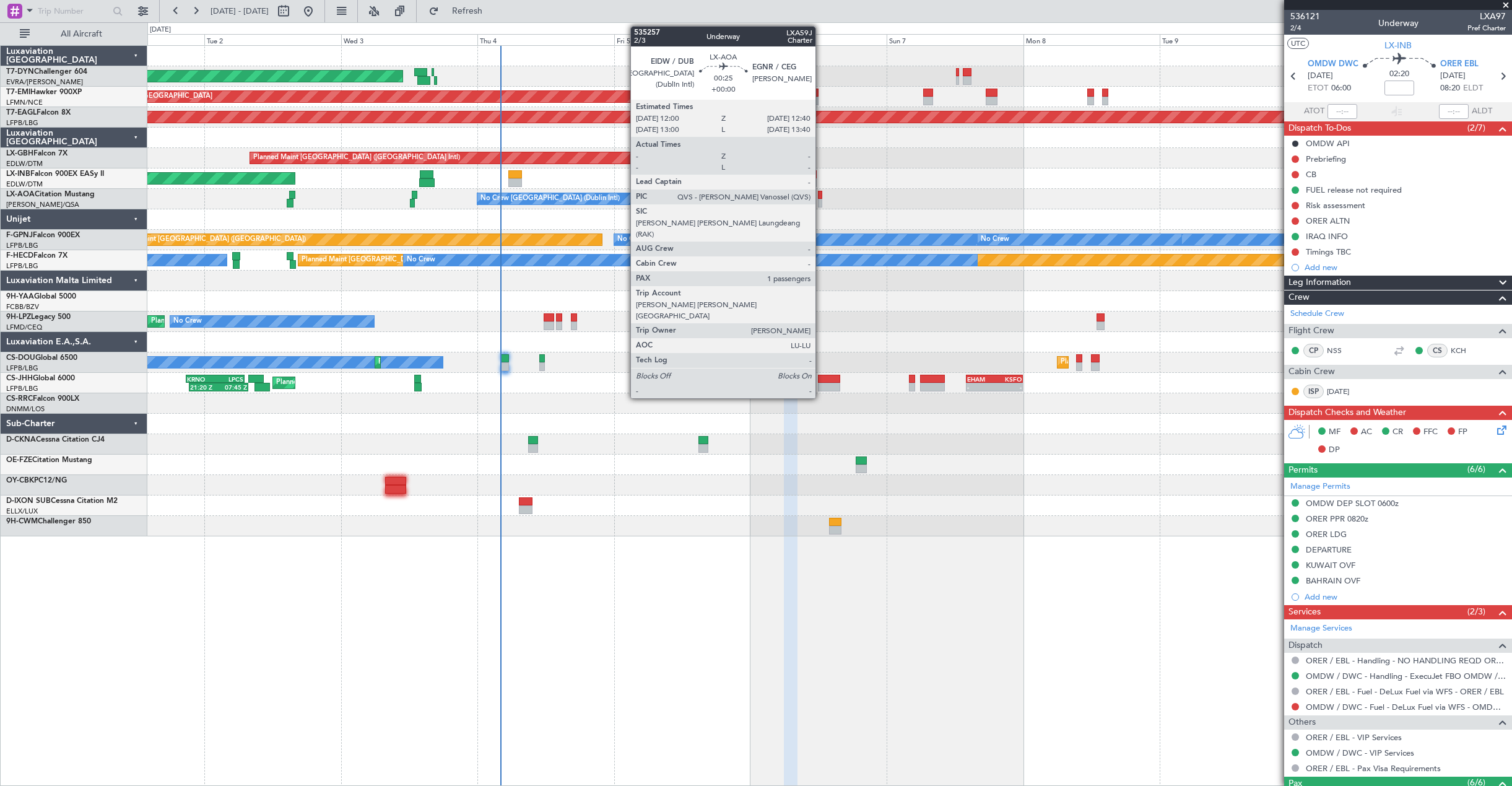
click at [821, 203] on div at bounding box center [820, 203] width 4 height 9
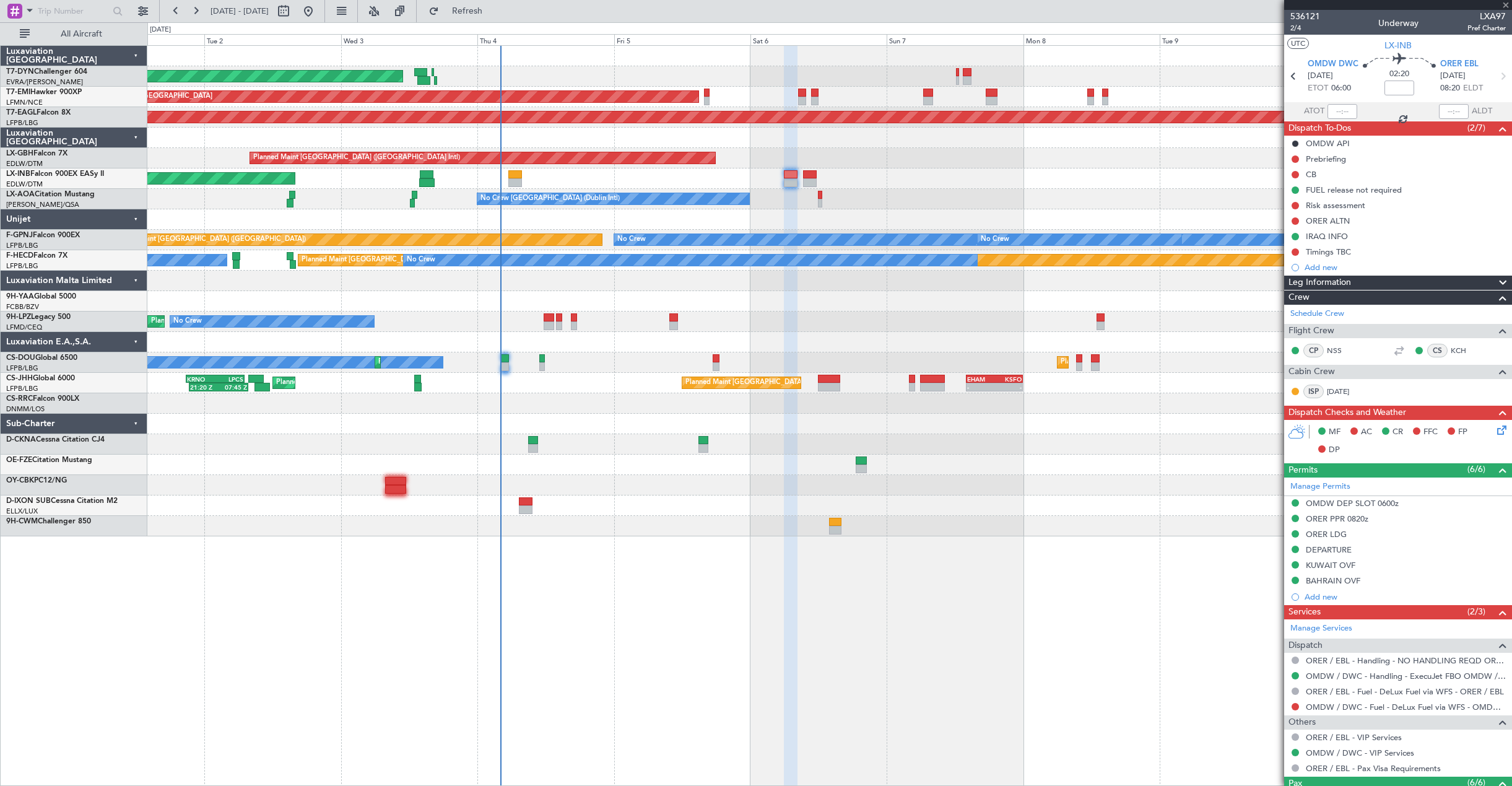
type input "1"
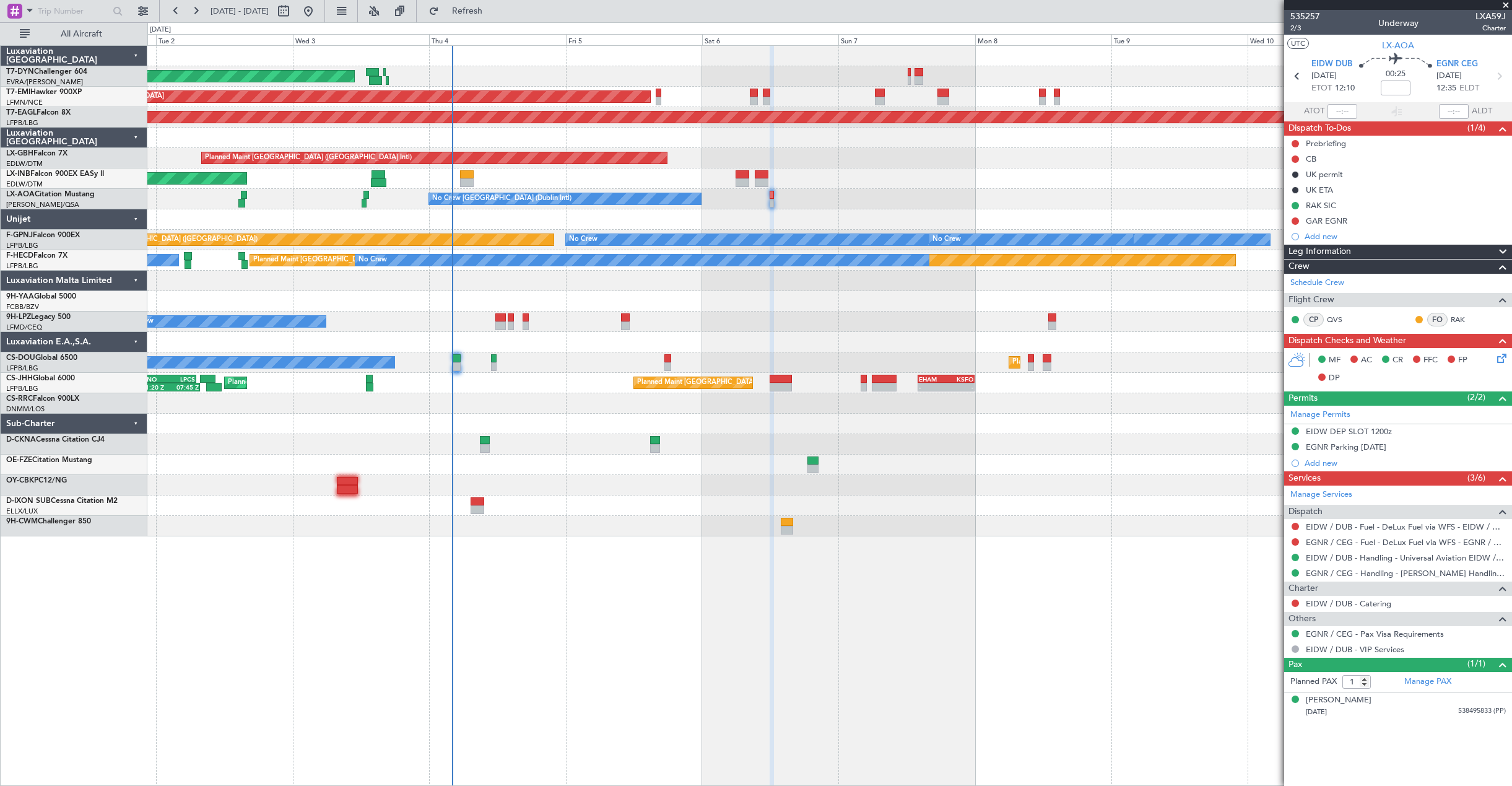
click at [916, 322] on div "AOG Maint Riga (Riga Intl) Planned Maint Zurich Grounded New York (Teterboro) P…" at bounding box center [829, 291] width 1364 height 491
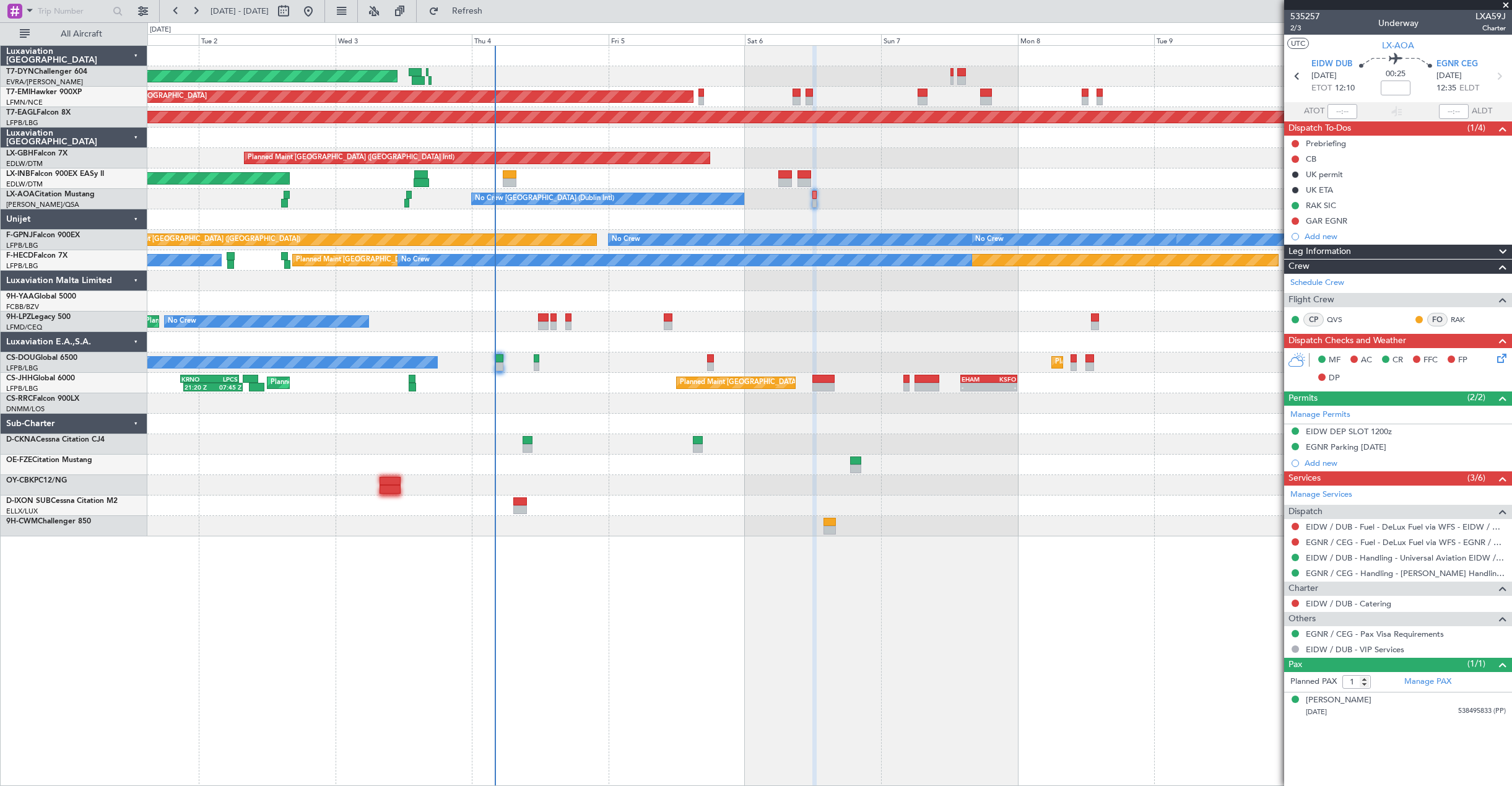
click at [833, 320] on div "No Crew Planned Maint Nice (Côte d'Azur Airport) No Crew" at bounding box center [829, 322] width 1364 height 20
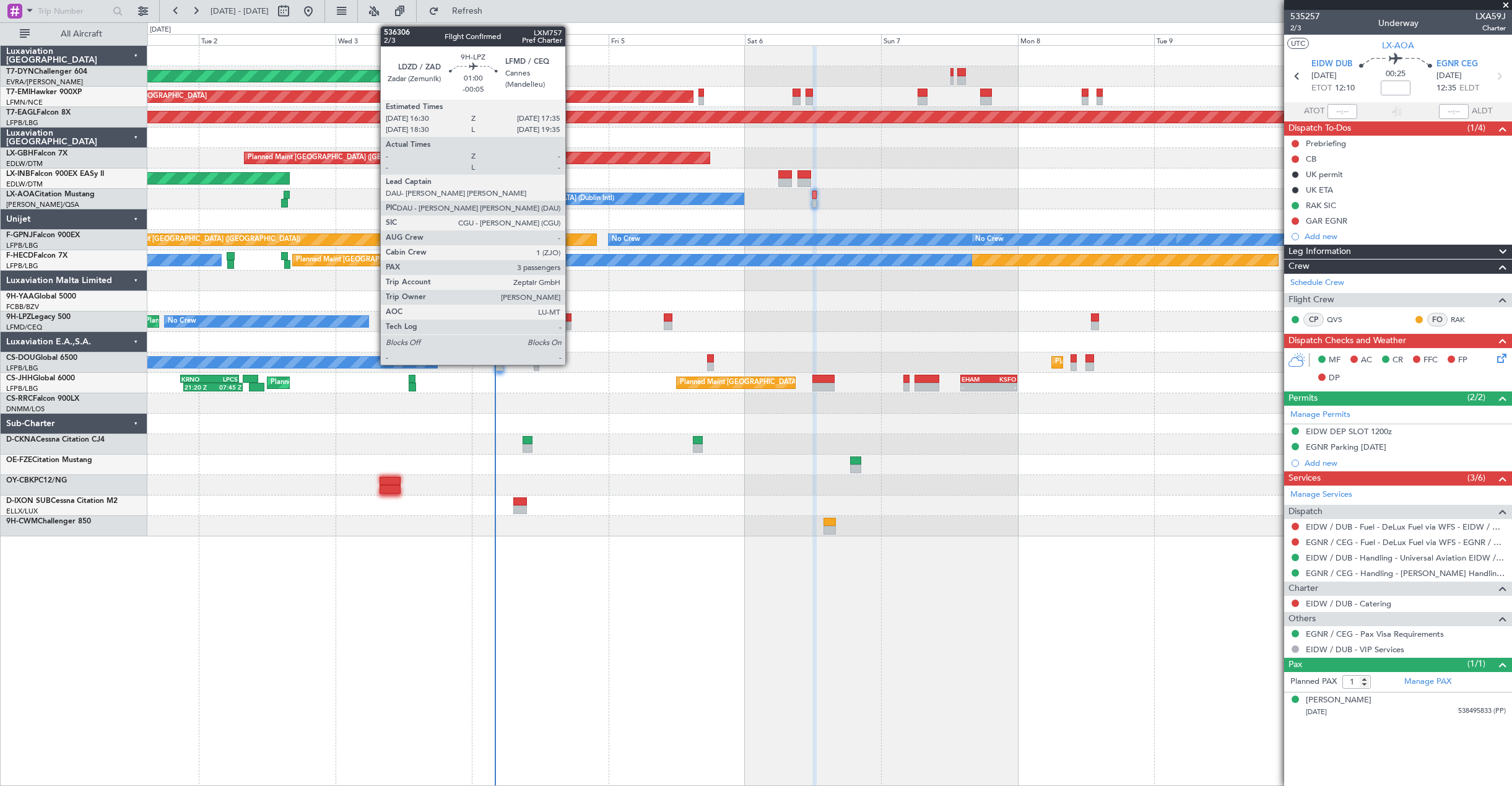
click at [571, 323] on div at bounding box center [568, 325] width 6 height 9
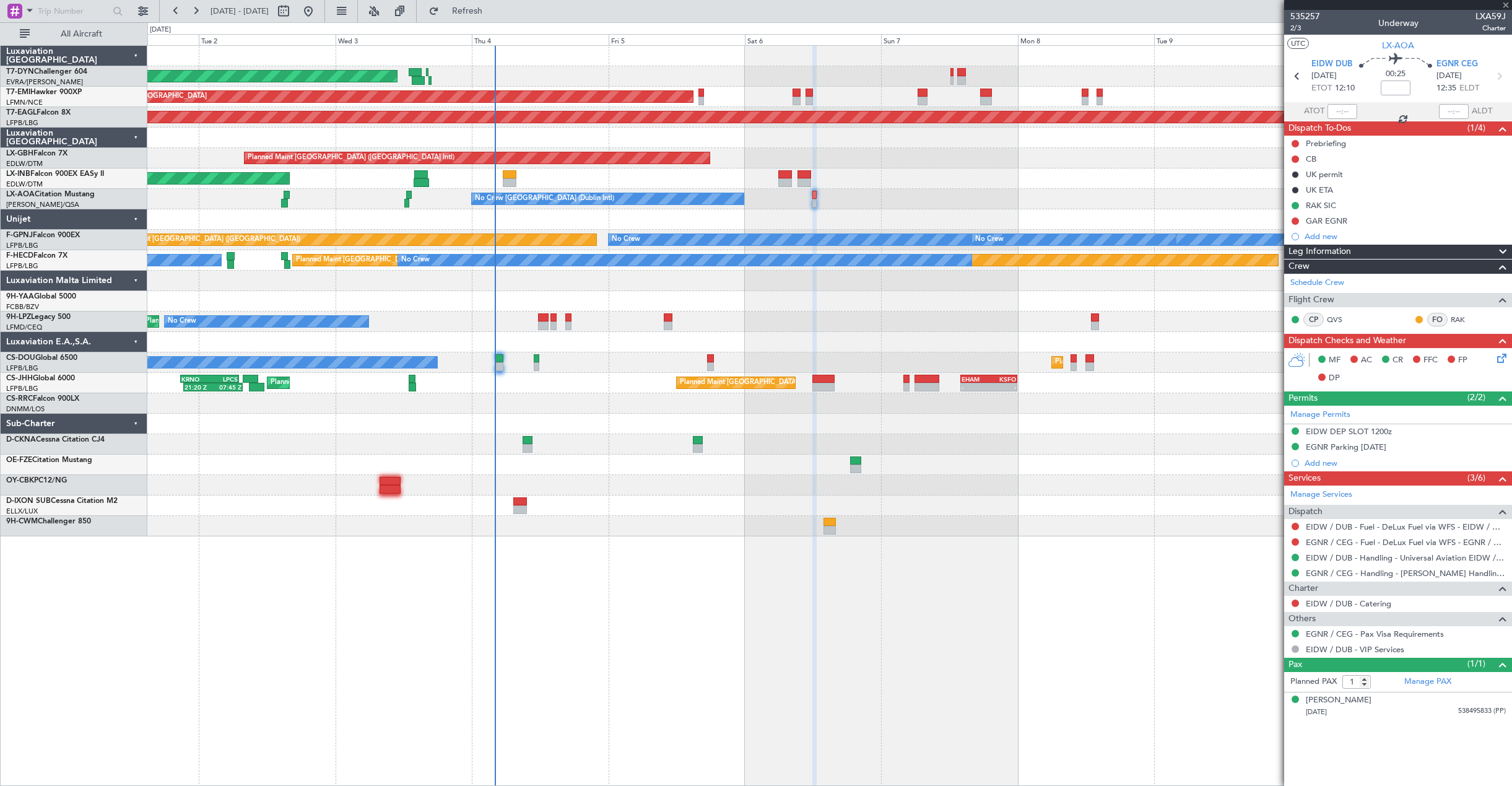
type input "-00:05"
type input "3"
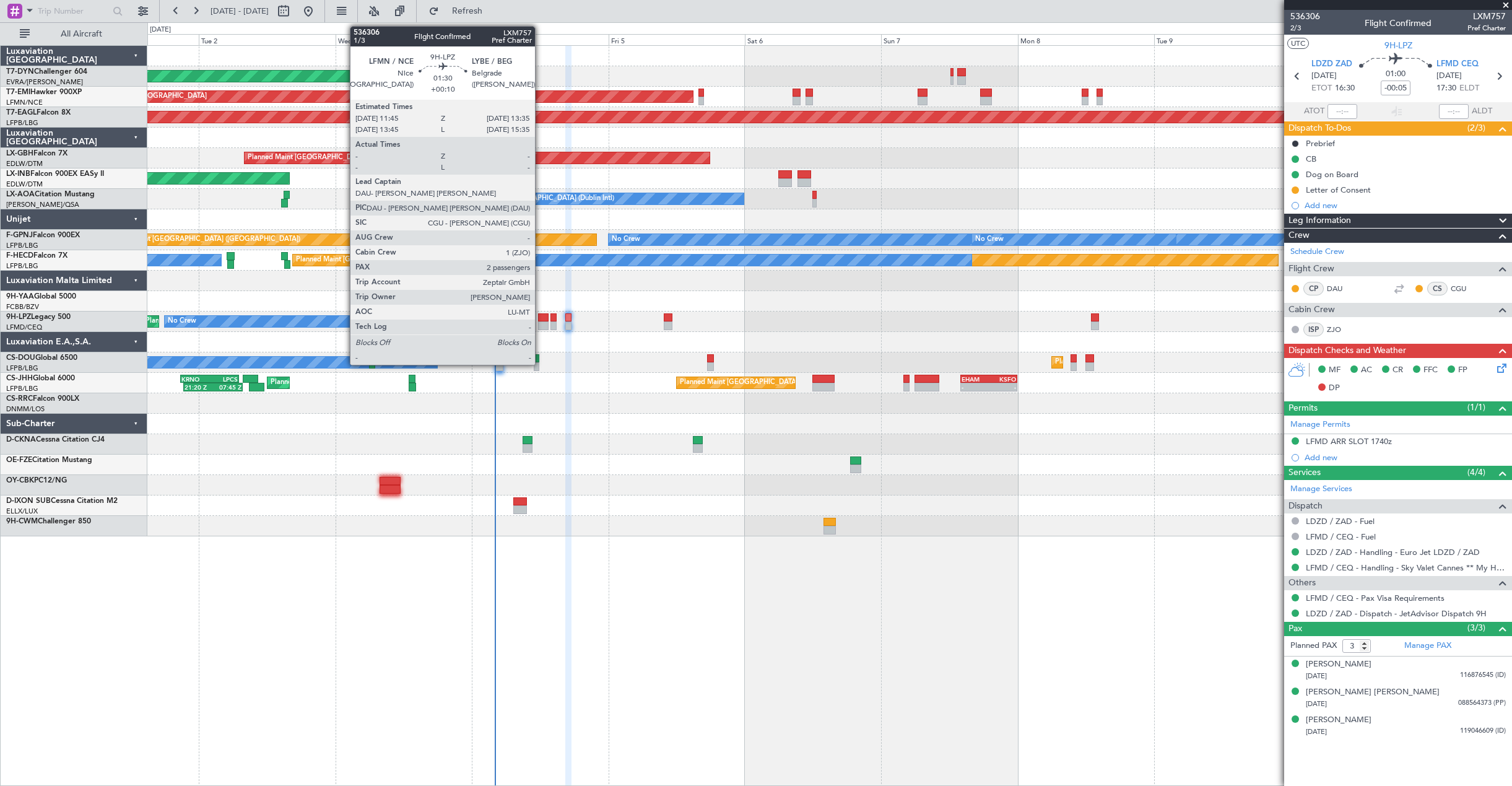
click at [540, 319] on div at bounding box center [543, 317] width 10 height 9
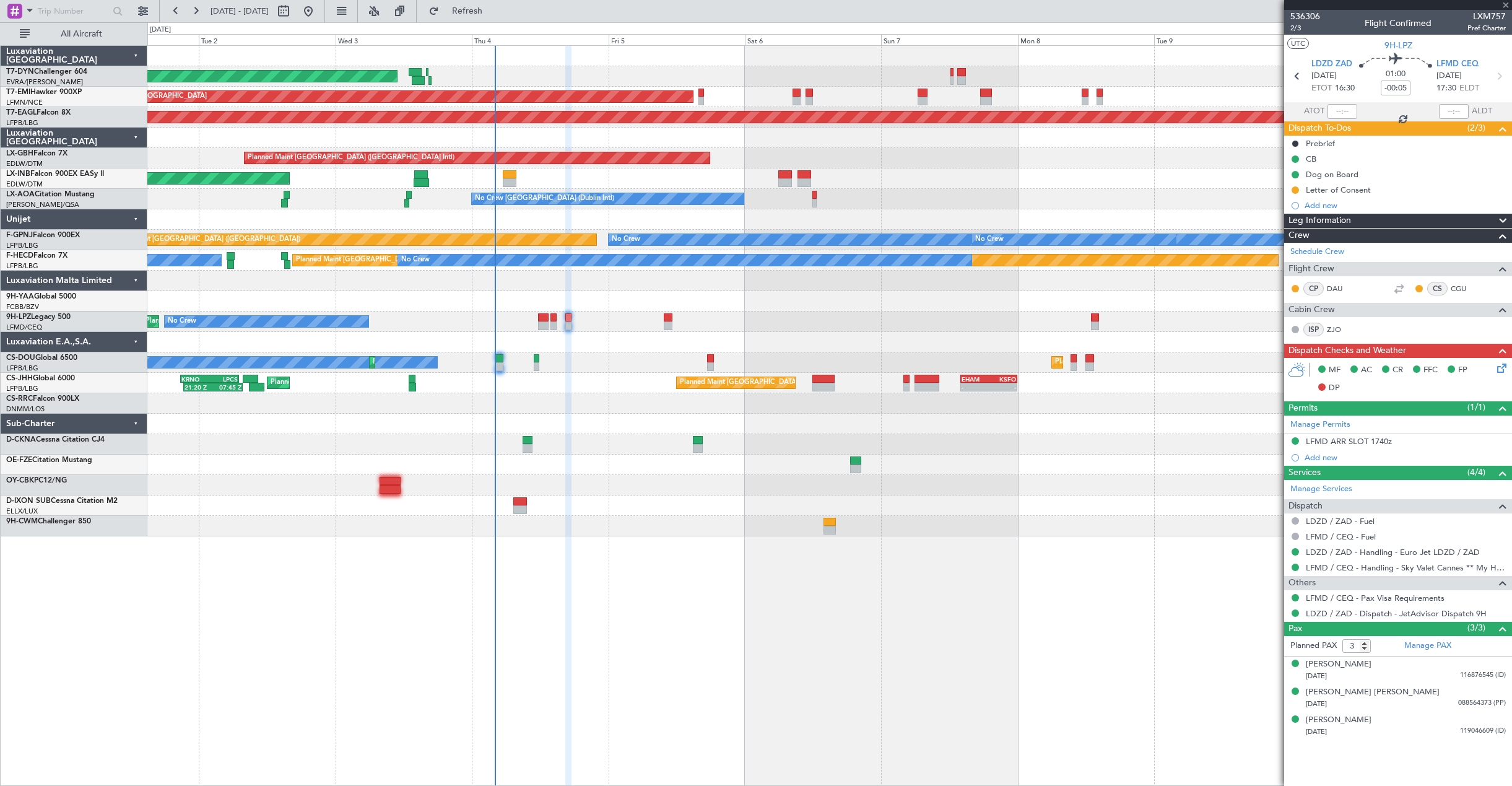
type input "+00:10"
type input "2"
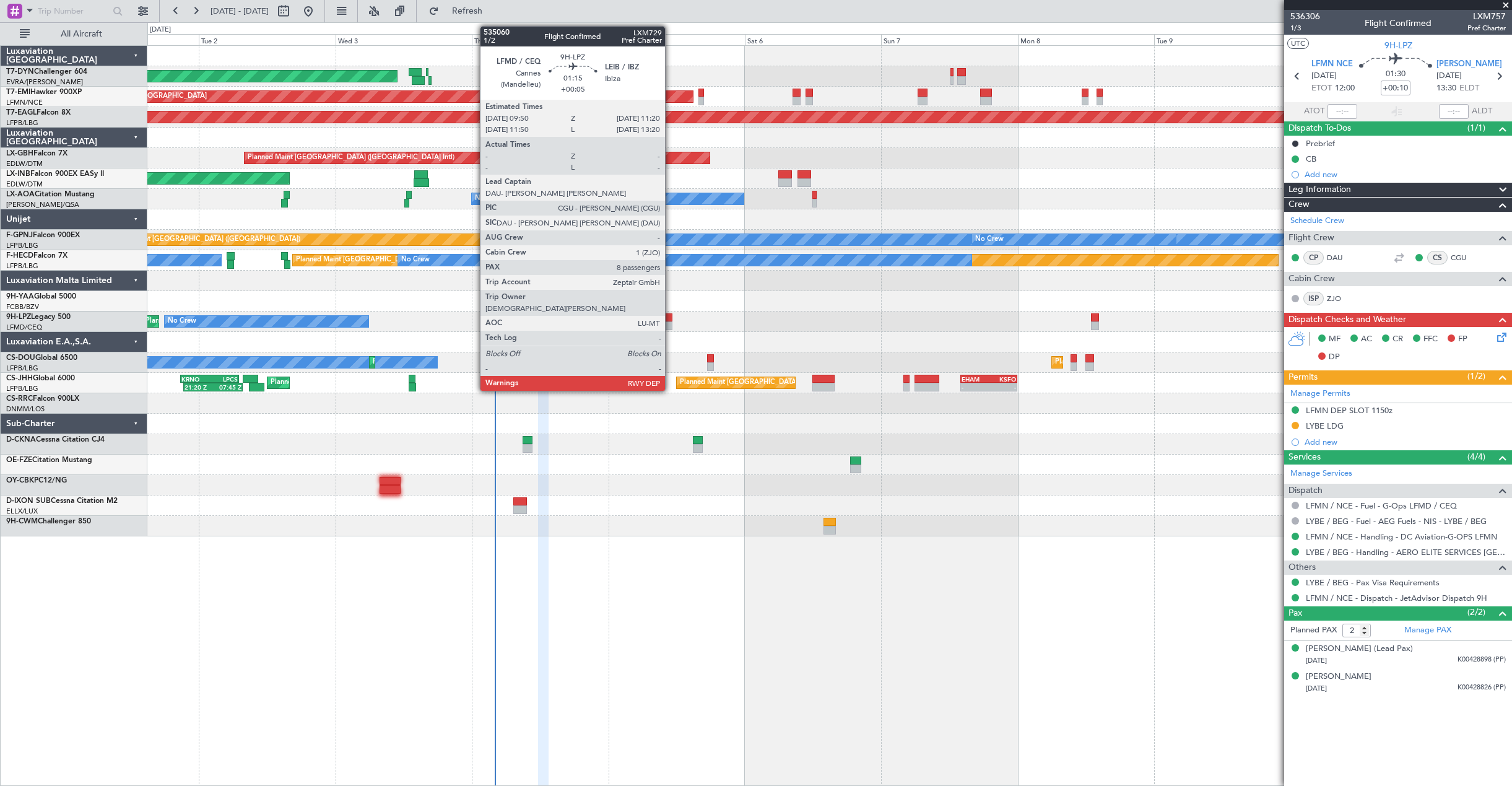
click at [670, 321] on div at bounding box center [668, 325] width 9 height 9
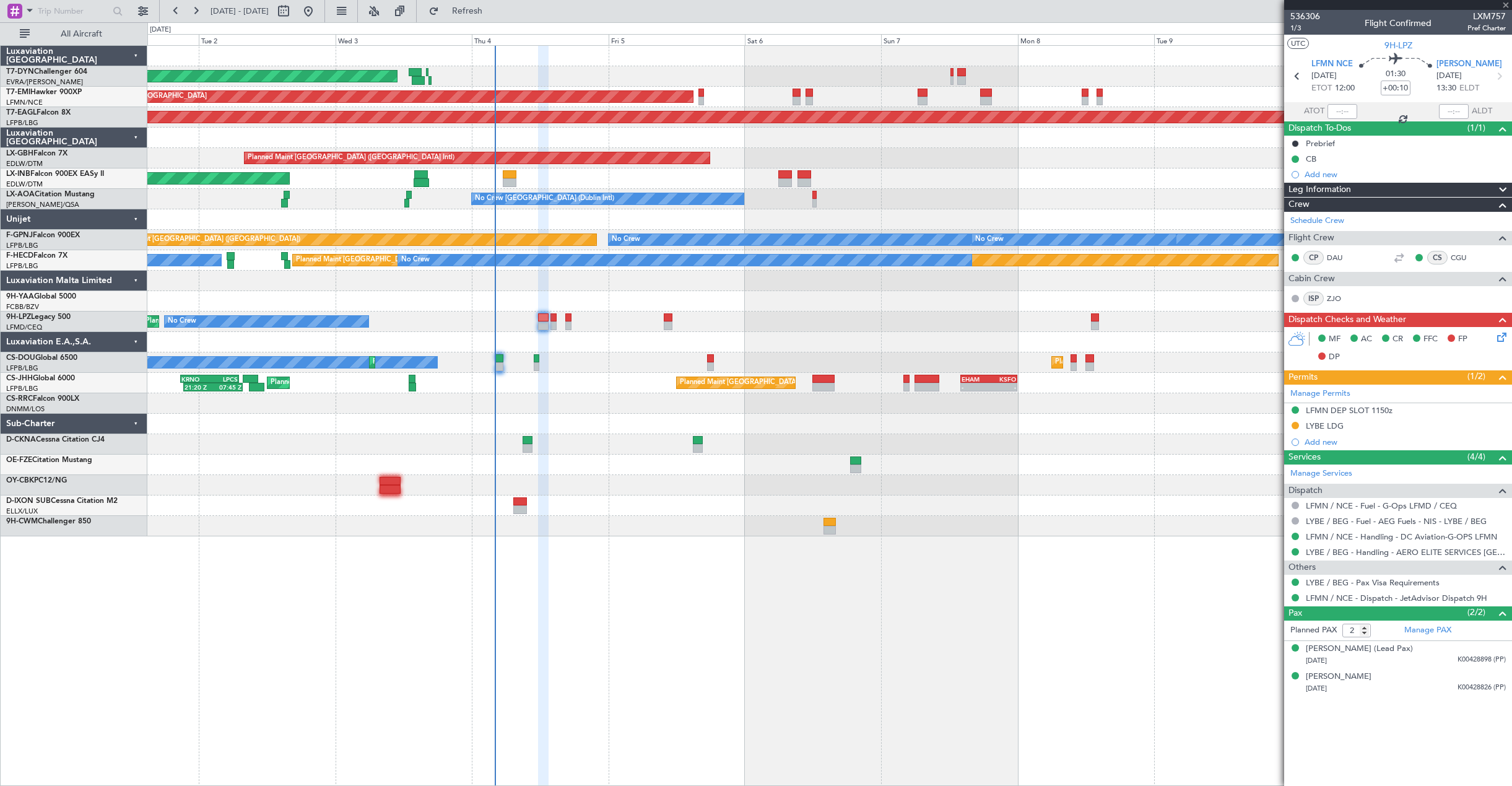
type input "+00:05"
type input "8"
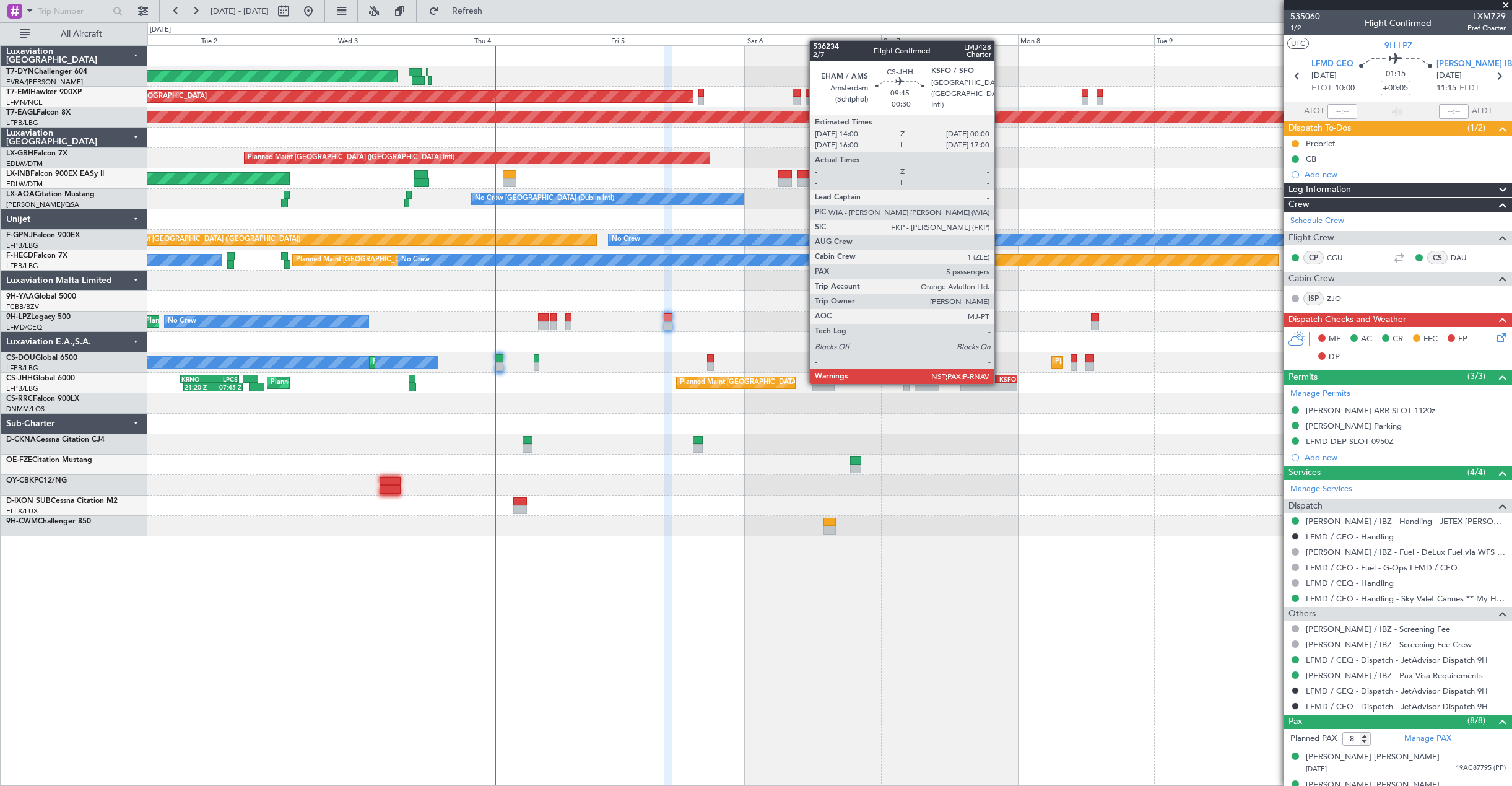
click at [1000, 382] on div "- -" at bounding box center [989, 387] width 57 height 9
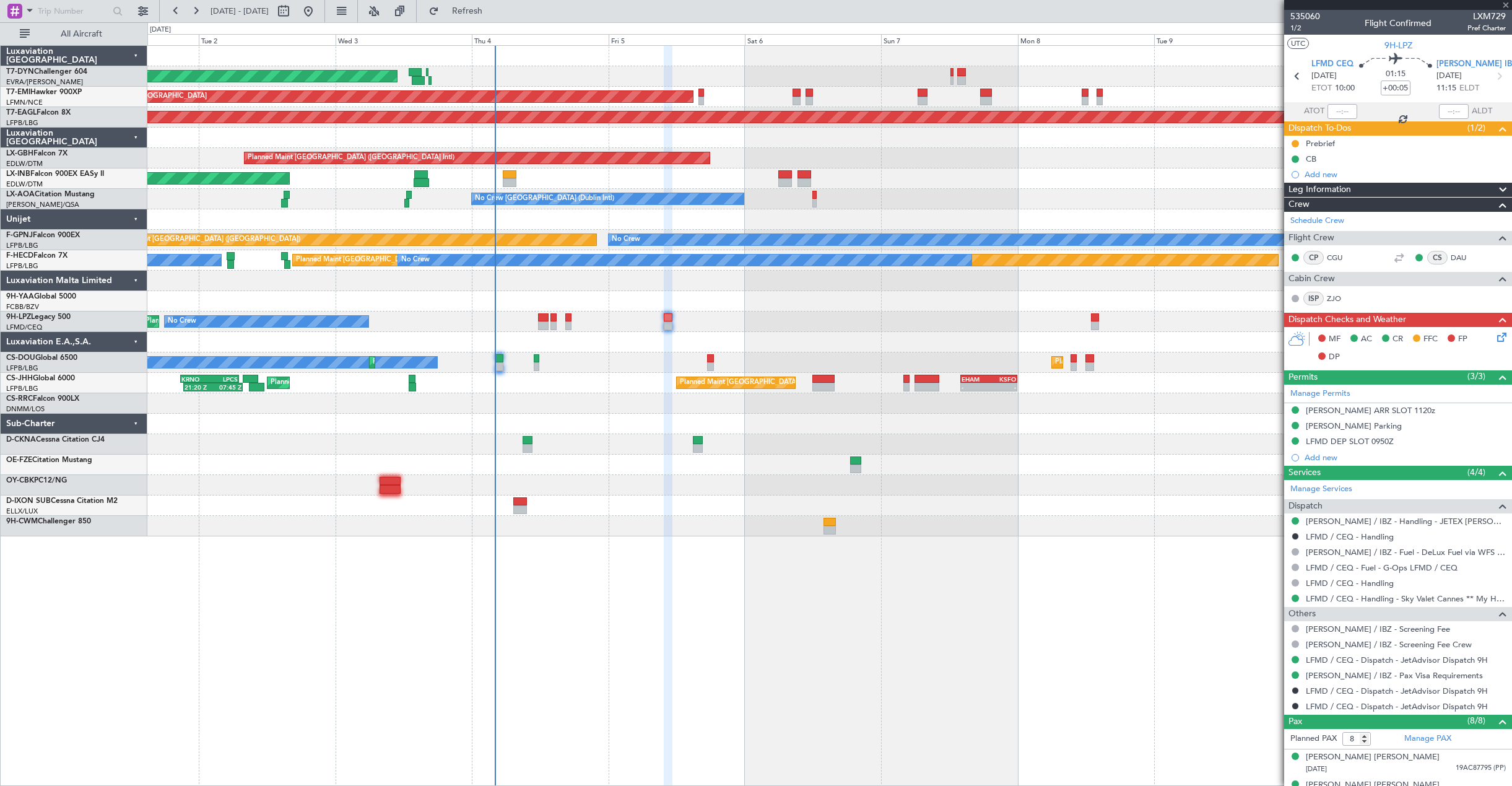
type input "-00:30"
type input "5"
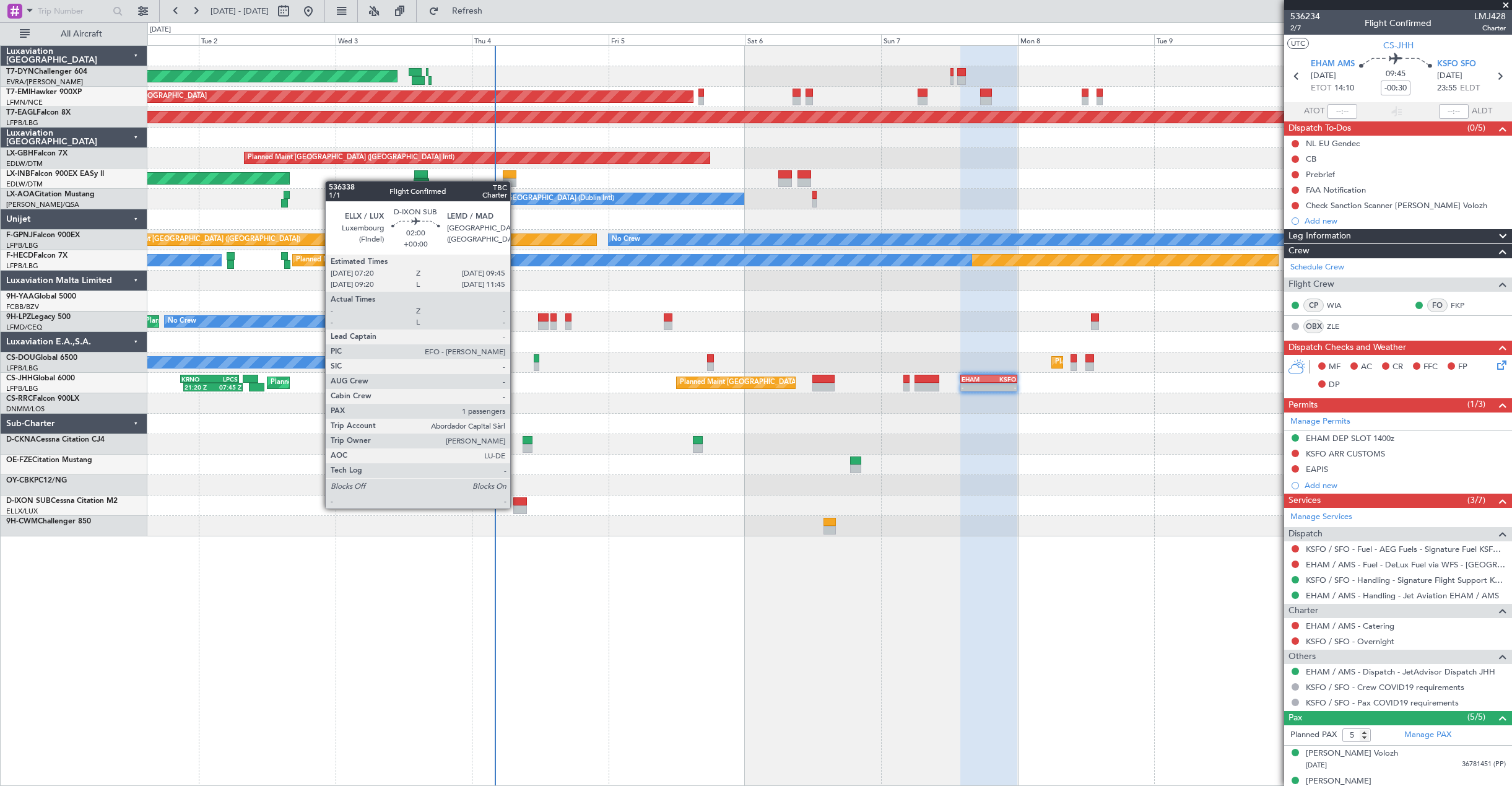
click at [516, 507] on div at bounding box center [520, 509] width 14 height 9
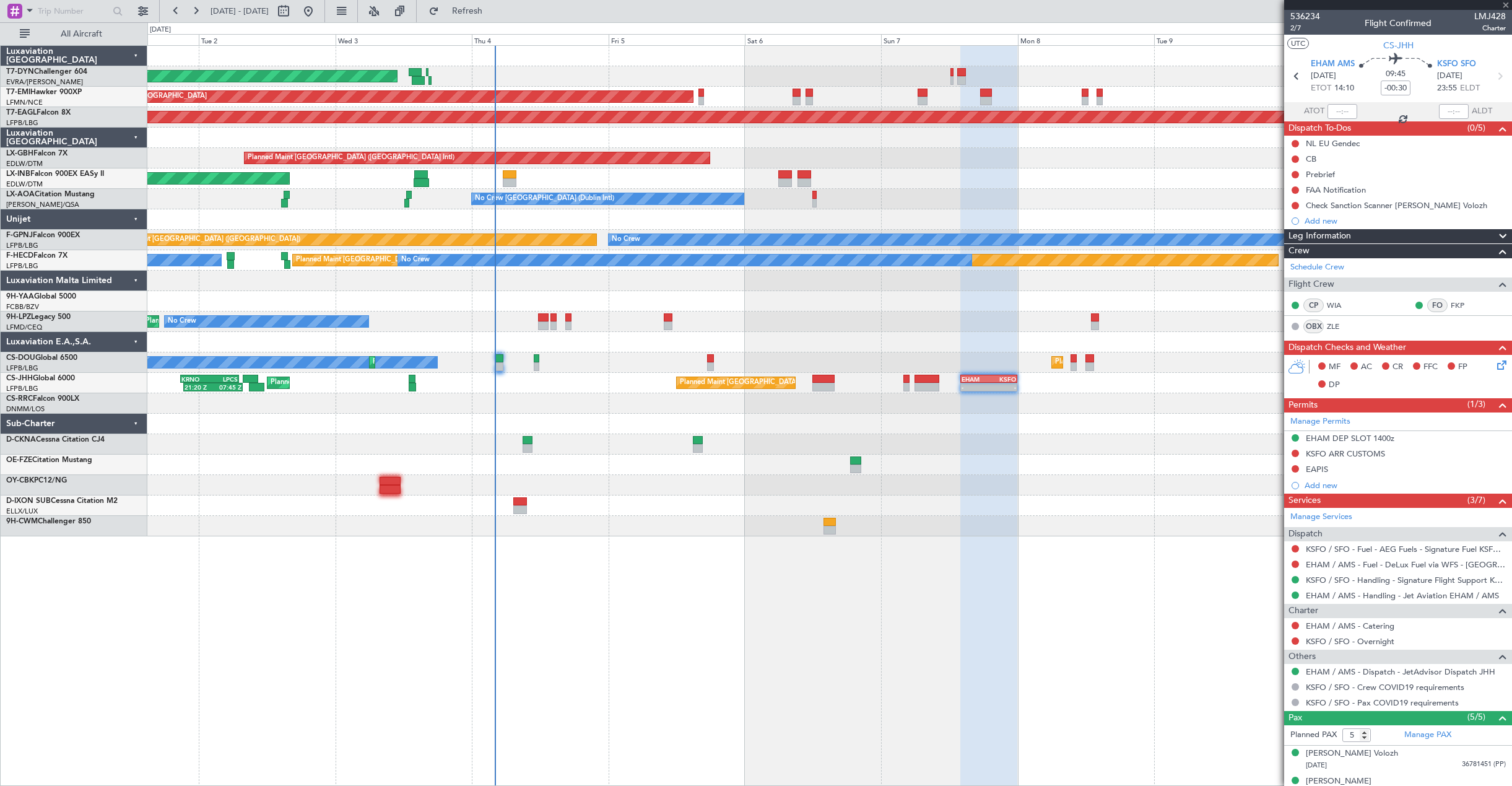
type input "1"
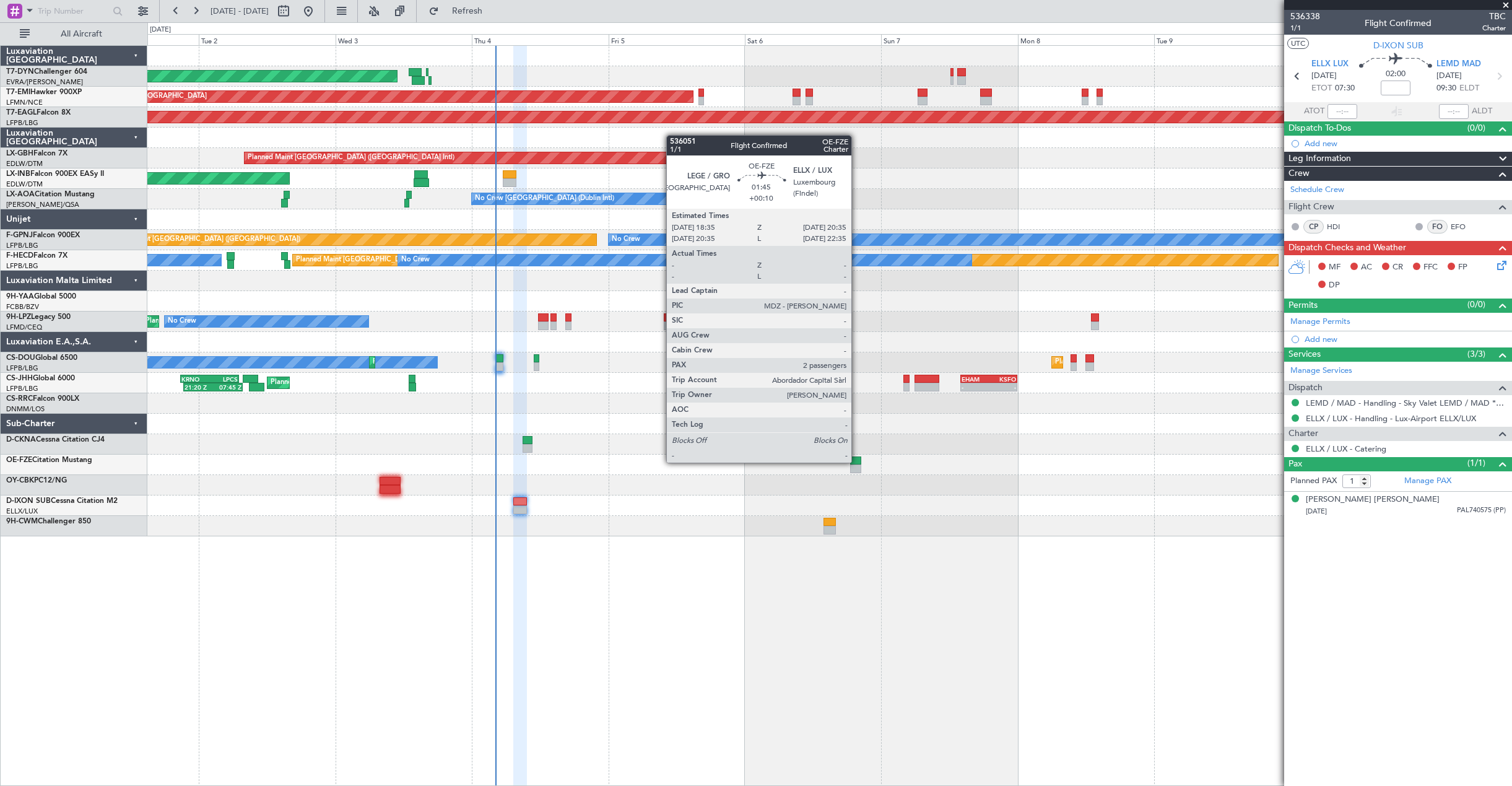
click at [857, 461] on div at bounding box center [855, 461] width 12 height 9
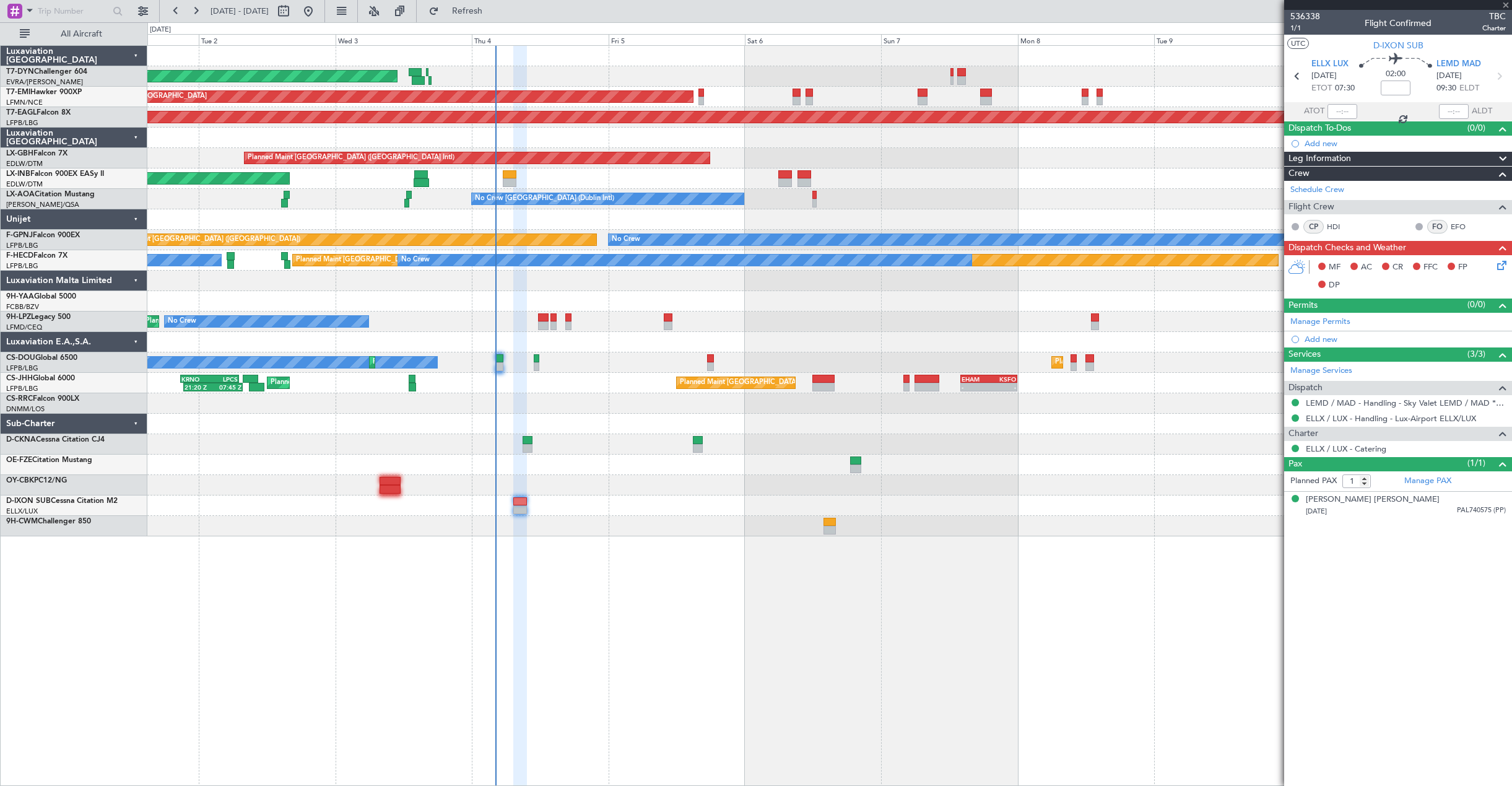
type input "+00:10"
type input "2"
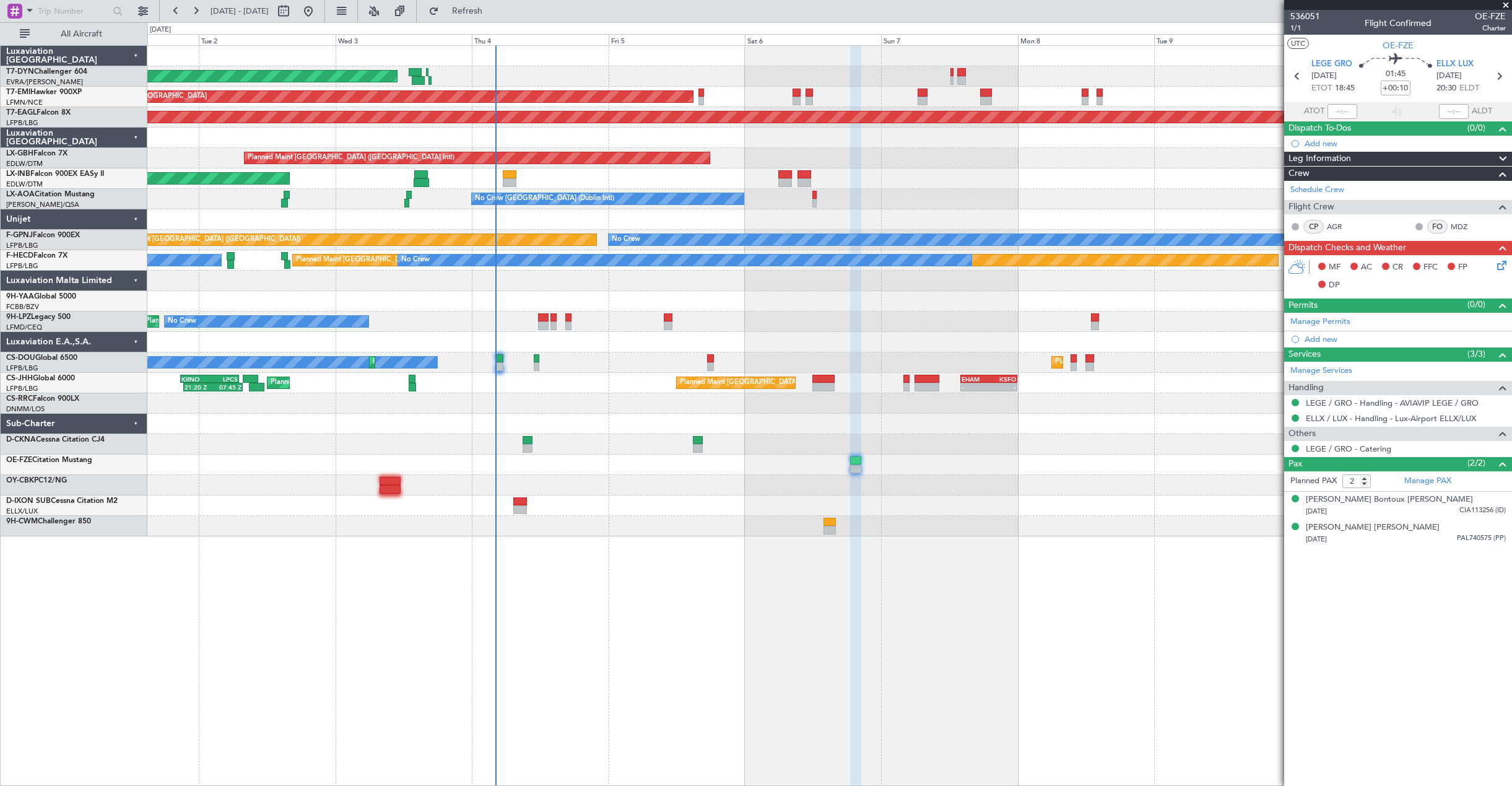
click at [763, 508] on div at bounding box center [829, 506] width 1364 height 20
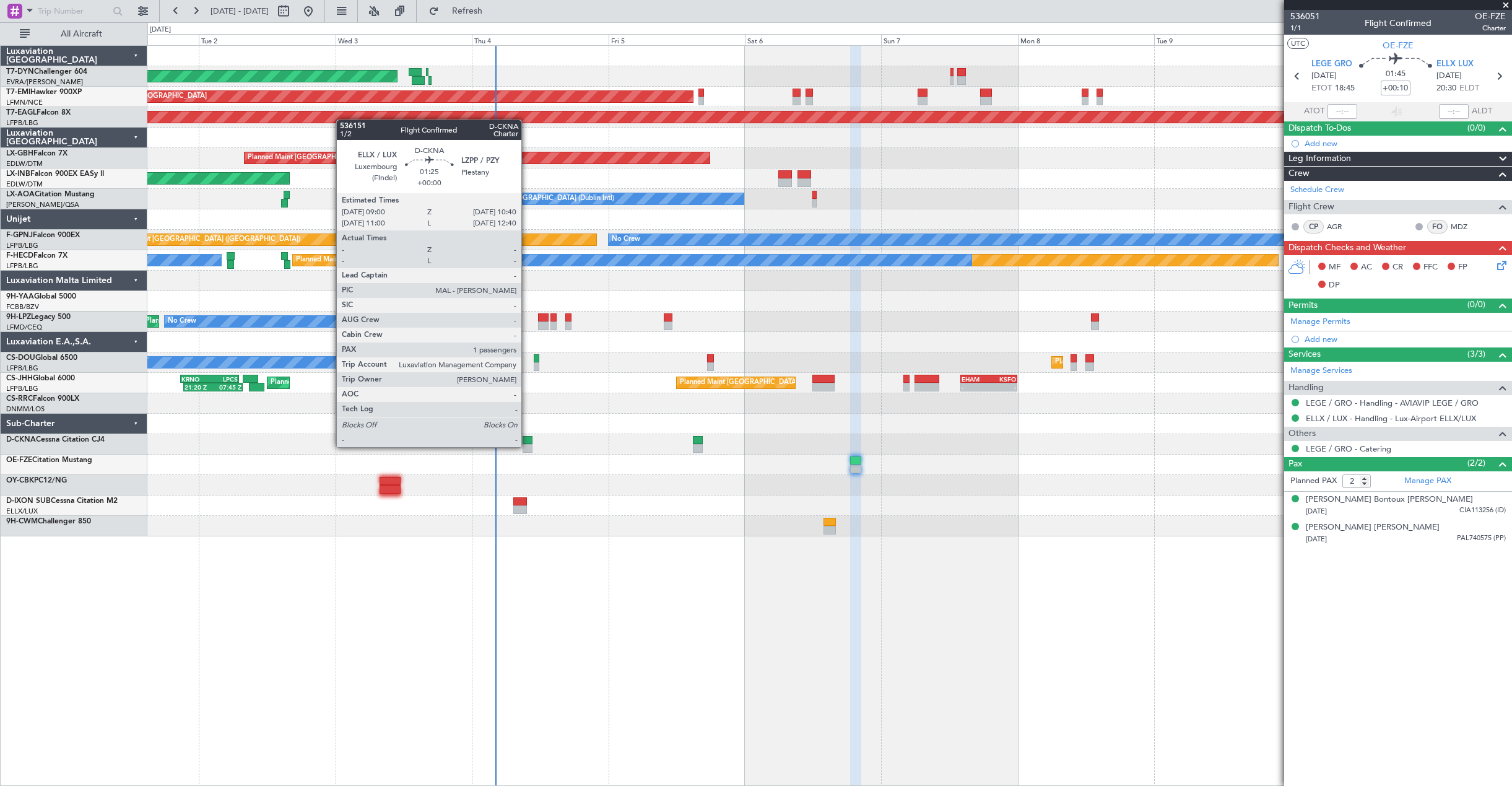
click at [527, 446] on div at bounding box center [527, 448] width 10 height 9
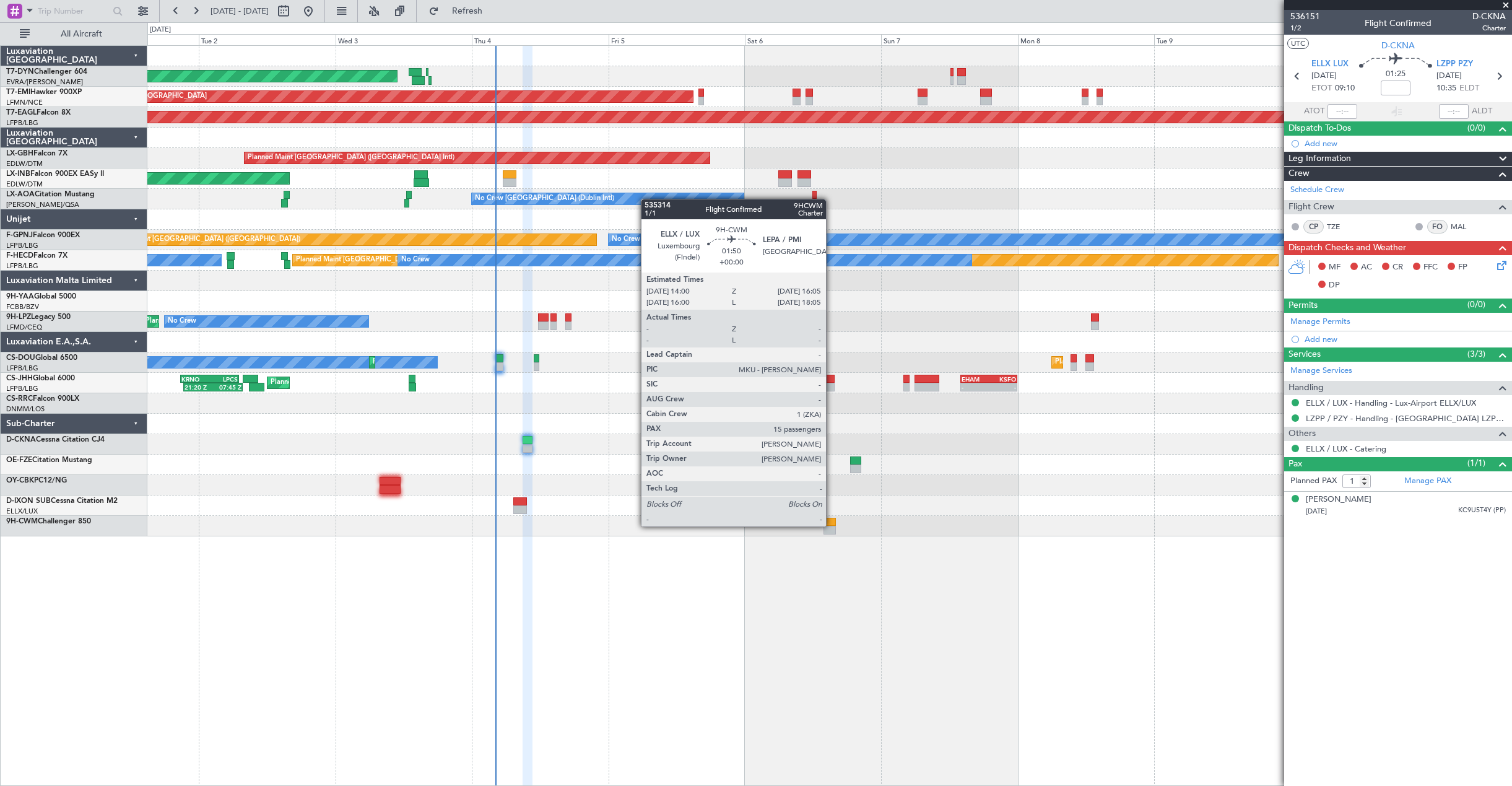
click at [832, 525] on div at bounding box center [829, 522] width 12 height 9
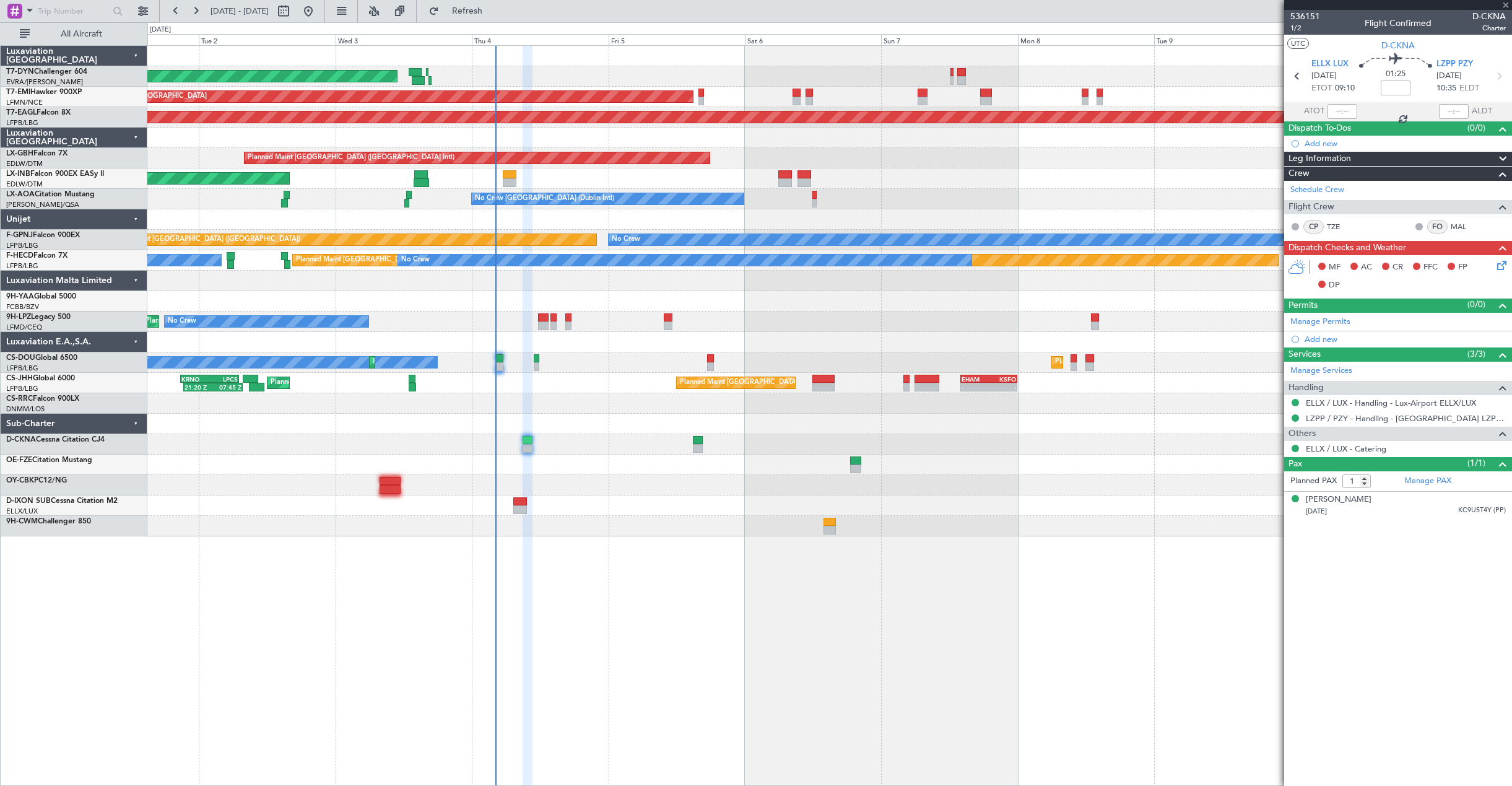
type input "15"
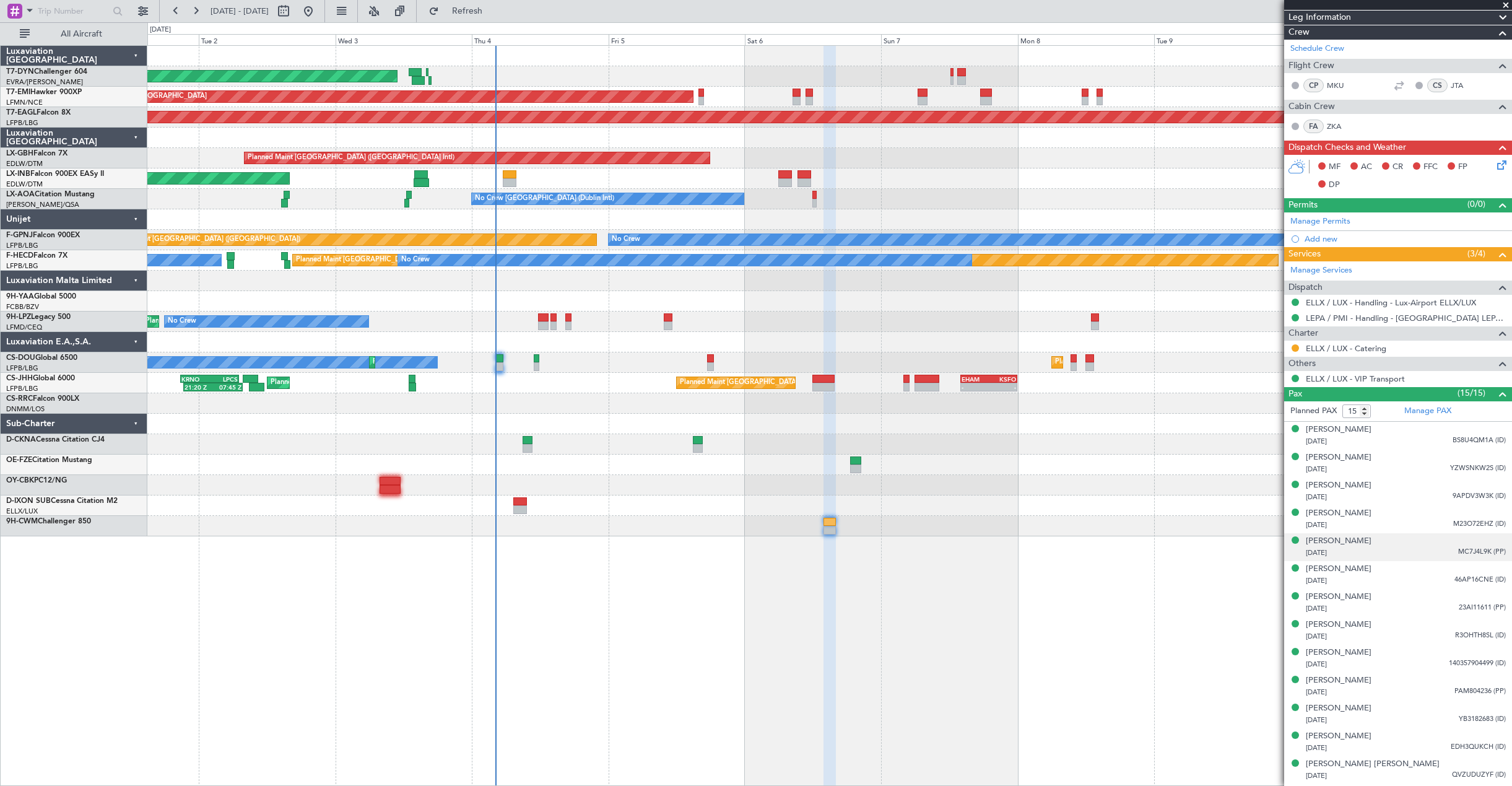
scroll to position [210, 0]
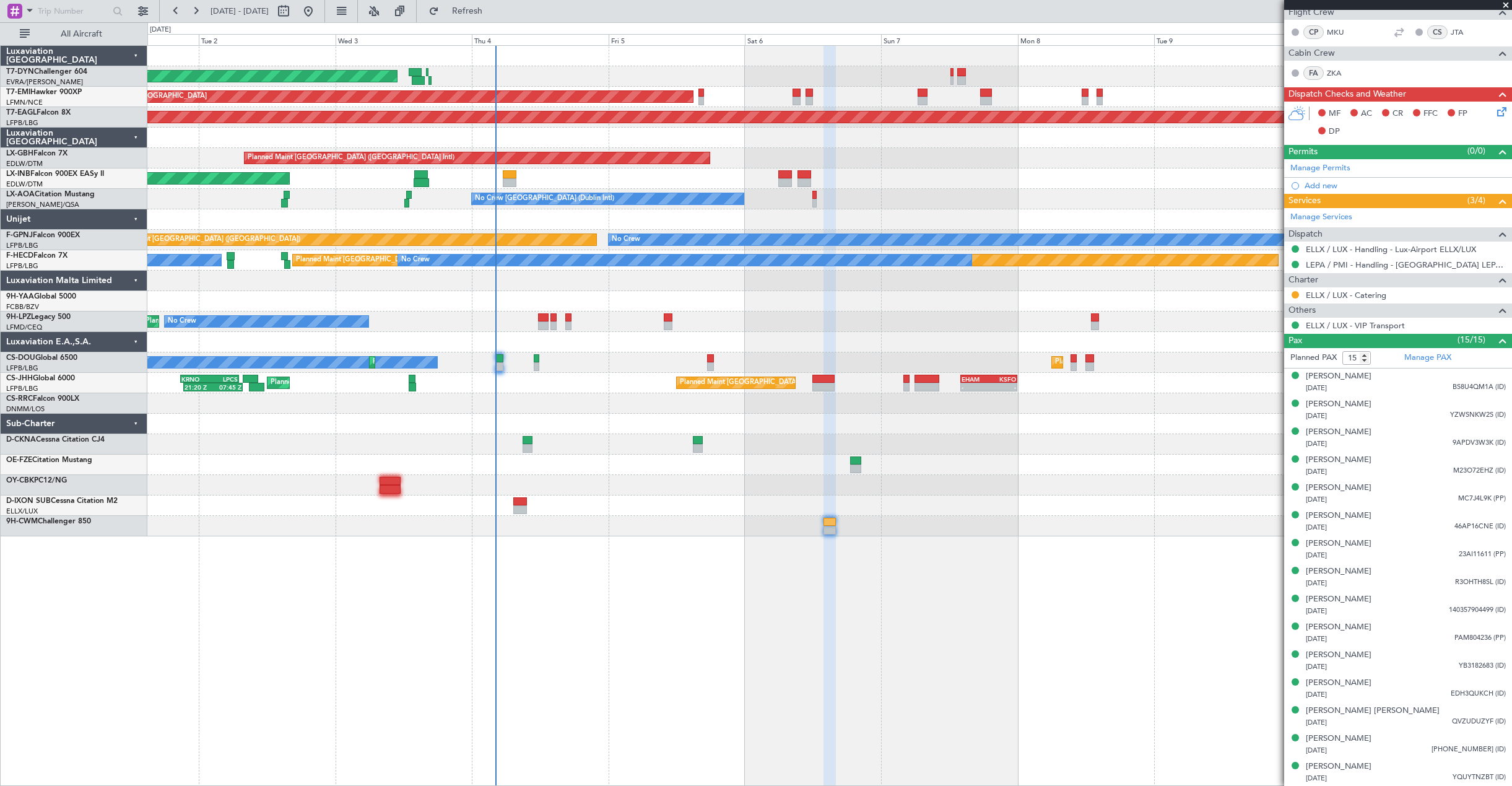
click at [834, 316] on div "Planned Maint Nice (Côte d'Azur Airport) No Crew No Crew" at bounding box center [829, 322] width 1364 height 20
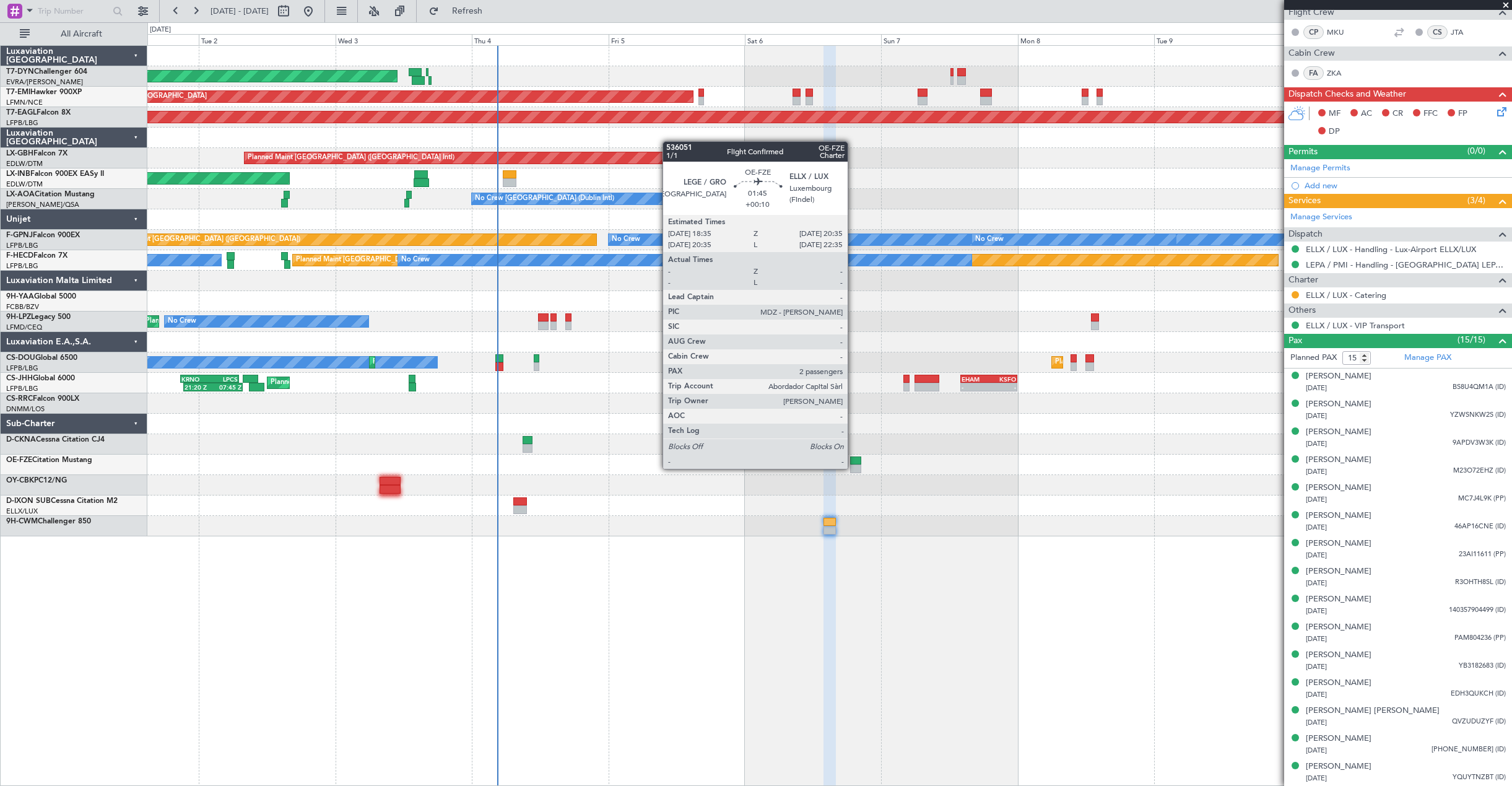
click at [853, 468] on div at bounding box center [855, 468] width 12 height 9
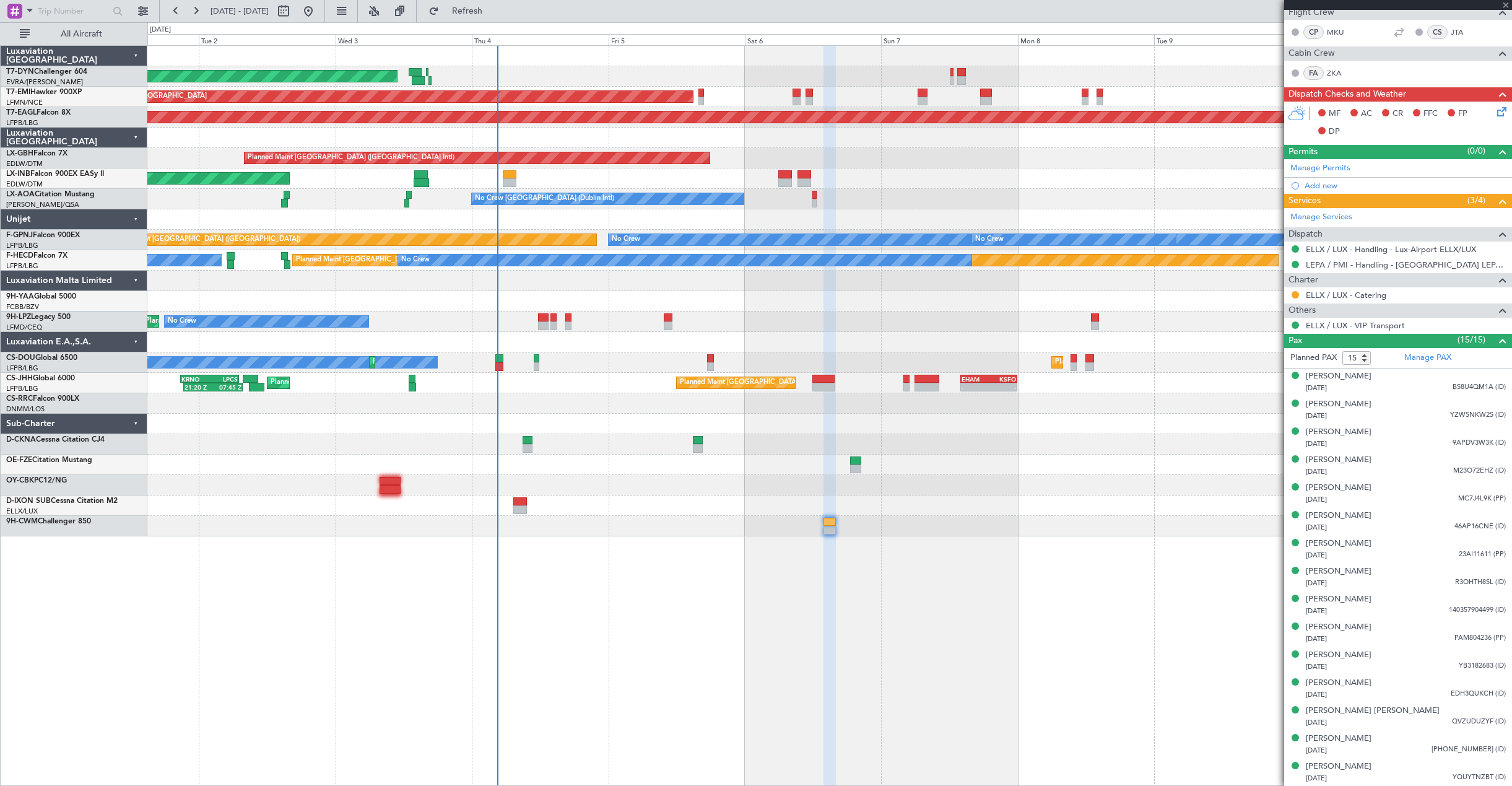
click at [854, 467] on div at bounding box center [855, 468] width 12 height 9
type input "+00:10"
type input "2"
